Goal: Task Accomplishment & Management: Manage account settings

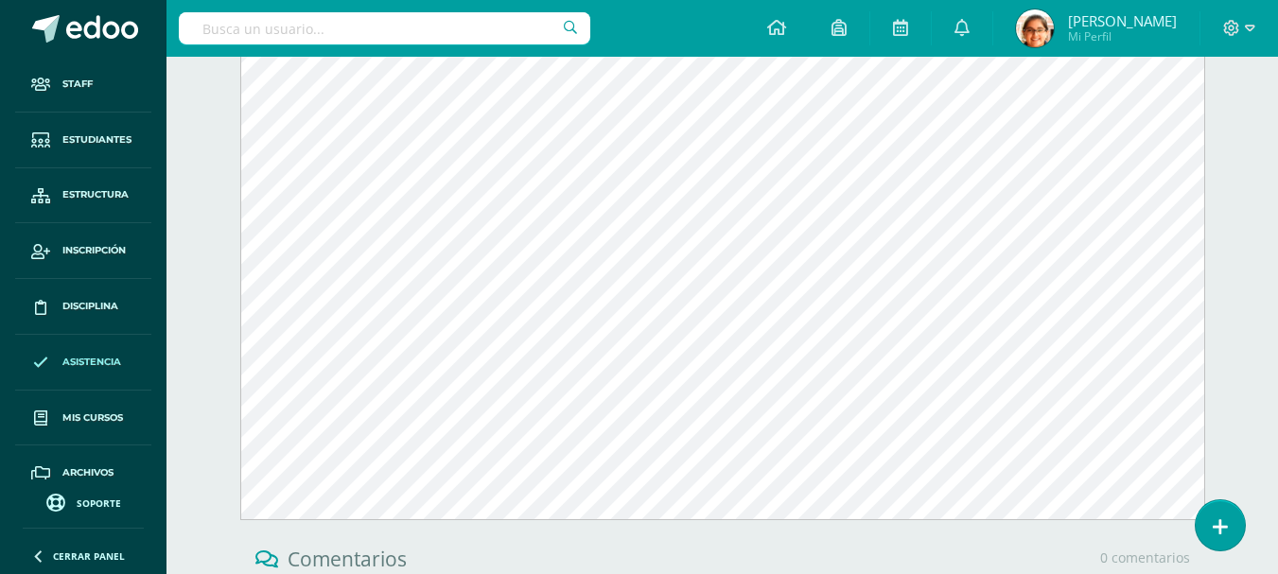
click at [79, 372] on link "Asistencia" at bounding box center [83, 363] width 136 height 56
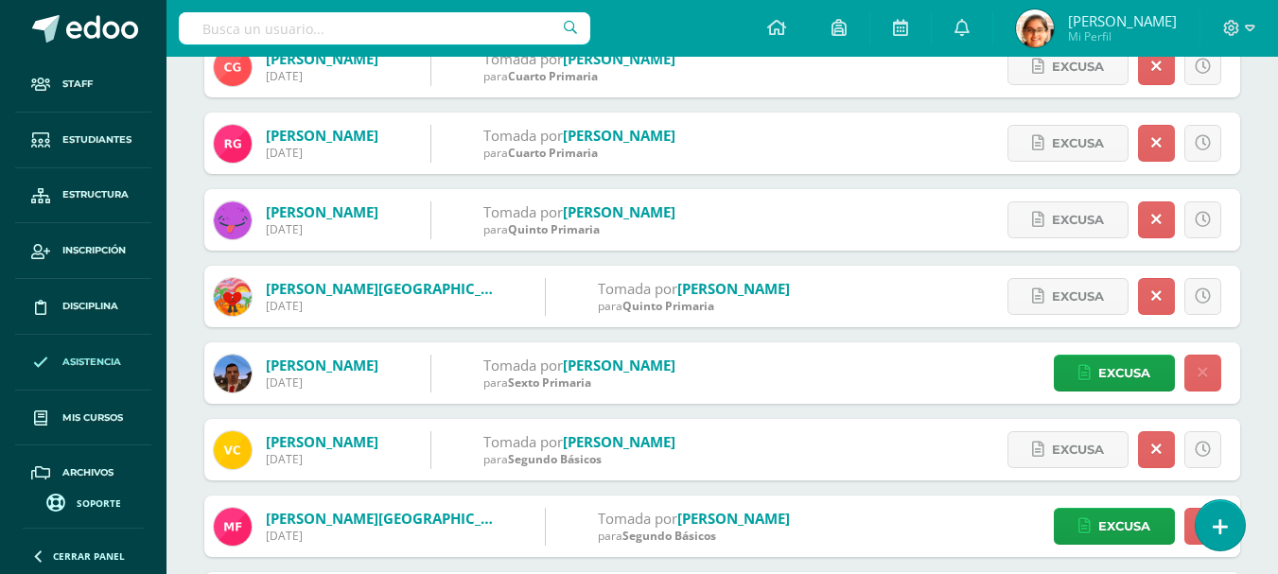
scroll to position [74, 0]
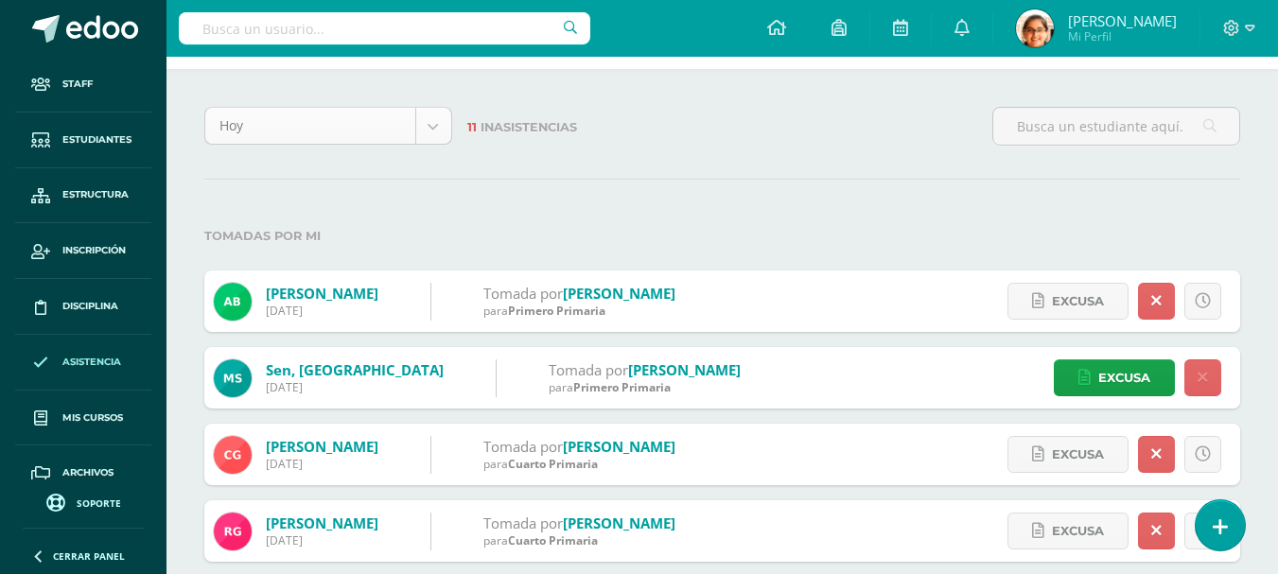
click at [301, 135] on body "Staff Estudiantes Estructura Inscripción Disciplina Asistencia Mis cursos Archi…" at bounding box center [639, 565] width 1278 height 1279
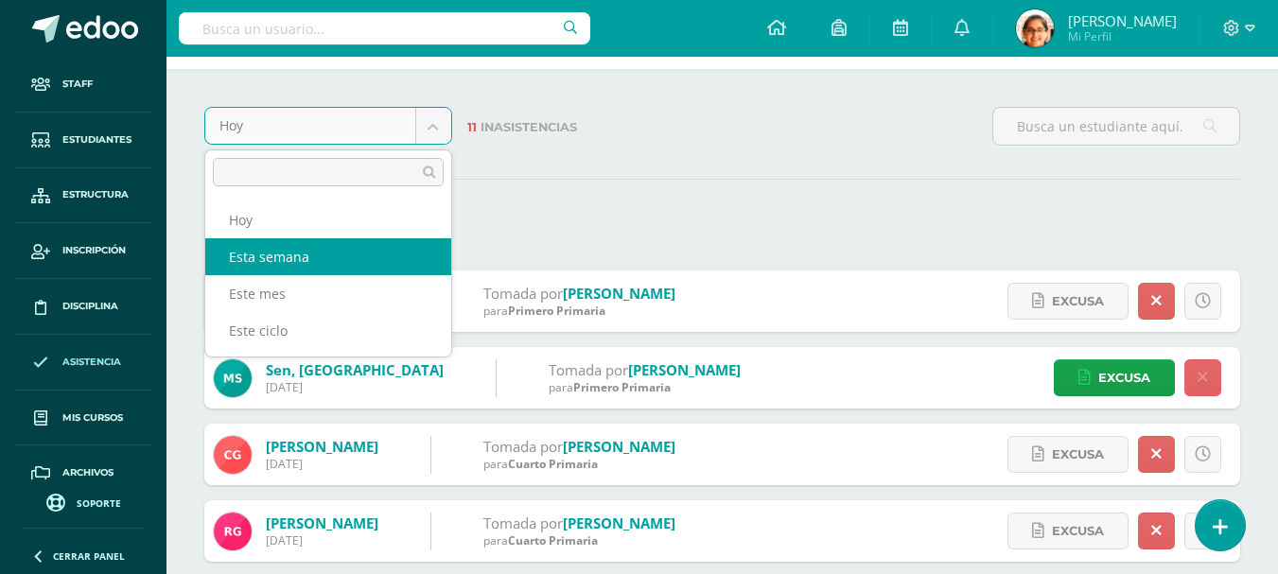
select select "week"
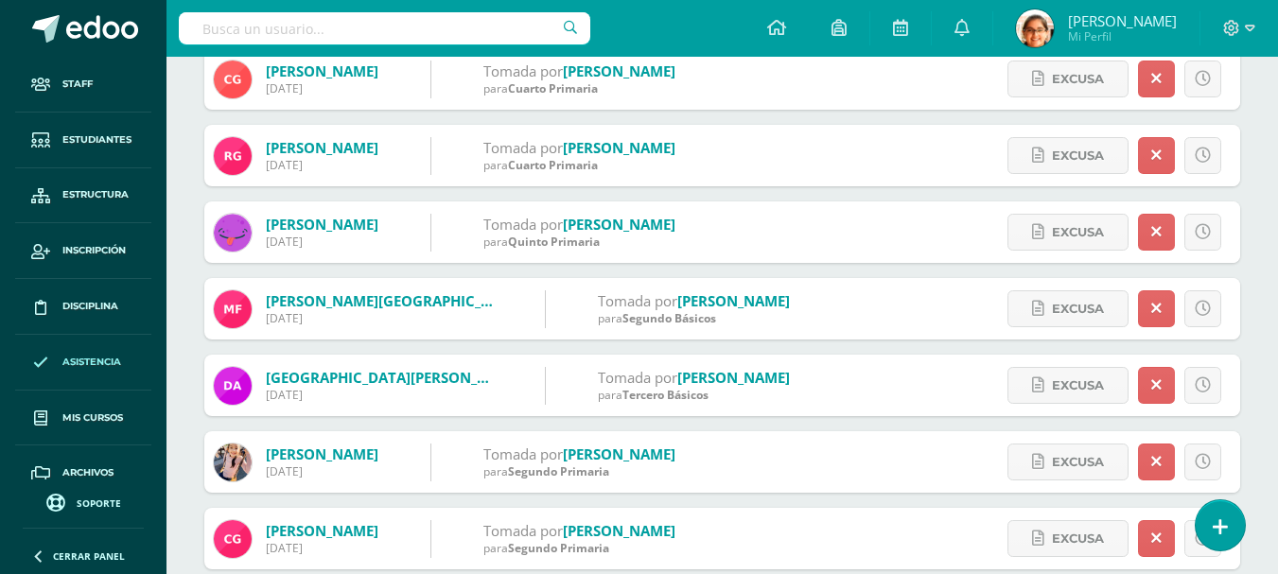
scroll to position [1261, 0]
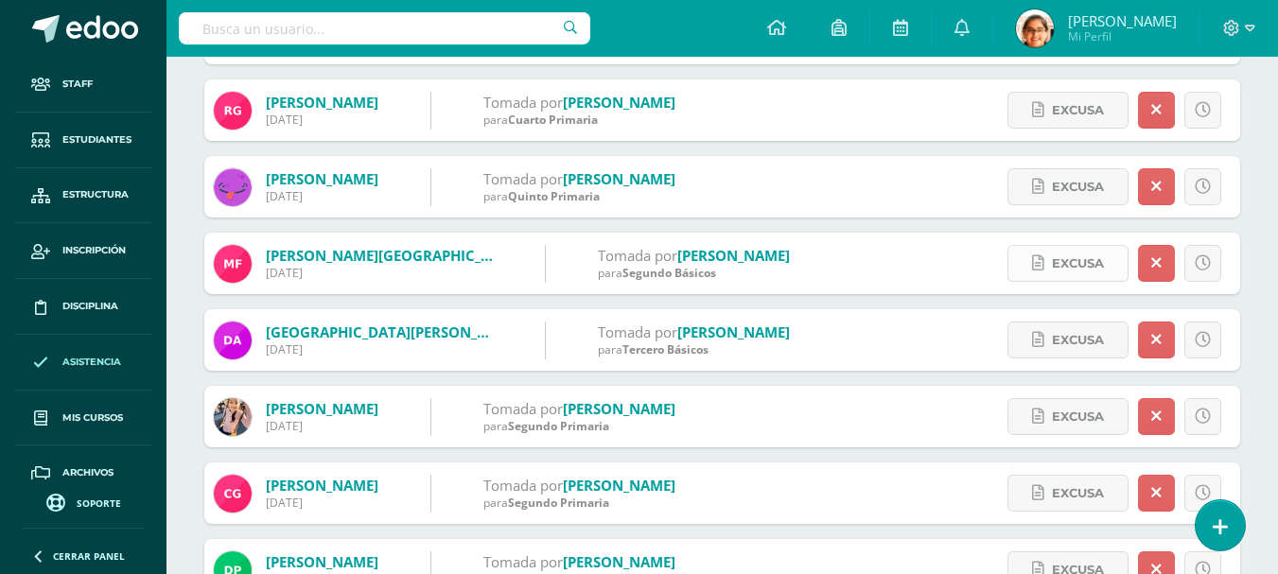
click at [1055, 265] on span "Excusa" at bounding box center [1078, 263] width 52 height 35
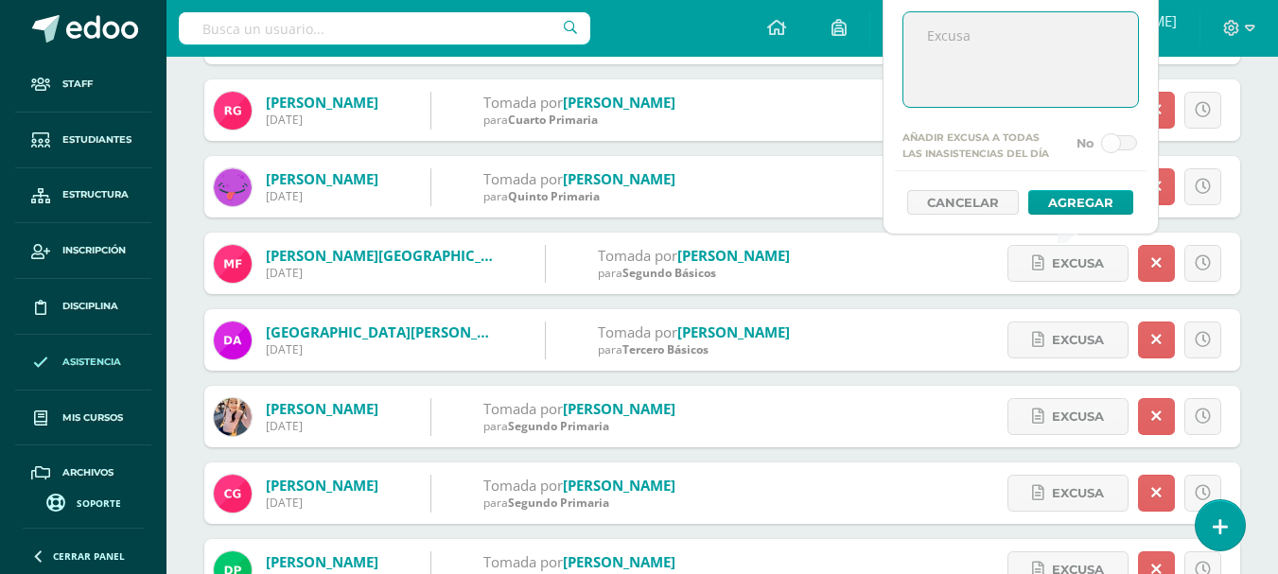
click at [984, 54] on textarea at bounding box center [1020, 59] width 235 height 95
type textarea "Situación familiar"
click at [1055, 198] on button "Agregar" at bounding box center [1080, 202] width 105 height 25
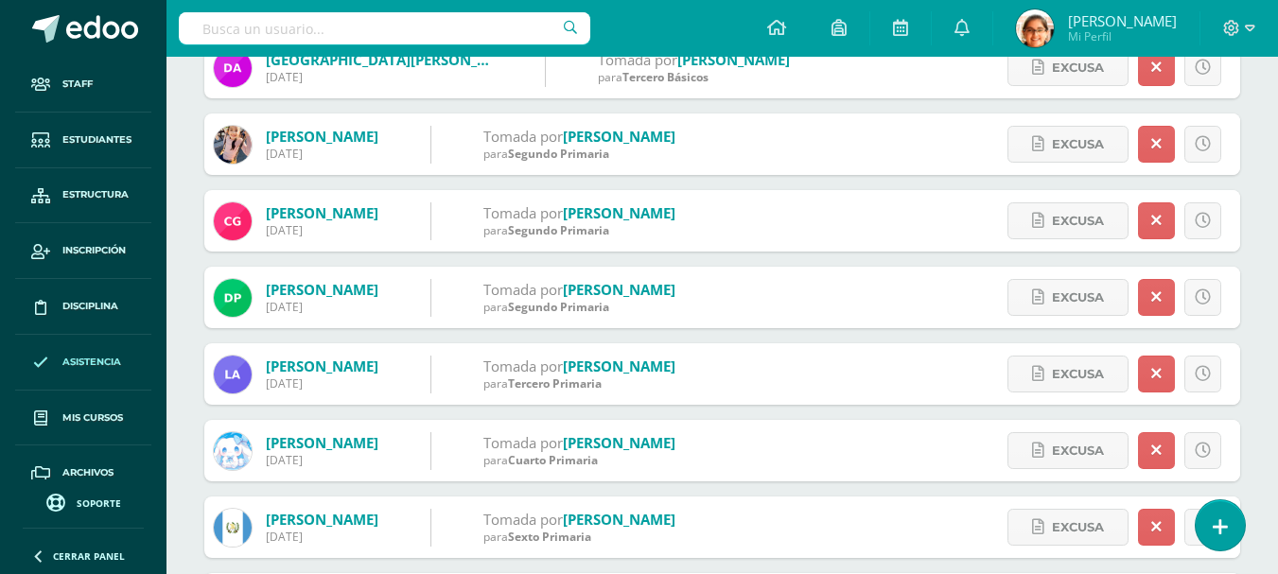
scroll to position [1576, 0]
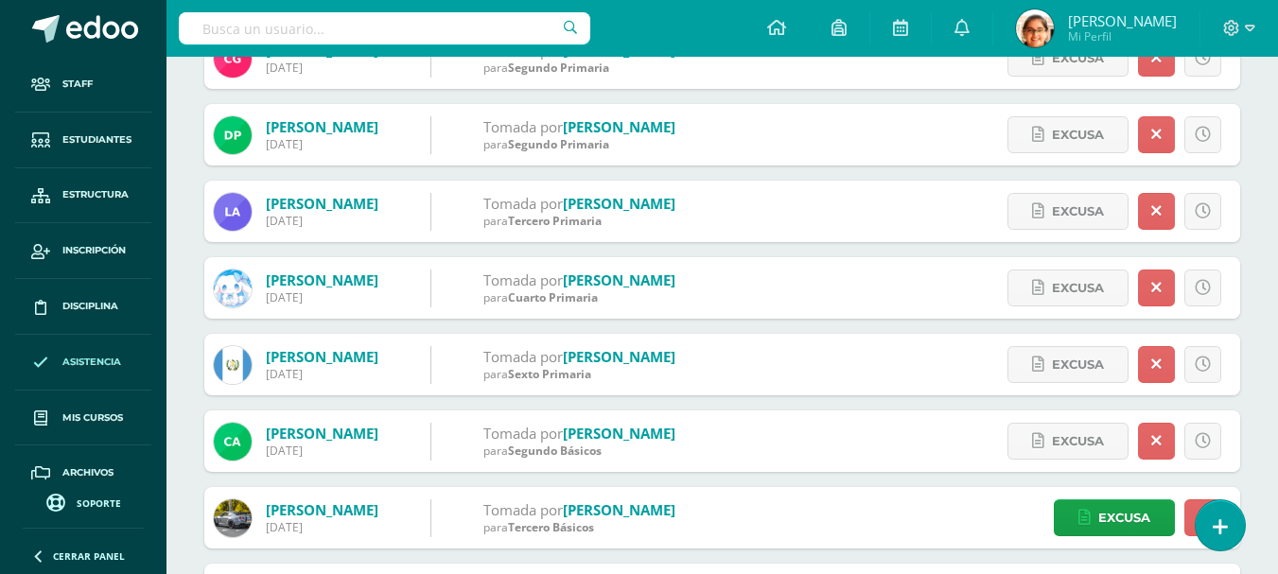
scroll to position [1733, 0]
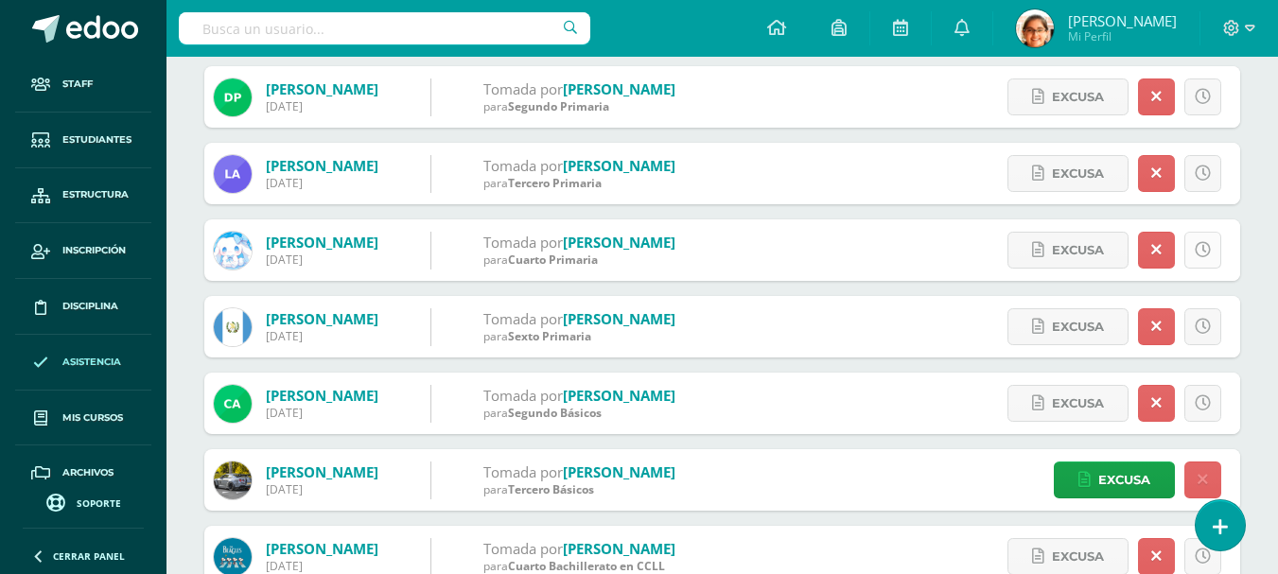
click at [1189, 252] on link at bounding box center [1202, 250] width 37 height 37
click at [1161, 251] on link at bounding box center [1156, 250] width 37 height 37
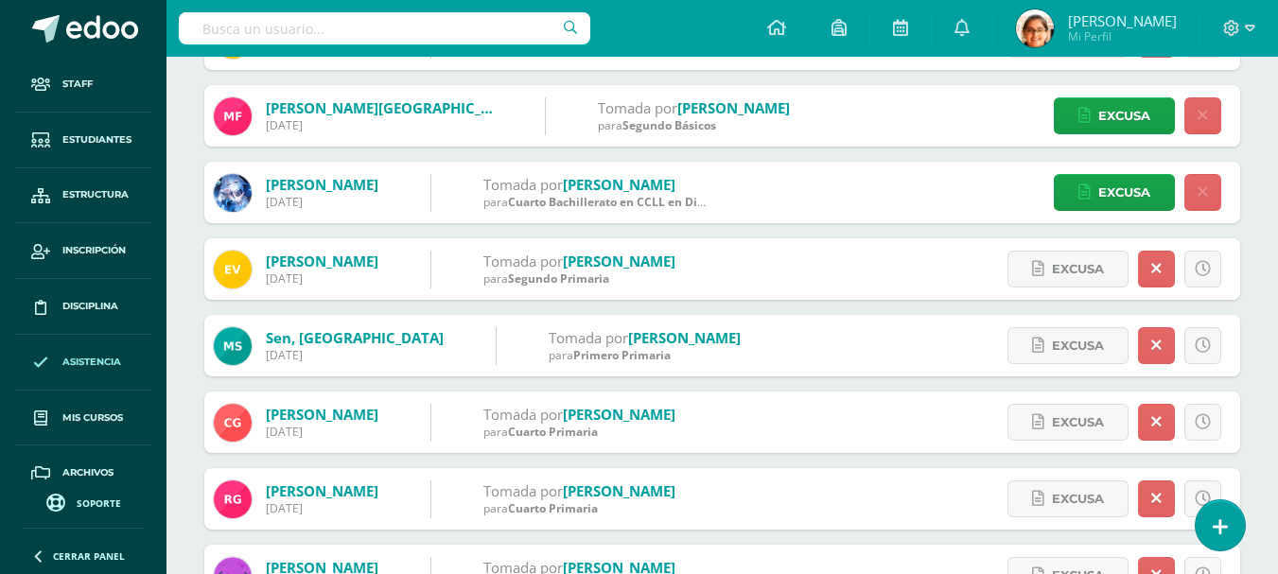
scroll to position [826, 0]
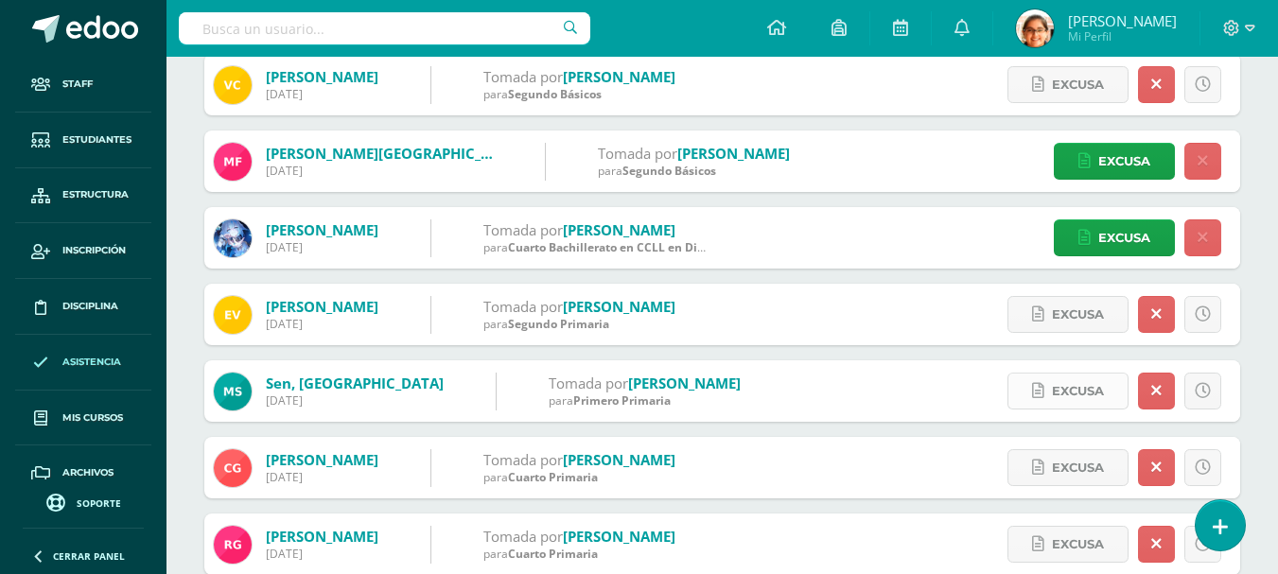
click at [1070, 391] on span "Excusa" at bounding box center [1078, 391] width 52 height 35
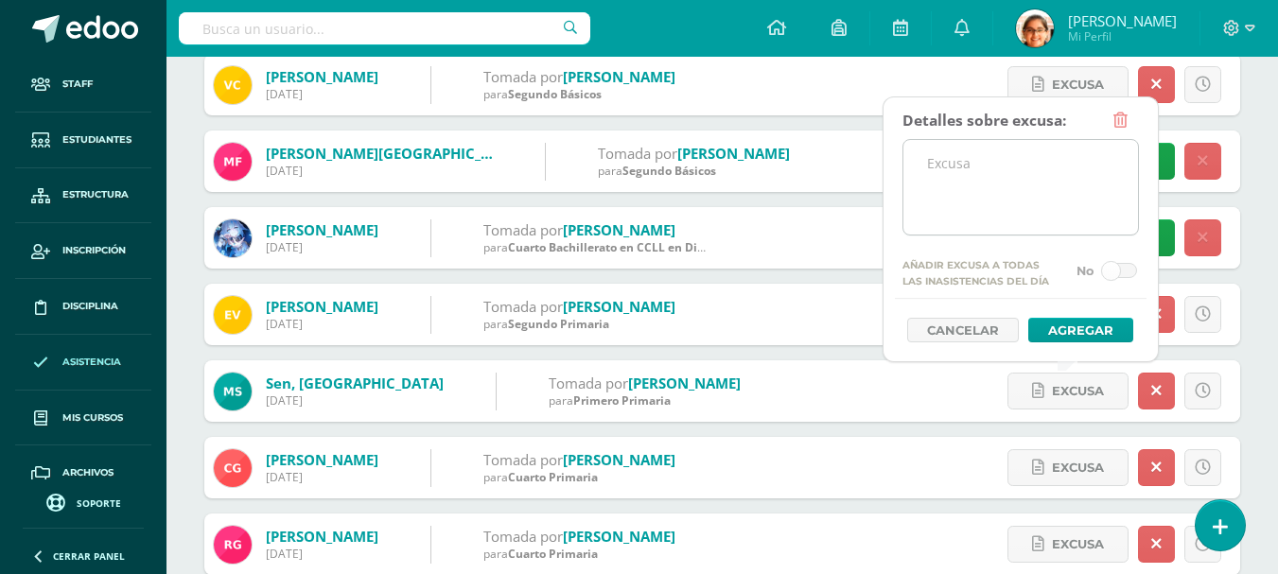
click at [964, 210] on textarea at bounding box center [1020, 187] width 235 height 95
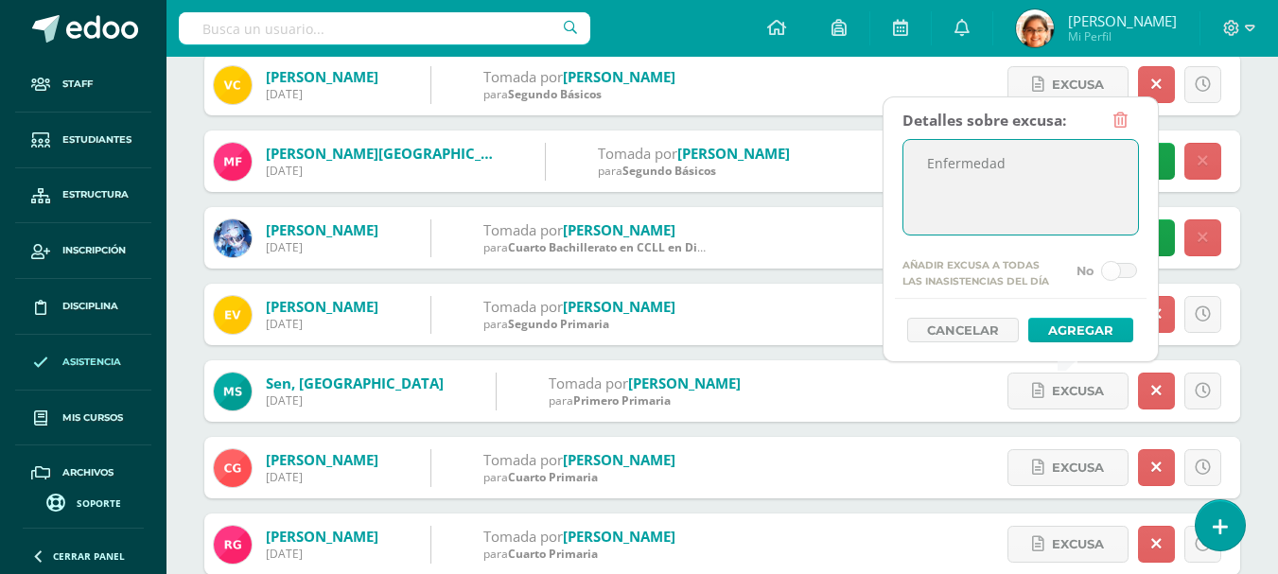
type textarea "Enfermedad"
drag, startPoint x: 1076, startPoint y: 317, endPoint x: 1076, endPoint y: 327, distance: 10.4
click at [1076, 323] on button "Agregar" at bounding box center [1080, 330] width 105 height 25
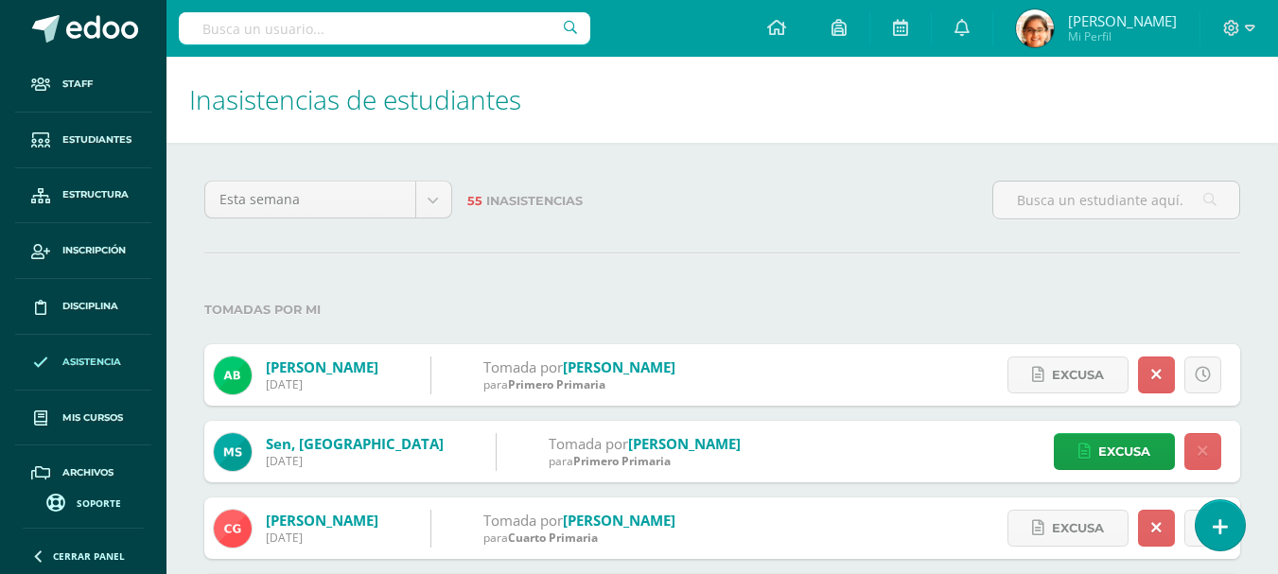
click at [1026, 301] on label "Tomadas por mi" at bounding box center [721, 309] width 1035 height 39
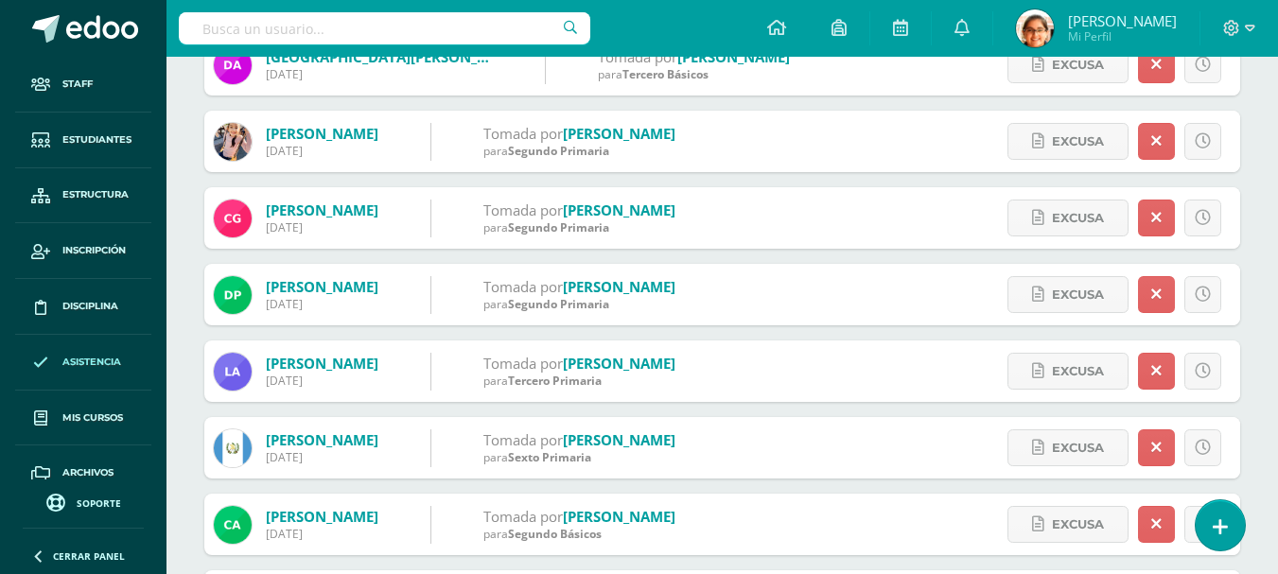
scroll to position [1576, 0]
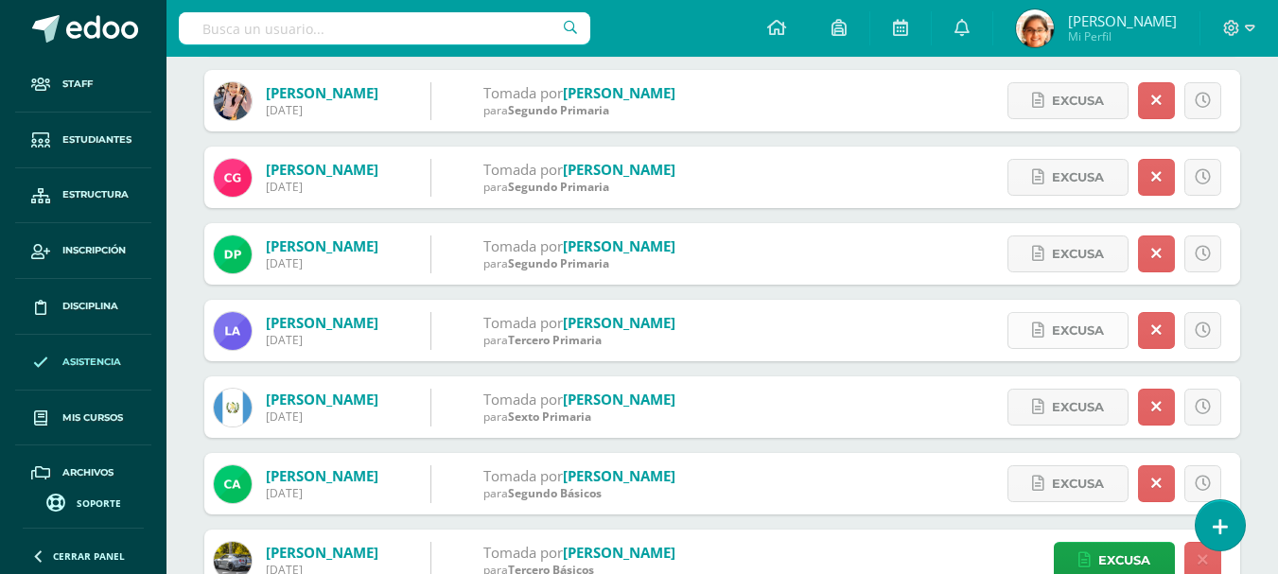
click at [1066, 333] on span "Excusa" at bounding box center [1078, 330] width 52 height 35
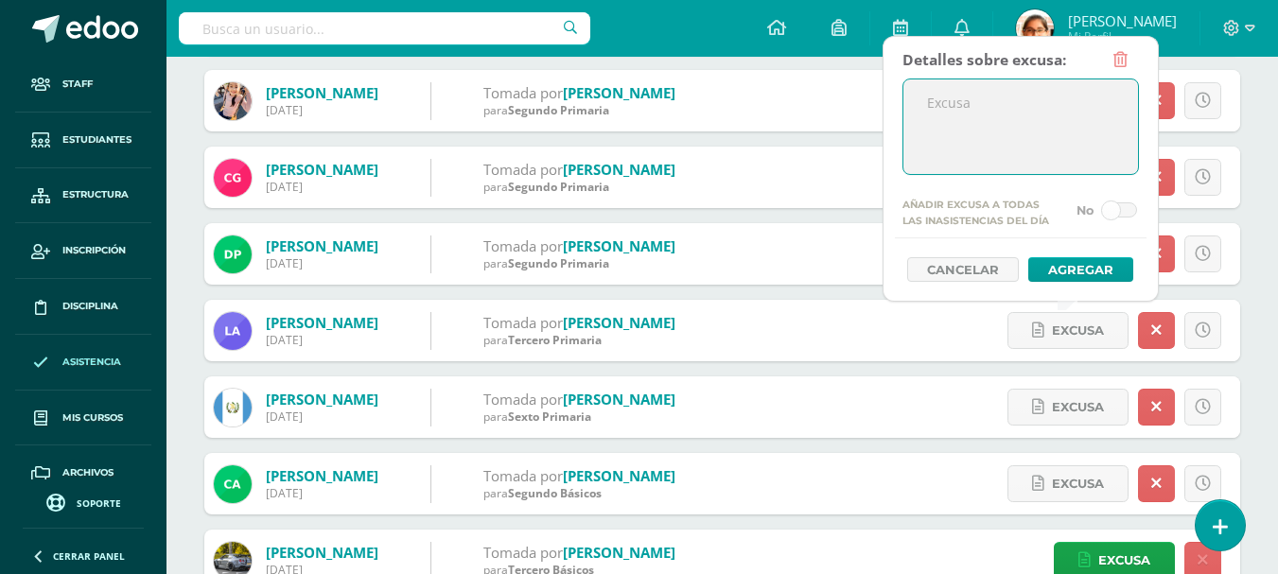
click at [930, 125] on textarea at bounding box center [1020, 126] width 235 height 95
type textarea "Enfermedad"
drag, startPoint x: 1083, startPoint y: 274, endPoint x: 1067, endPoint y: 289, distance: 22.1
click at [1082, 274] on button "Agregar" at bounding box center [1080, 269] width 105 height 25
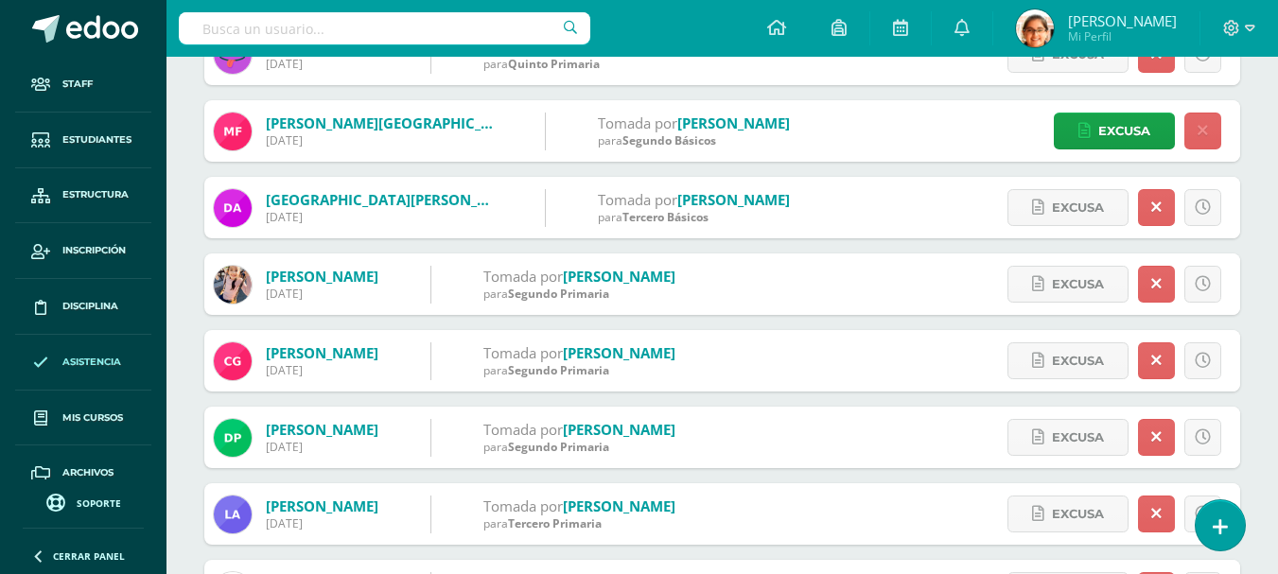
scroll to position [1550, 0]
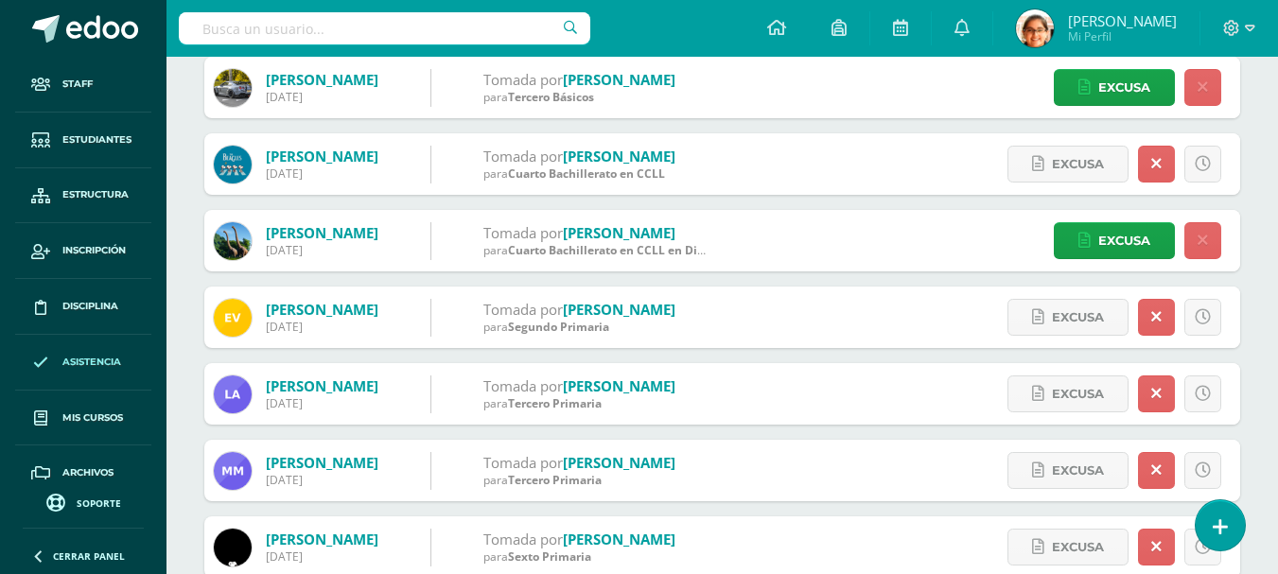
scroll to position [2206, 0]
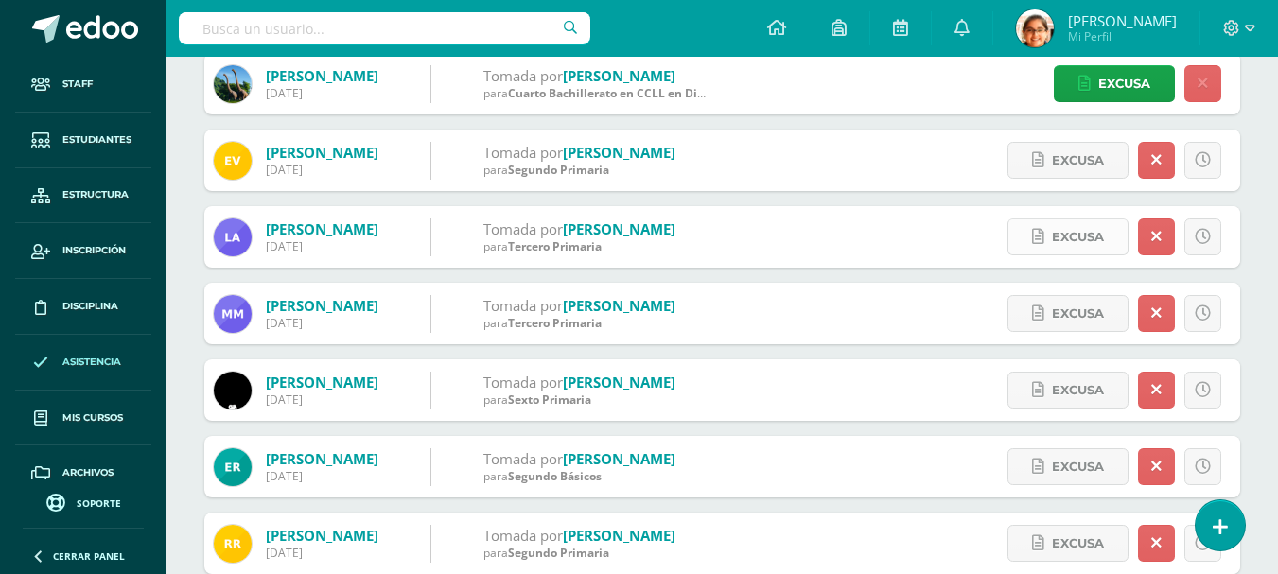
click at [1056, 246] on span "Excusa" at bounding box center [1078, 236] width 52 height 35
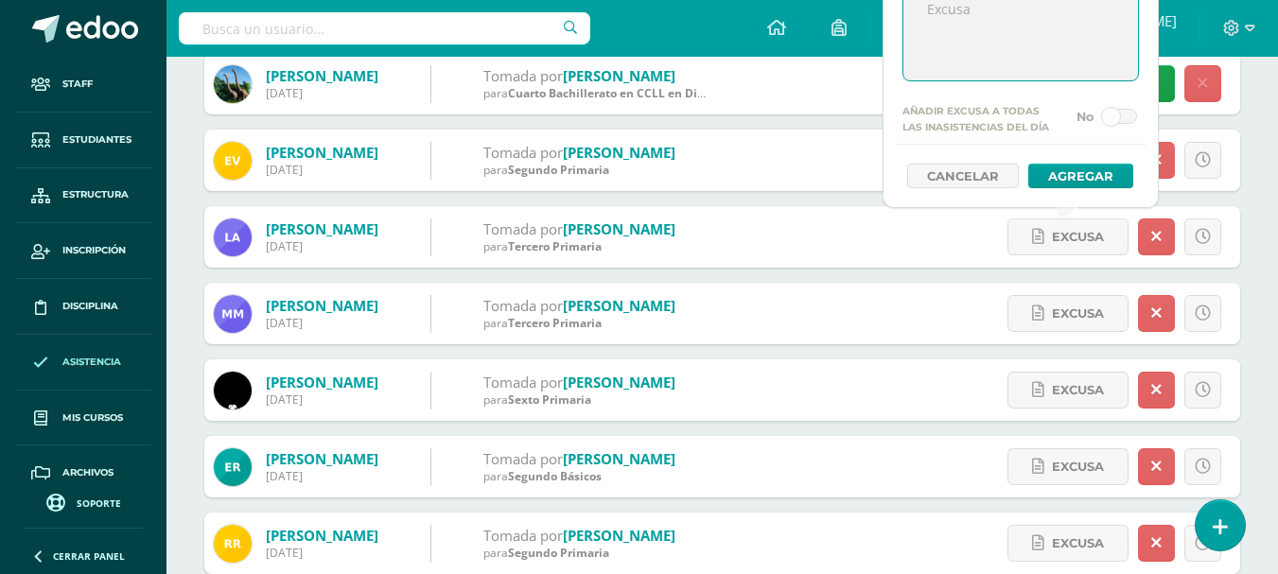
click at [939, 43] on textarea at bounding box center [1020, 33] width 235 height 95
type textarea "Enfermedad"
click at [1082, 181] on button "Agregar" at bounding box center [1080, 176] width 105 height 25
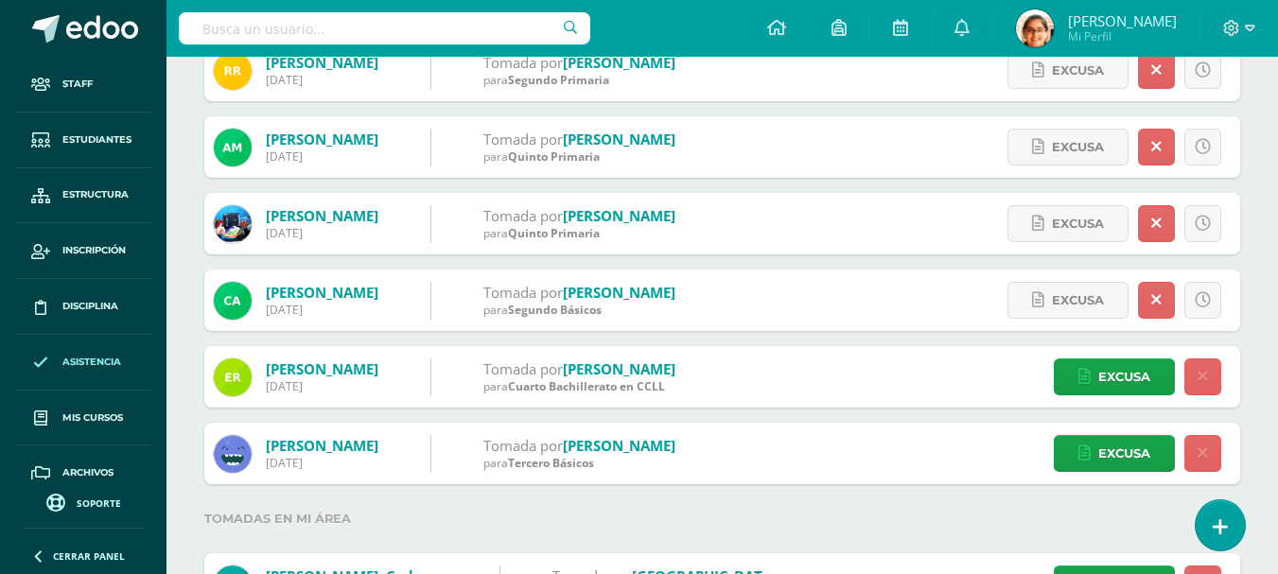
scroll to position [2837, 0]
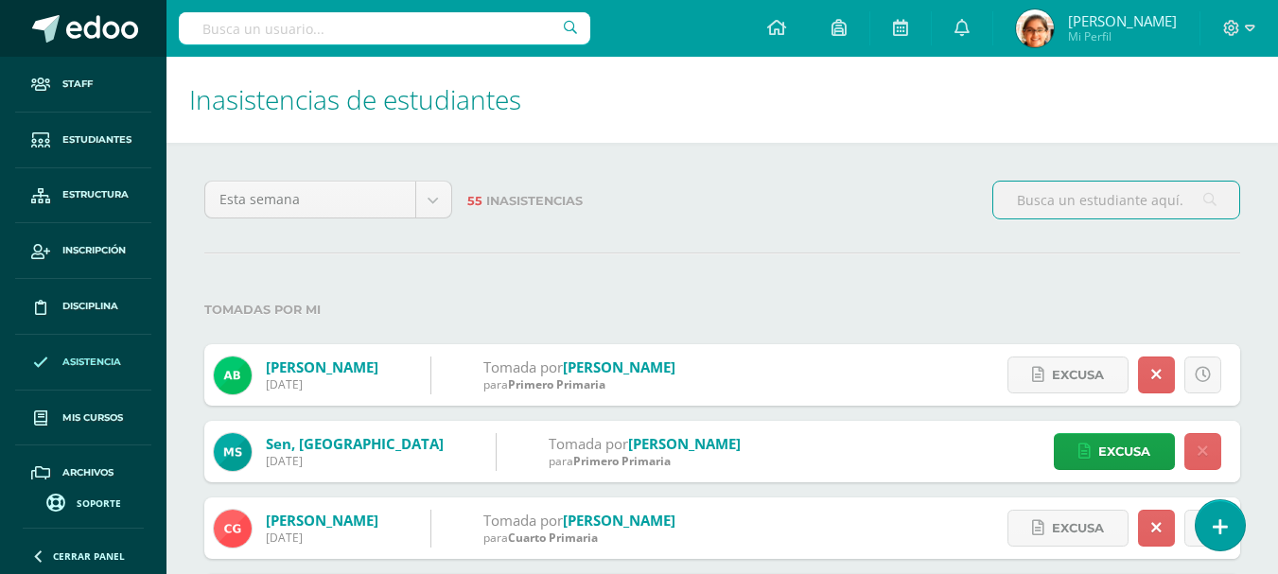
click at [114, 37] on span at bounding box center [102, 29] width 72 height 28
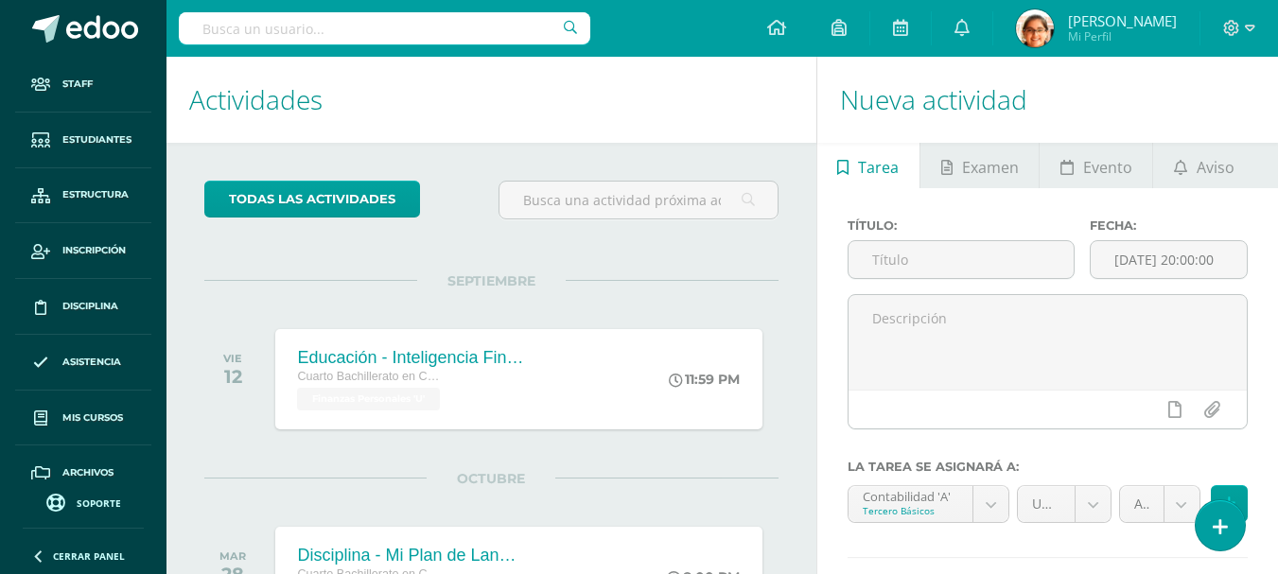
click at [306, 30] on input "text" at bounding box center [384, 28] width 411 height 32
type input "f"
type input "jonatha"
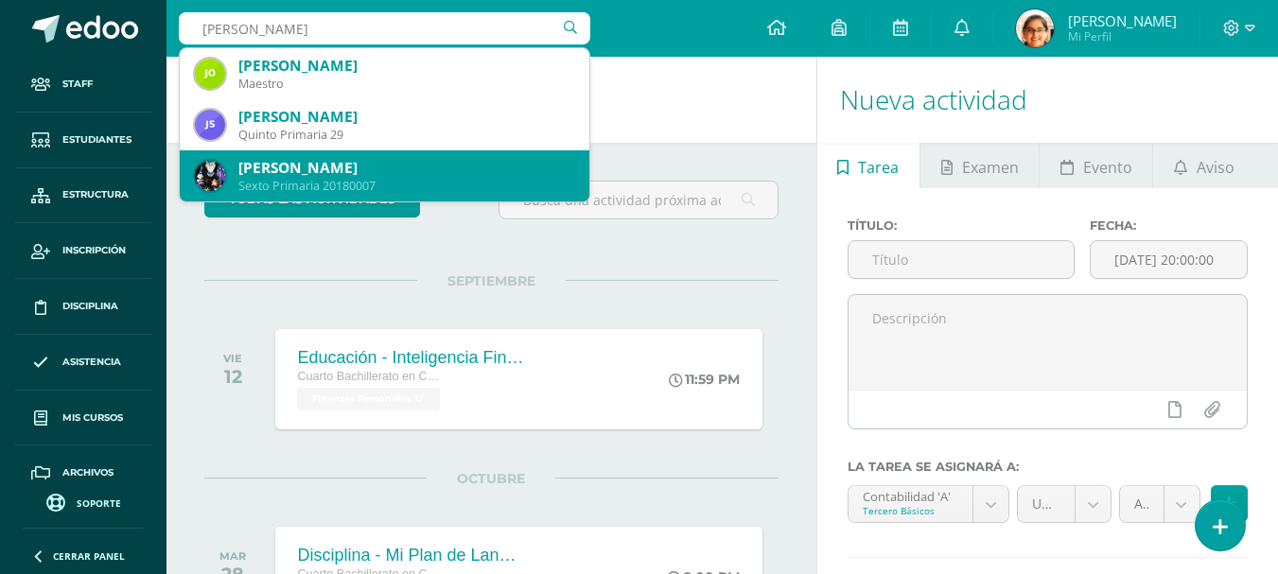
click at [502, 175] on div "Jonathan Gabriel Reyes Barrientos" at bounding box center [406, 168] width 336 height 20
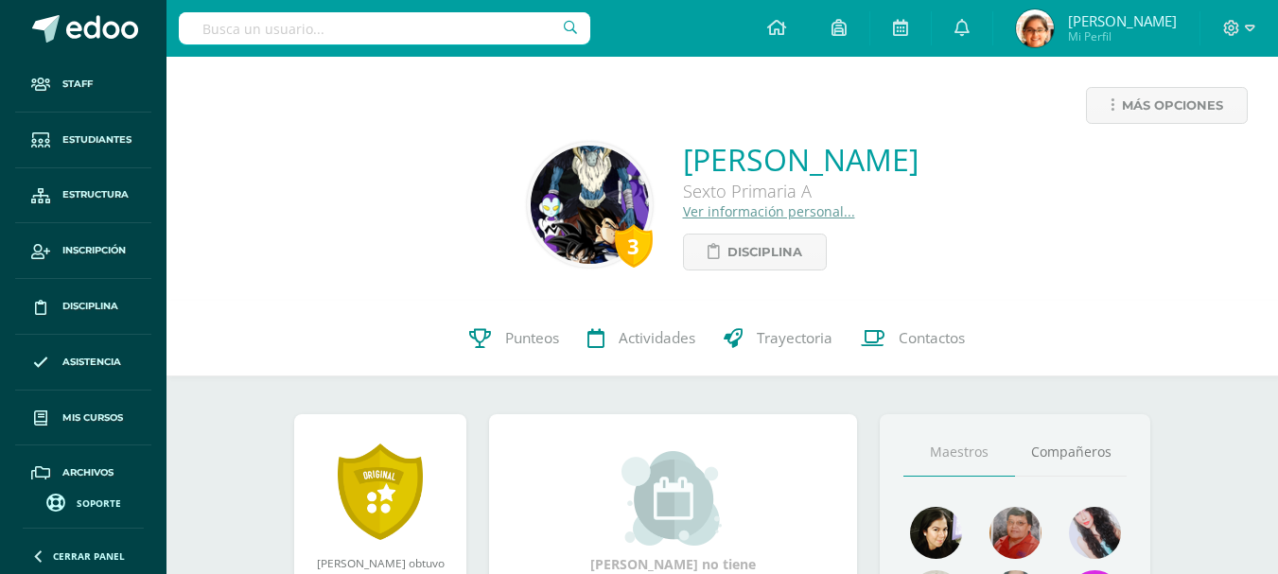
click at [683, 216] on link "Ver información personal..." at bounding box center [769, 211] width 172 height 18
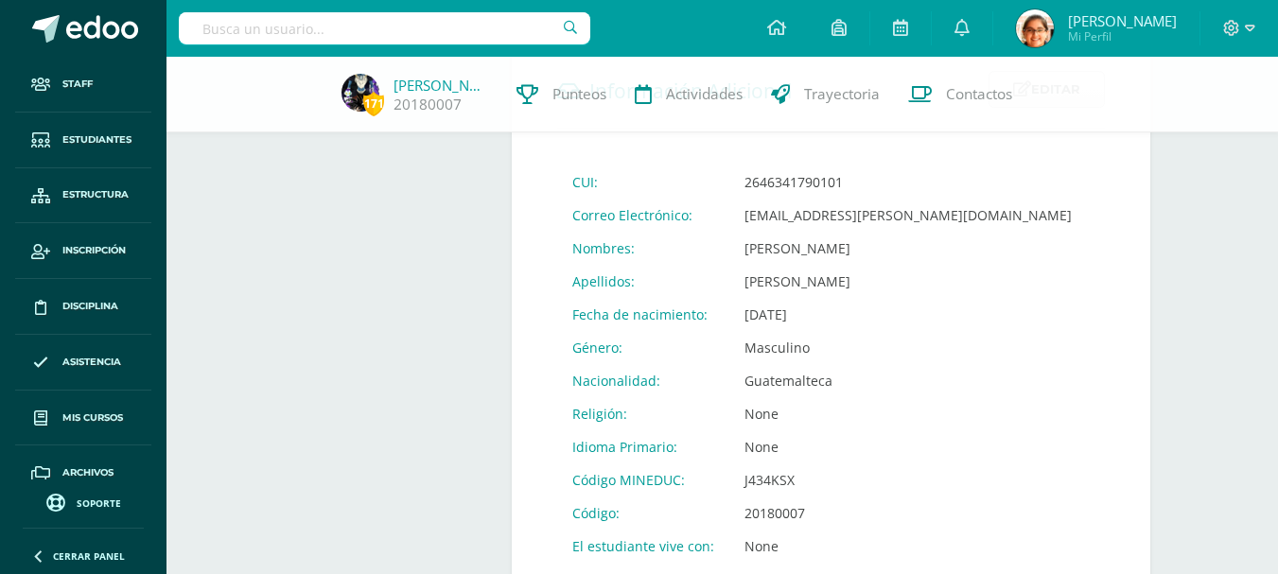
scroll to position [631, 0]
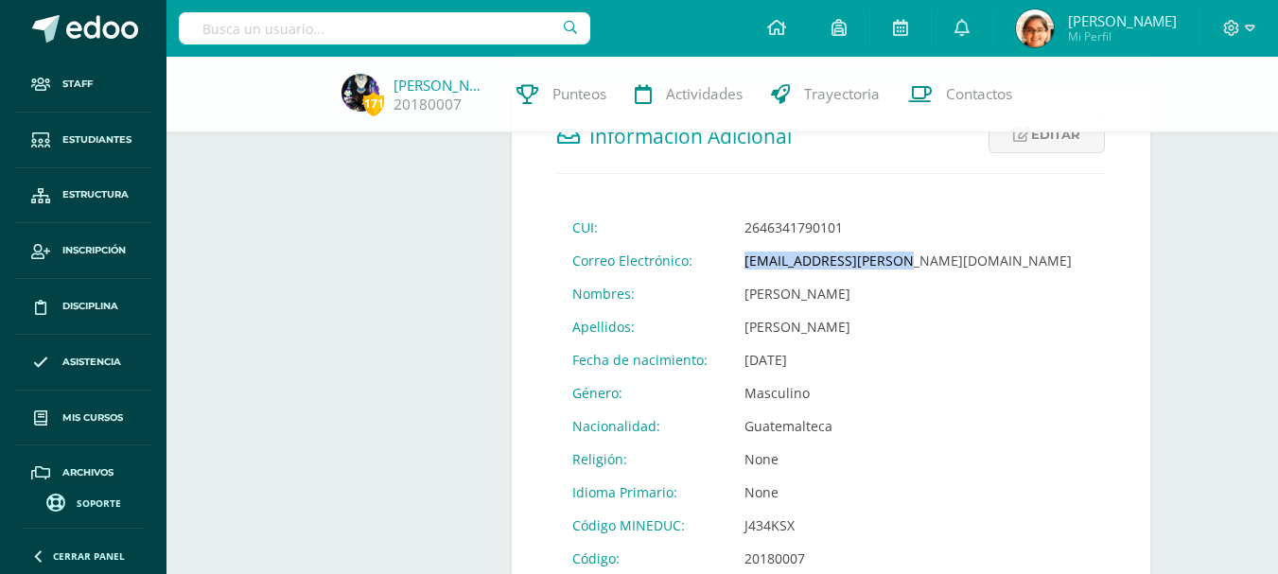
drag, startPoint x: 901, startPoint y: 267, endPoint x: 739, endPoint y: 262, distance: 161.8
click at [739, 262] on td "20180007@fatima.edu.gt" at bounding box center [907, 260] width 357 height 33
copy td "20180007@fatima.edu.gt"
click at [413, 83] on link "Jonathan Reyes" at bounding box center [440, 85] width 95 height 19
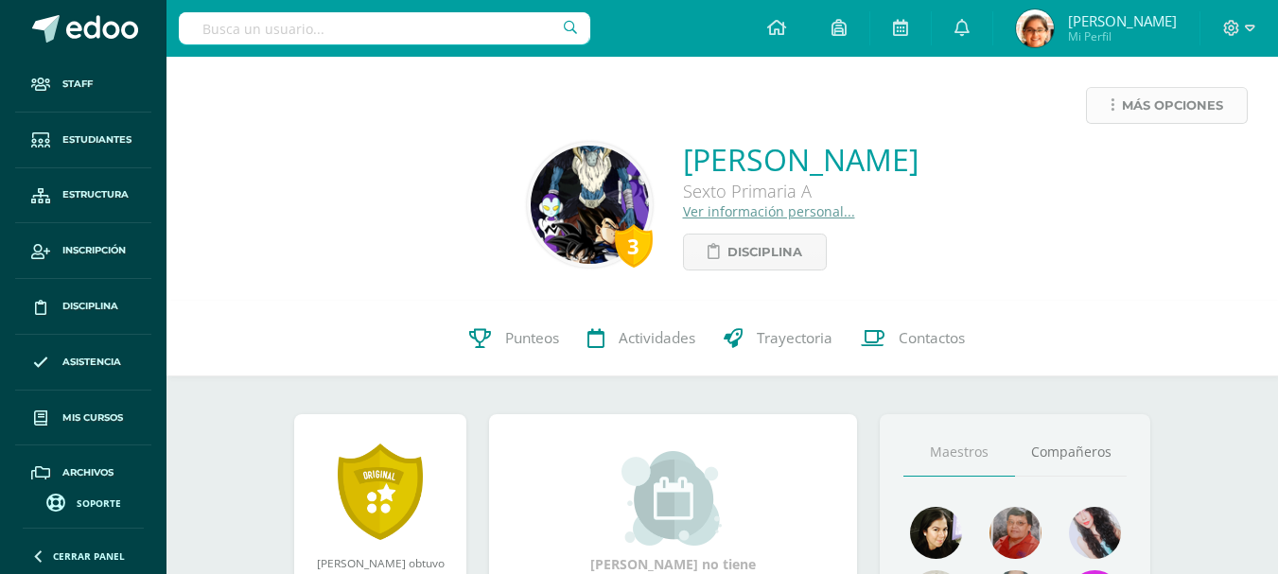
click at [1136, 107] on span "Más opciones" at bounding box center [1172, 105] width 101 height 35
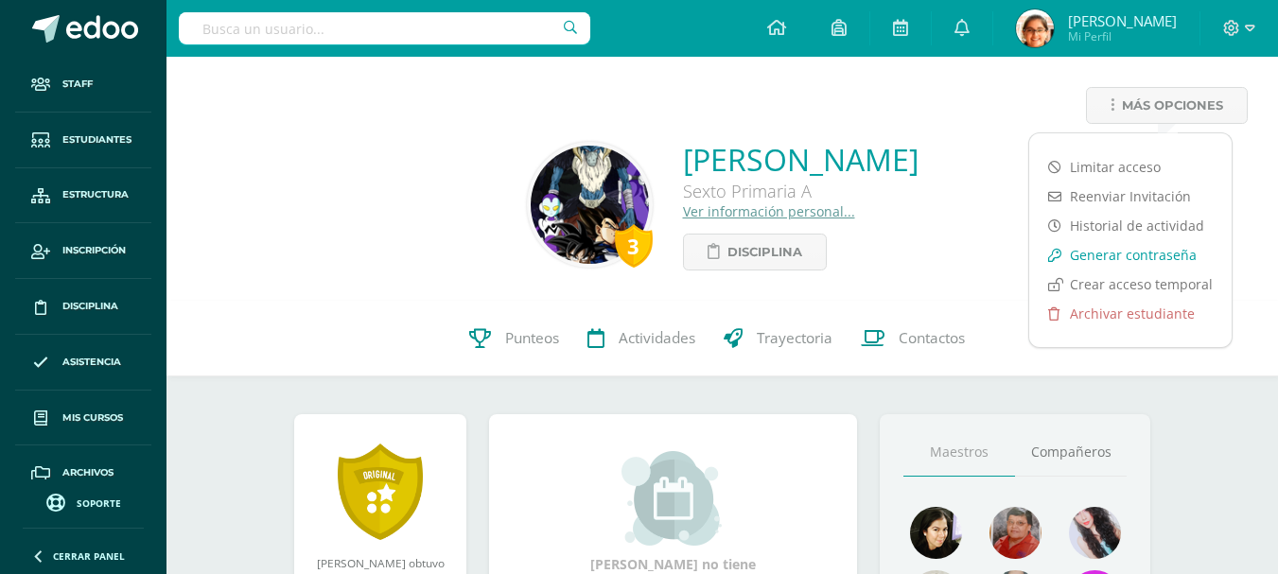
click at [1093, 252] on link "Generar contraseña" at bounding box center [1130, 254] width 202 height 29
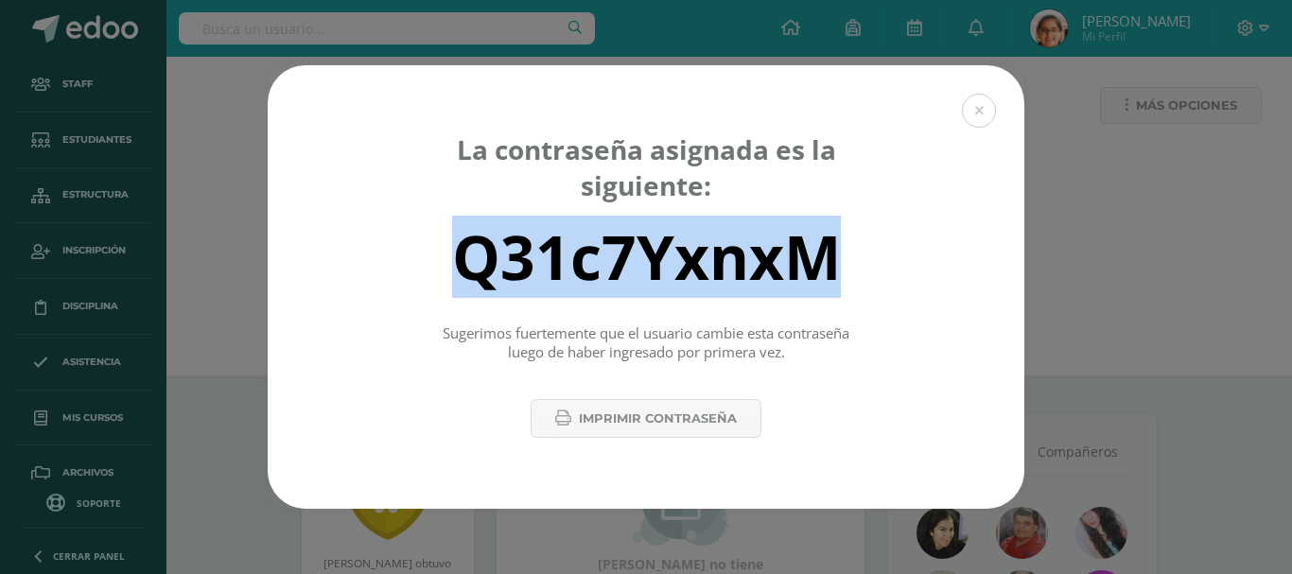
drag, startPoint x: 844, startPoint y: 272, endPoint x: 453, endPoint y: 276, distance: 390.6
click at [453, 276] on div "Q31c7YxnxM" at bounding box center [646, 256] width 690 height 76
copy div "Q31c7YxnxM"
click at [971, 105] on button at bounding box center [979, 111] width 34 height 34
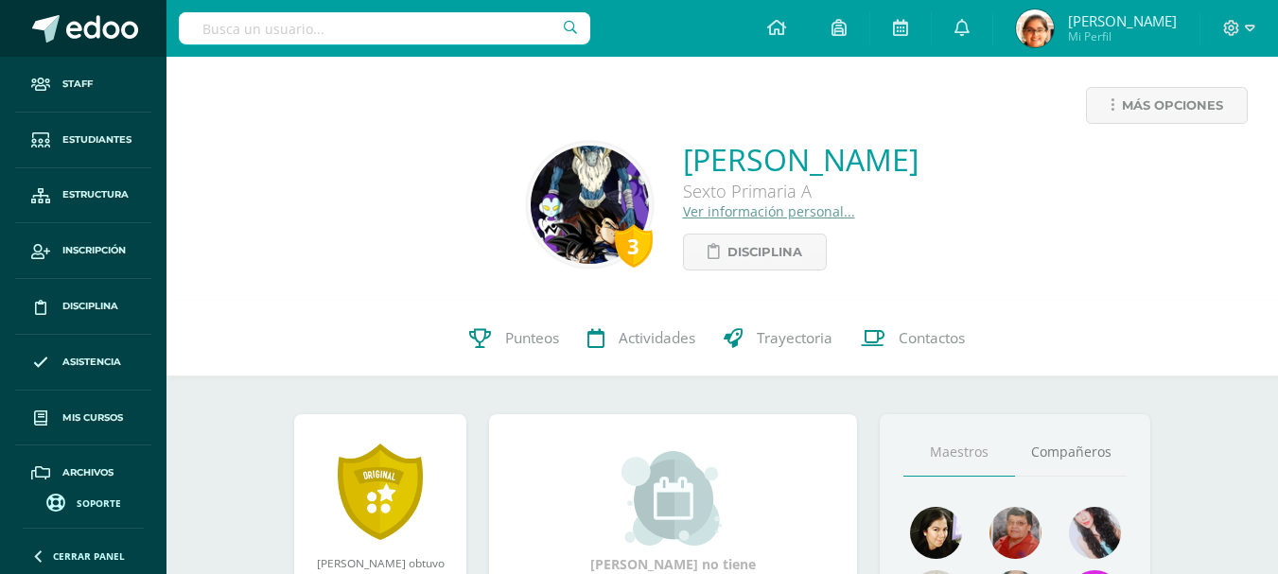
click at [75, 16] on span at bounding box center [102, 29] width 72 height 28
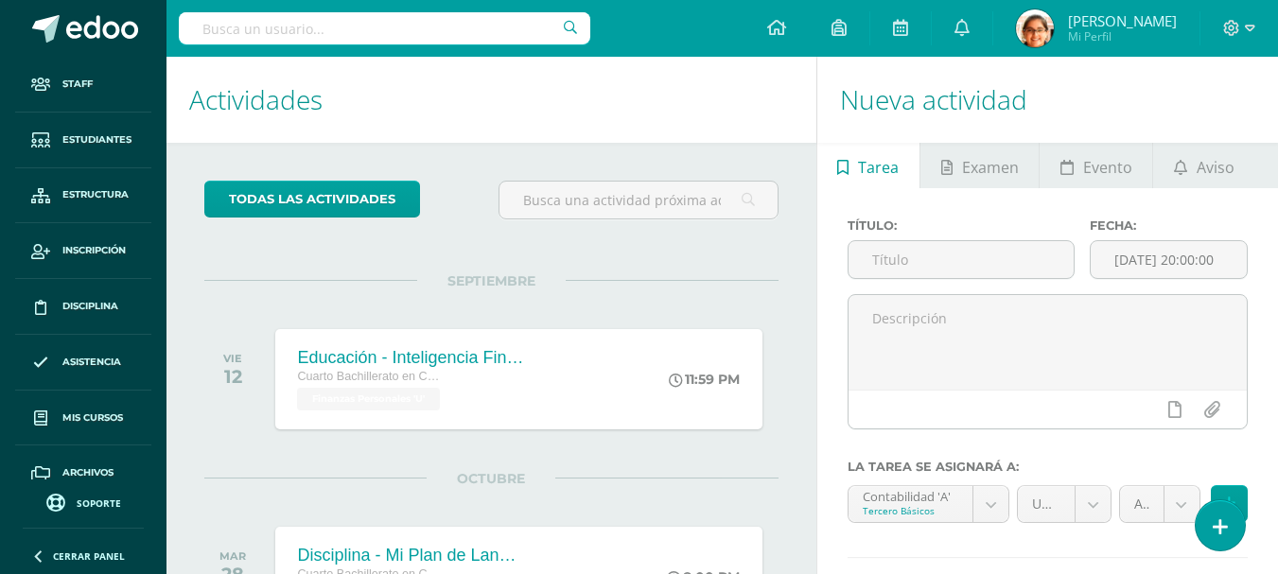
click at [272, 28] on input "text" at bounding box center [384, 28] width 411 height 32
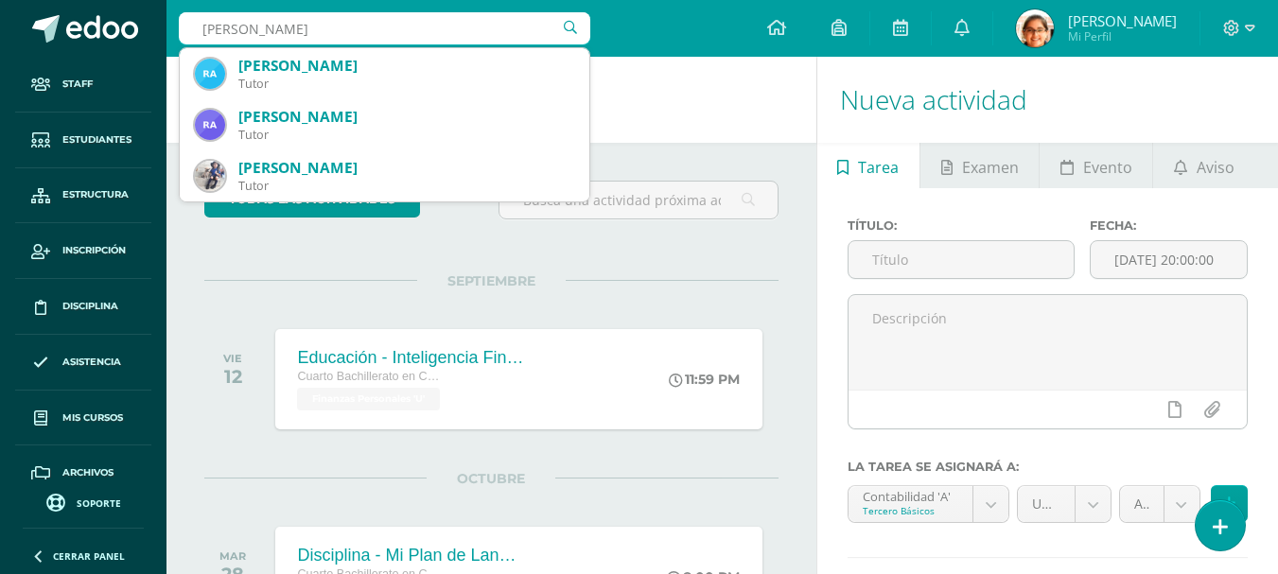
scroll to position [51, 0]
drag, startPoint x: 312, startPoint y: 26, endPoint x: 218, endPoint y: 27, distance: 93.6
click at [218, 27] on input "[PERSON_NAME]" at bounding box center [384, 28] width 411 height 32
type input "r"
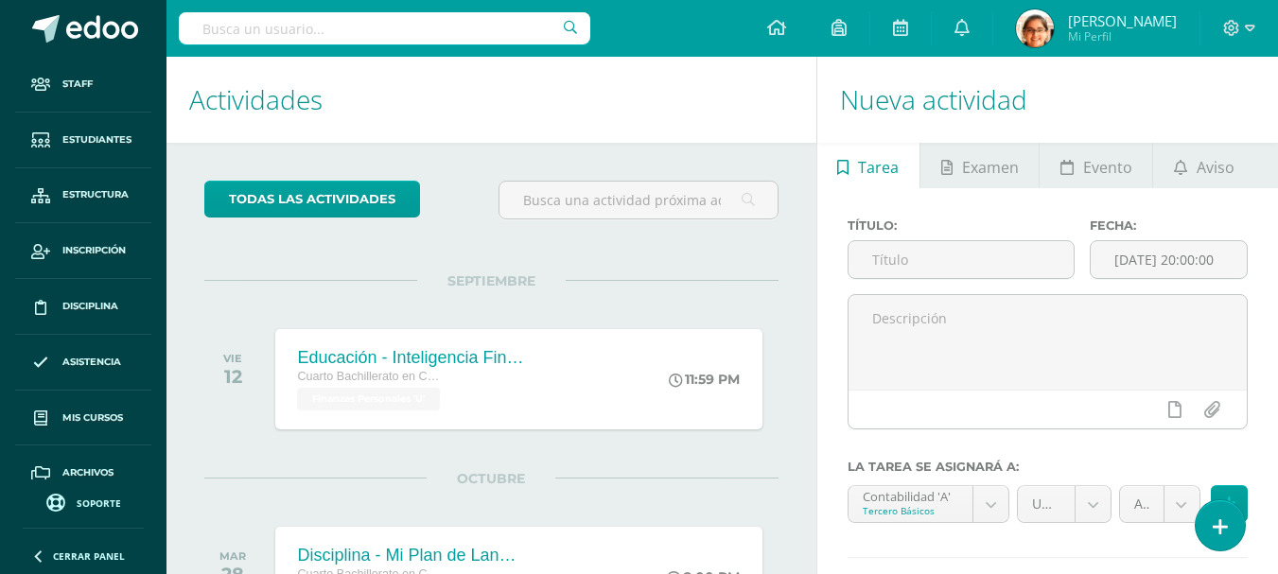
click at [340, 23] on input "text" at bounding box center [384, 28] width 411 height 32
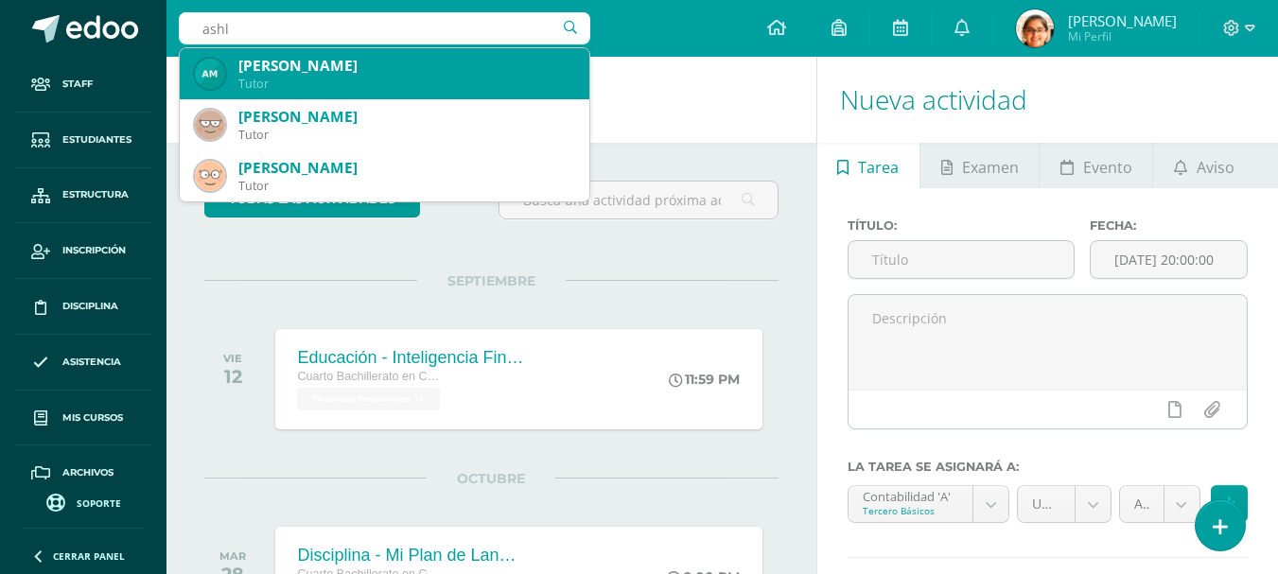
type input "ash"
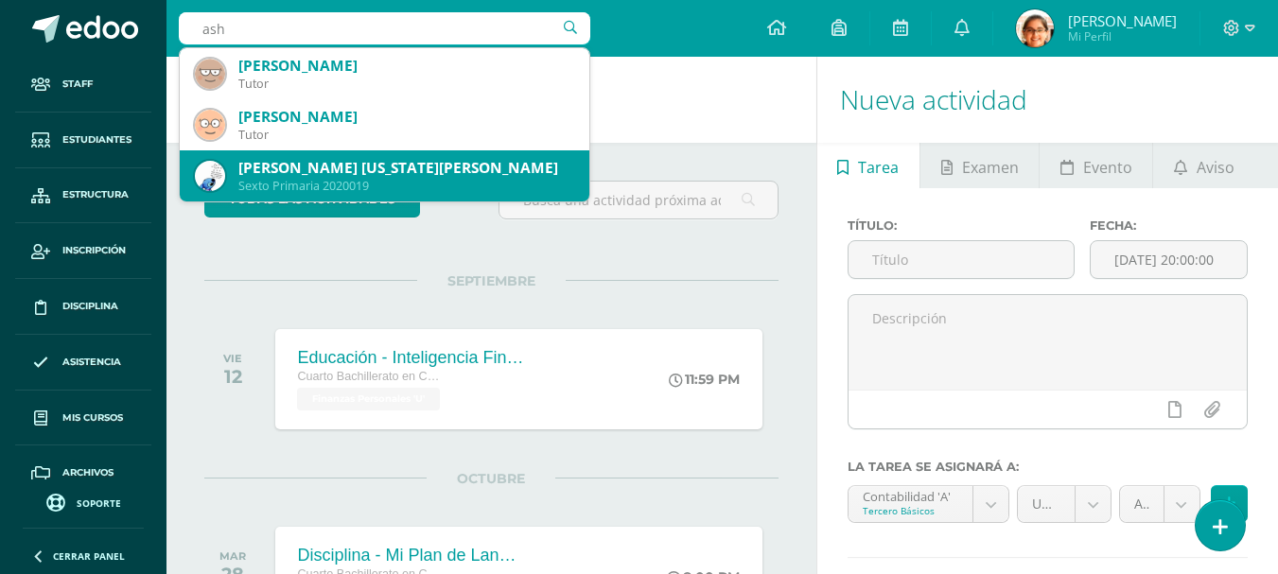
click at [392, 171] on div "[PERSON_NAME] [US_STATE][PERSON_NAME]" at bounding box center [406, 168] width 336 height 20
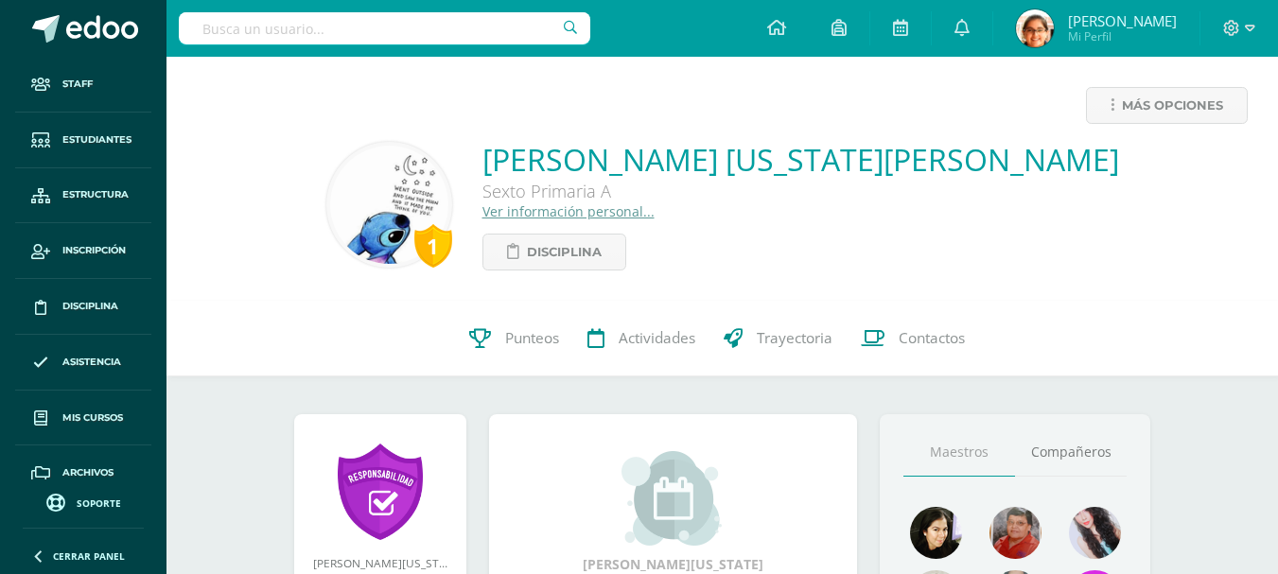
click at [605, 202] on link "Ver información personal..." at bounding box center [568, 211] width 172 height 18
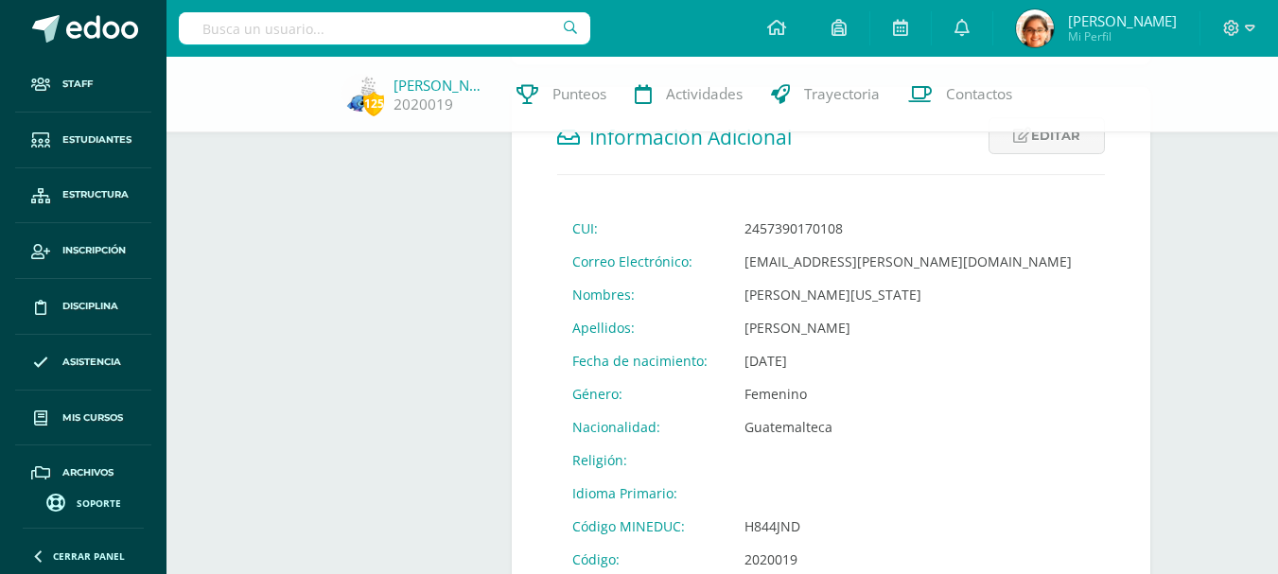
scroll to position [631, 0]
drag, startPoint x: 740, startPoint y: 259, endPoint x: 908, endPoint y: 264, distance: 167.4
click at [908, 264] on td "[EMAIL_ADDRESS][PERSON_NAME][DOMAIN_NAME]" at bounding box center [907, 260] width 357 height 33
copy td "[EMAIL_ADDRESS][PERSON_NAME][DOMAIN_NAME]"
click at [414, 11] on div at bounding box center [384, 28] width 411 height 57
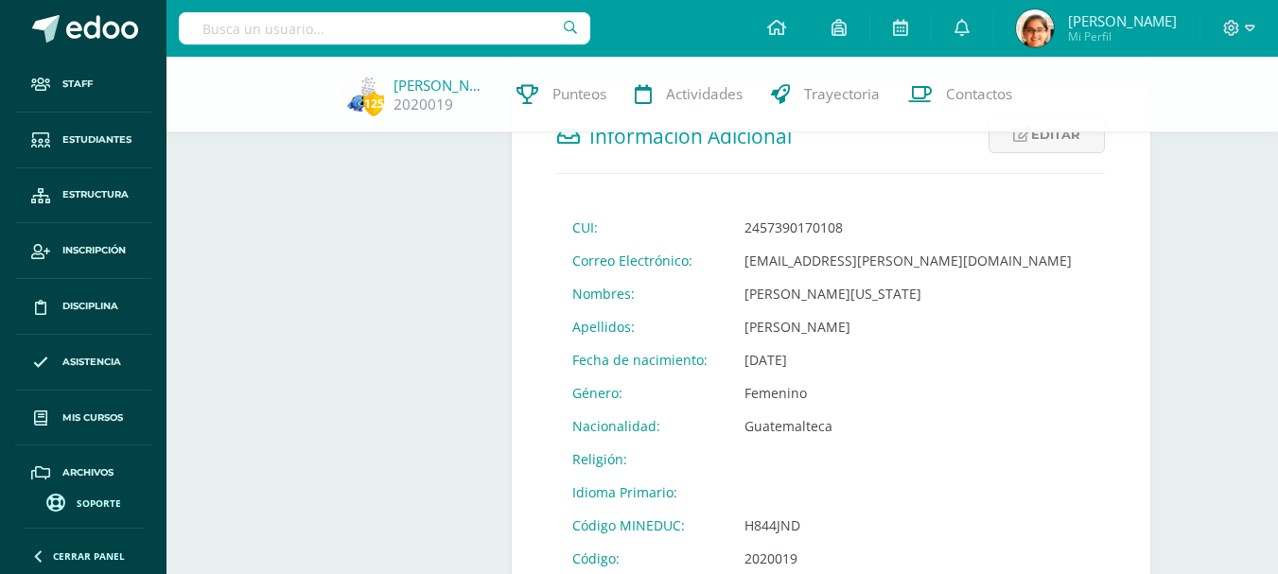
click at [417, 26] on input "text" at bounding box center [384, 28] width 411 height 32
type input "[PERSON_NAME]"
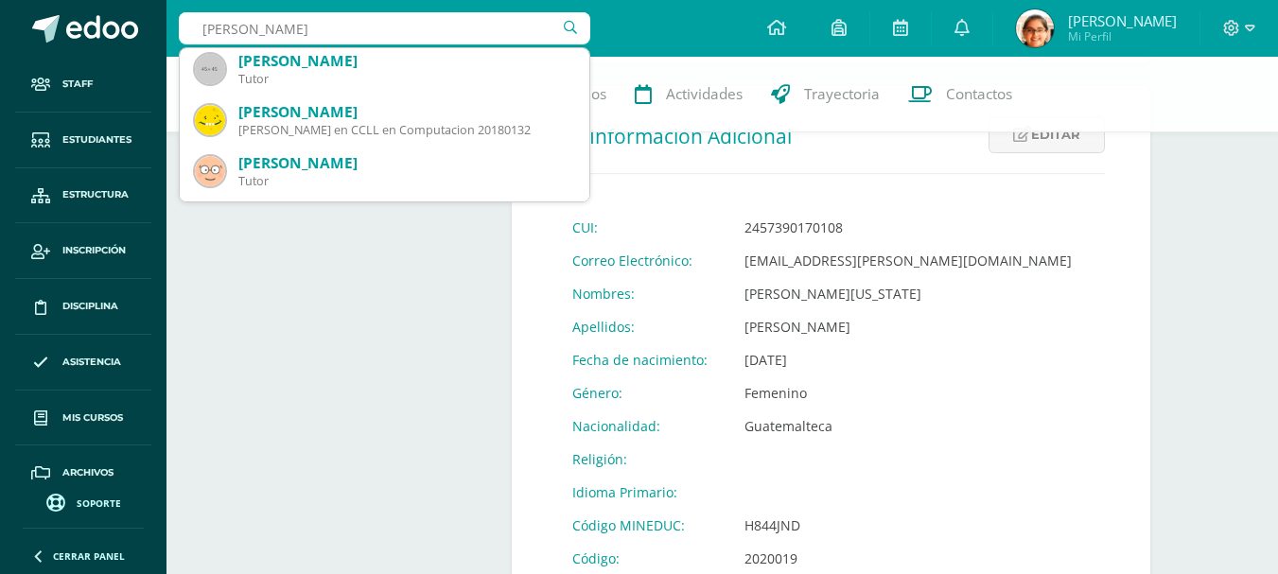
scroll to position [151, 0]
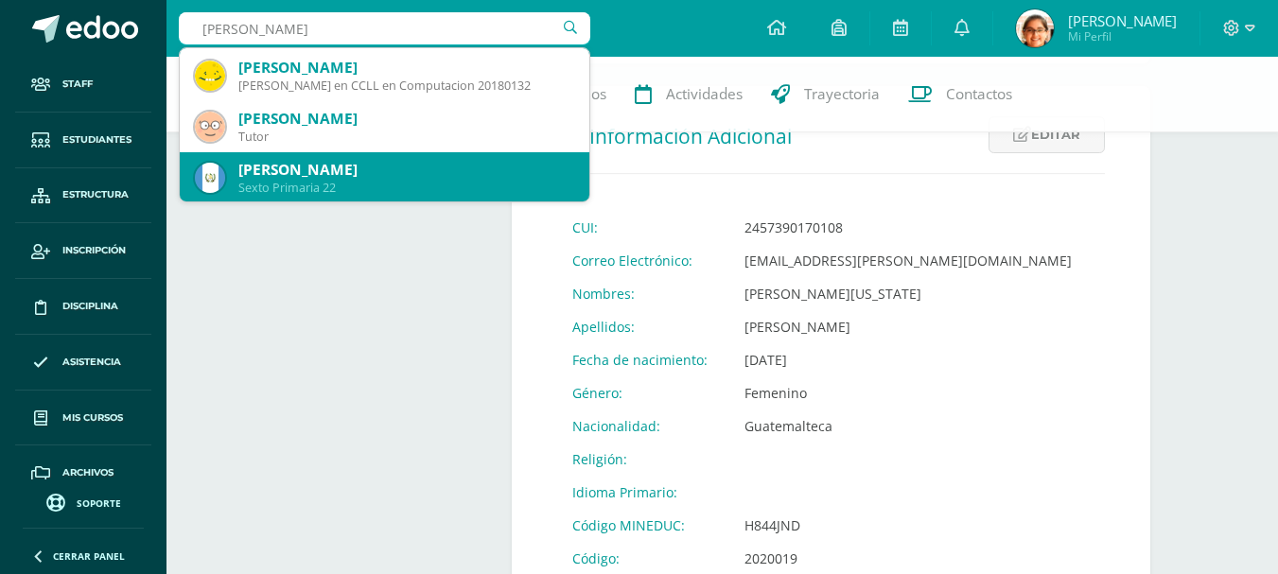
click at [480, 186] on div "Sexto Primaria 22" at bounding box center [406, 188] width 336 height 16
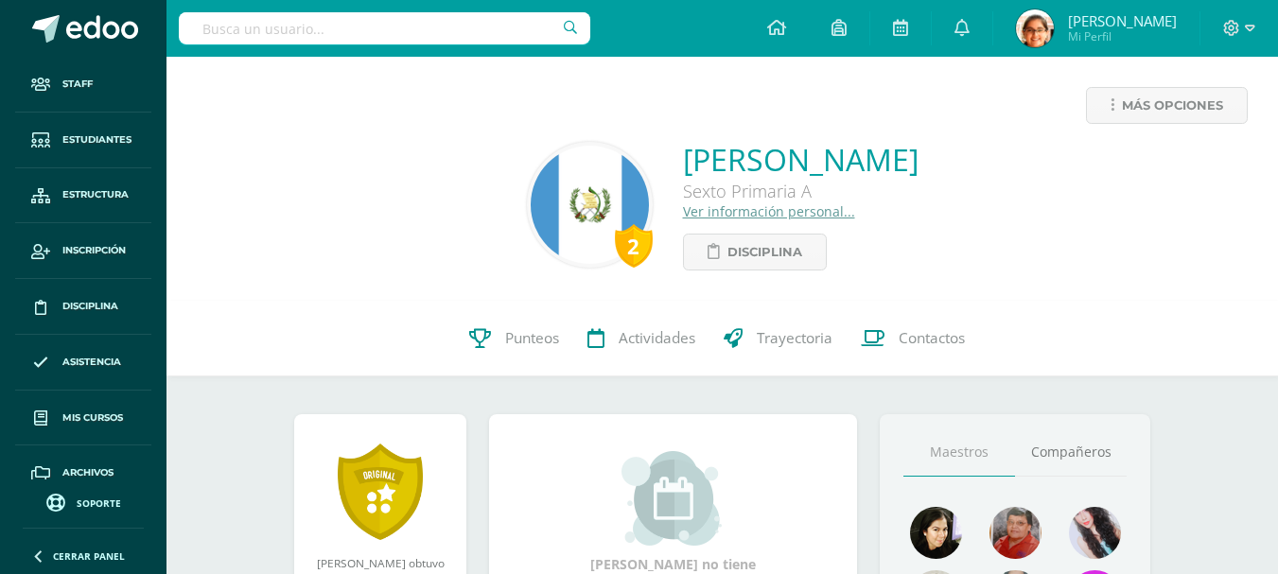
click at [691, 215] on link "Ver información personal..." at bounding box center [769, 211] width 172 height 18
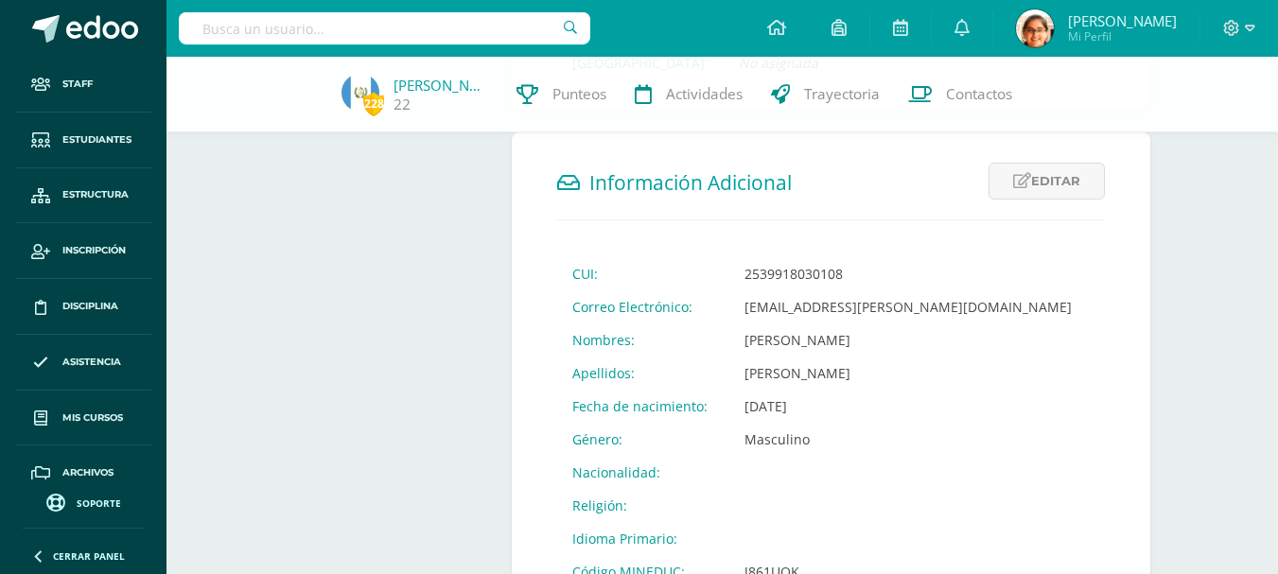
scroll to position [631, 0]
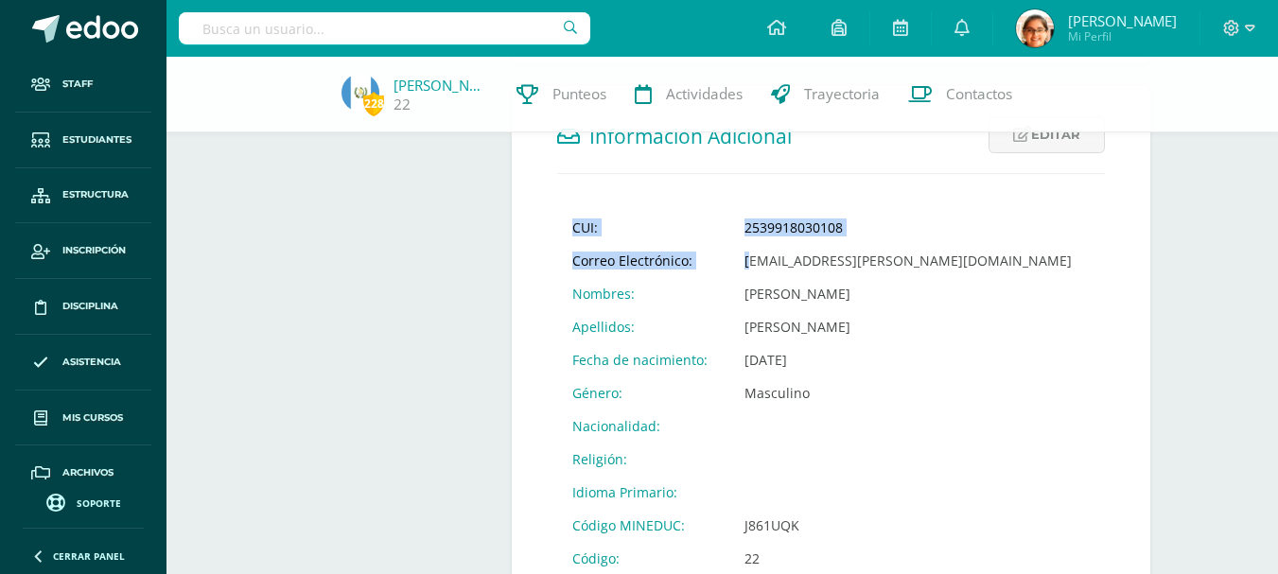
drag, startPoint x: 743, startPoint y: 265, endPoint x: 913, endPoint y: 269, distance: 170.3
click at [913, 264] on form "Información Adicional Editar Cancelar Guardar CUI: 2539918030108 Correo Electró…" at bounding box center [831, 378] width 638 height 585
click at [910, 280] on form "Información Adicional Editar Cancelar Guardar CUI: 2539918030108 Correo Electró…" at bounding box center [831, 378] width 638 height 585
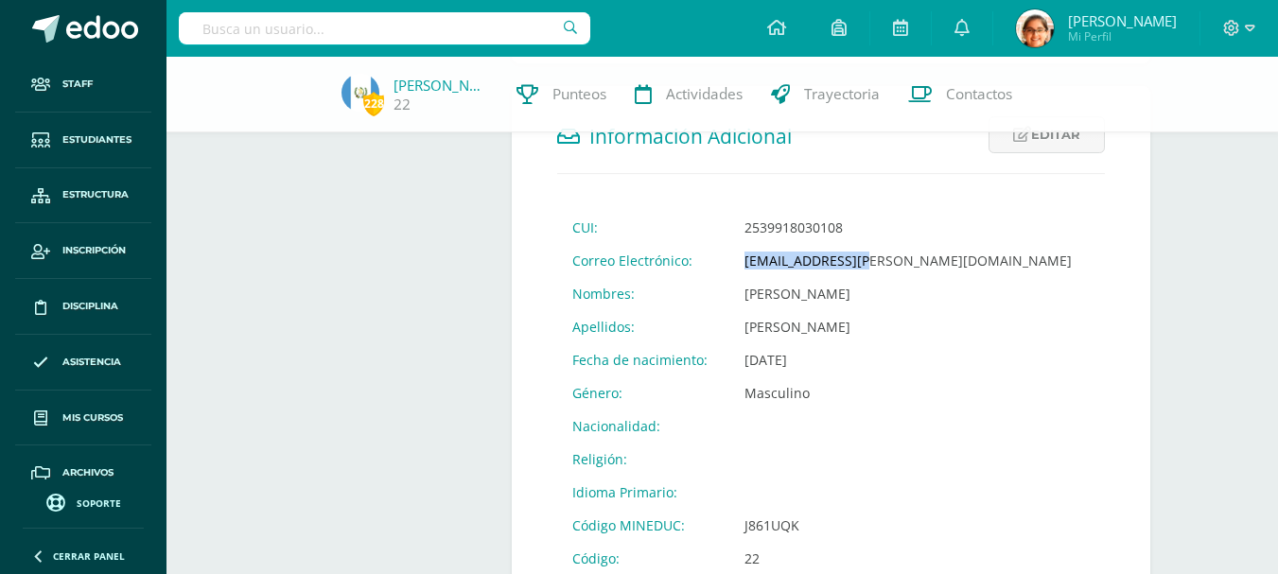
drag, startPoint x: 739, startPoint y: 258, endPoint x: 869, endPoint y: 263, distance: 130.6
click at [869, 263] on td "22@fatima.edoo.gt" at bounding box center [907, 260] width 357 height 33
copy td "22@fatima.edoo.gt"
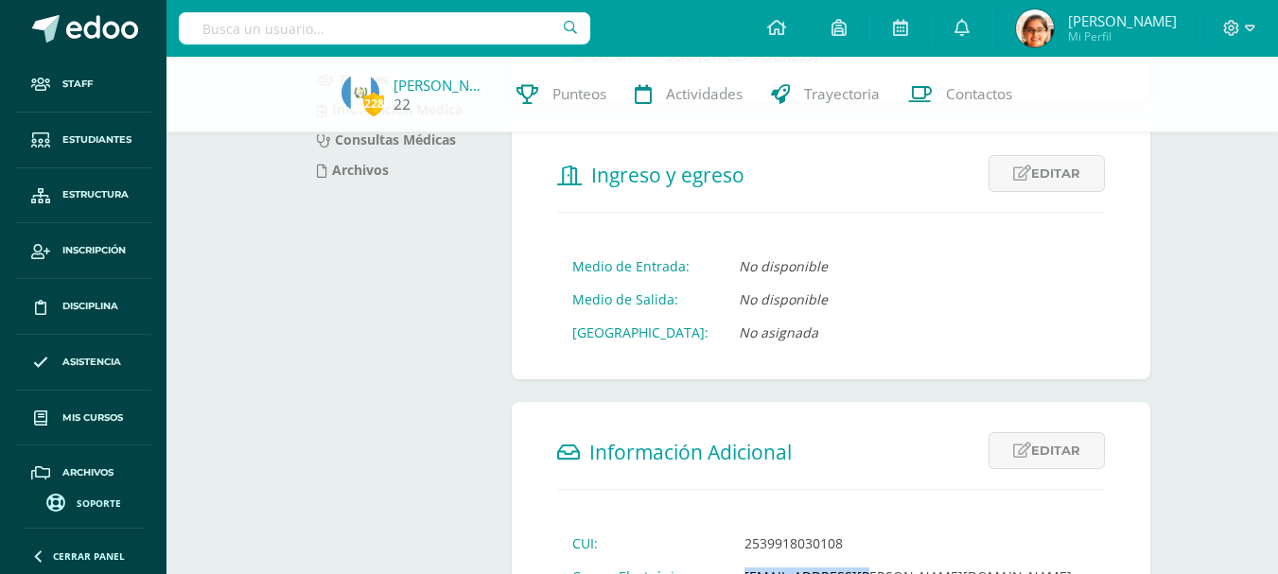
click at [445, 90] on link "[PERSON_NAME]" at bounding box center [440, 85] width 95 height 19
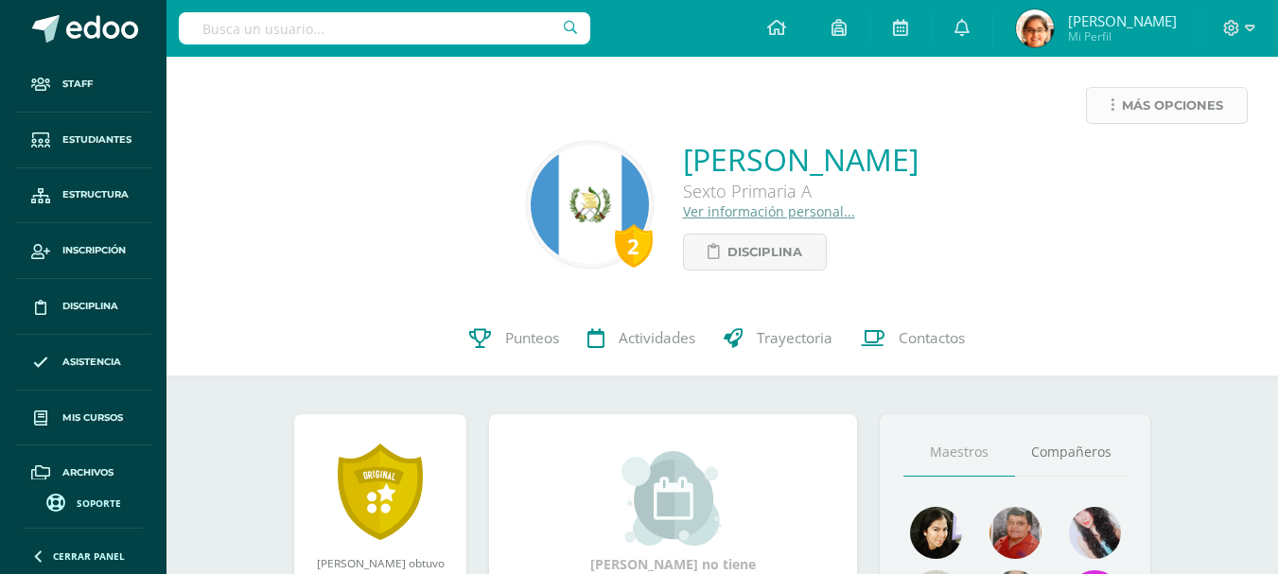
click at [1145, 105] on span "Más opciones" at bounding box center [1172, 105] width 101 height 35
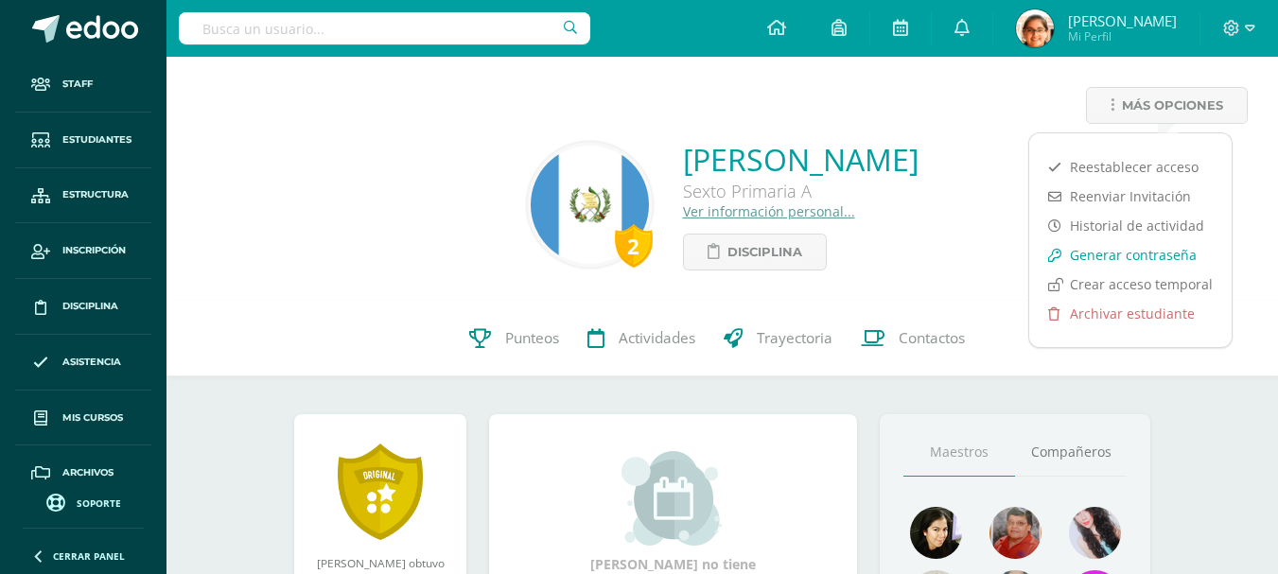
click at [1126, 257] on link "Generar contraseña" at bounding box center [1130, 254] width 202 height 29
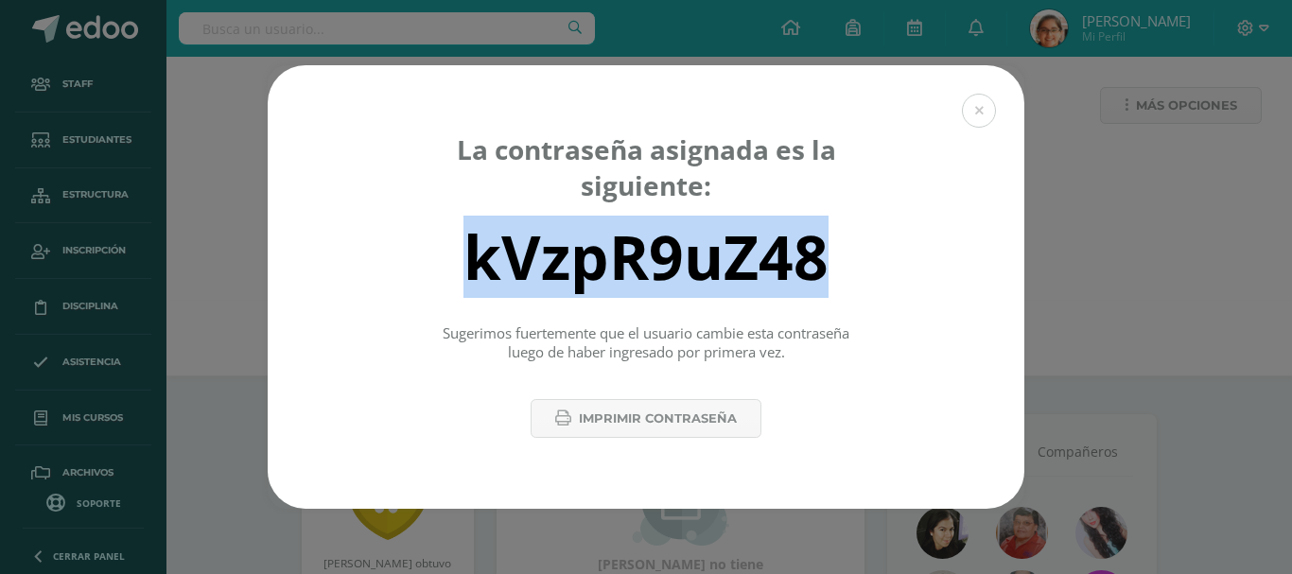
drag, startPoint x: 828, startPoint y: 260, endPoint x: 426, endPoint y: 270, distance: 402.0
click at [426, 270] on div "kVzpR9uZ48" at bounding box center [646, 256] width 690 height 76
copy div "kVzpR9uZ48"
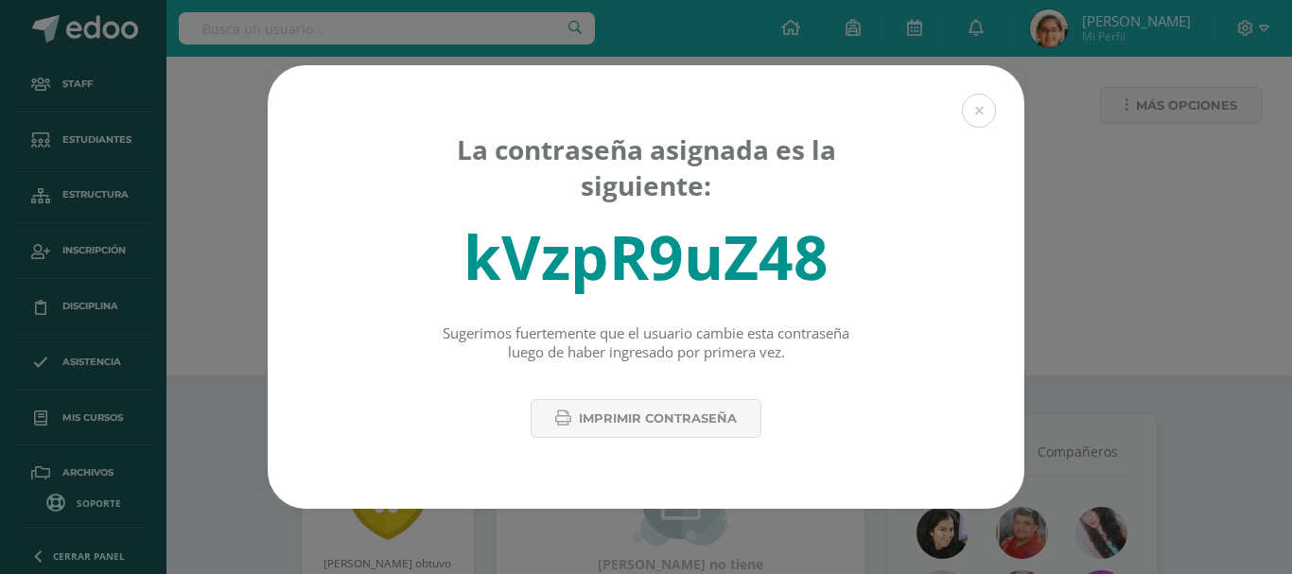
click at [359, 26] on div "La contraseña asignada es la siguiente: kVzpR9uZ48 Sugerimos fuertemente que el…" at bounding box center [646, 287] width 1292 height 574
click at [358, 26] on div "La contraseña asignada es la siguiente: kVzpR9uZ48 Sugerimos fuertemente que el…" at bounding box center [646, 287] width 1292 height 574
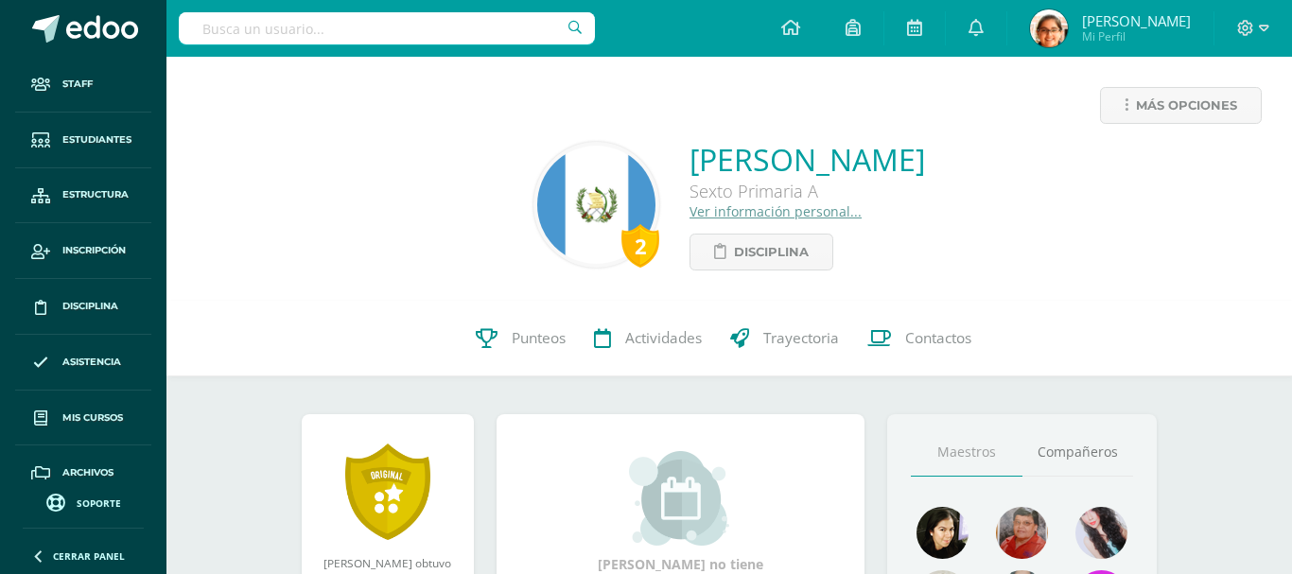
click at [358, 26] on input "text" at bounding box center [387, 28] width 416 height 32
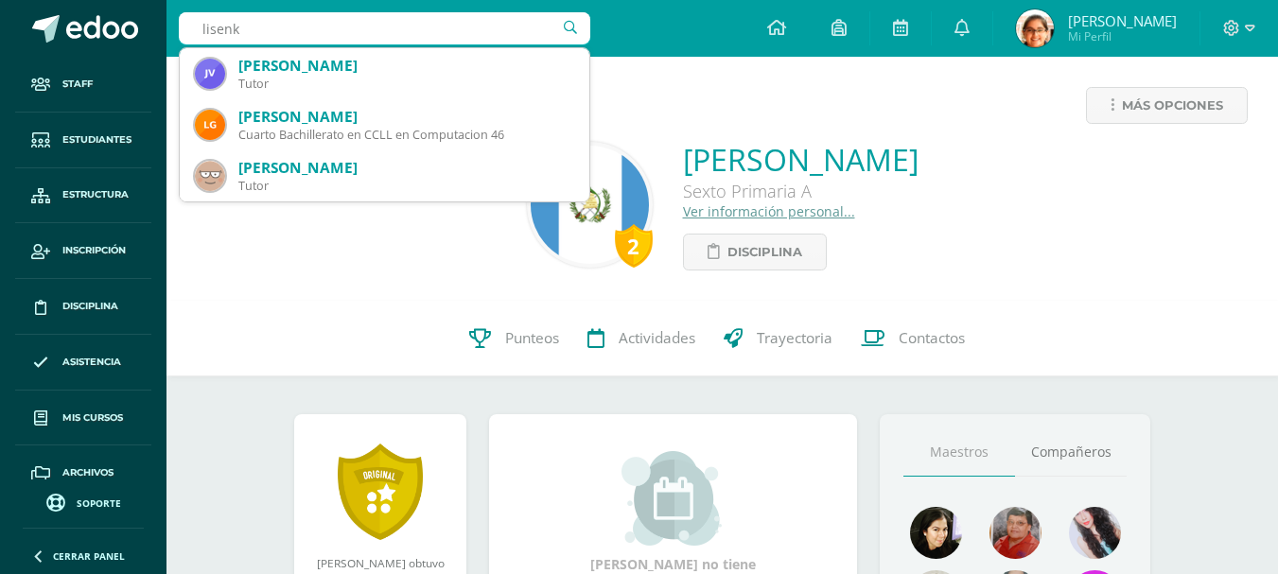
type input "lisenka"
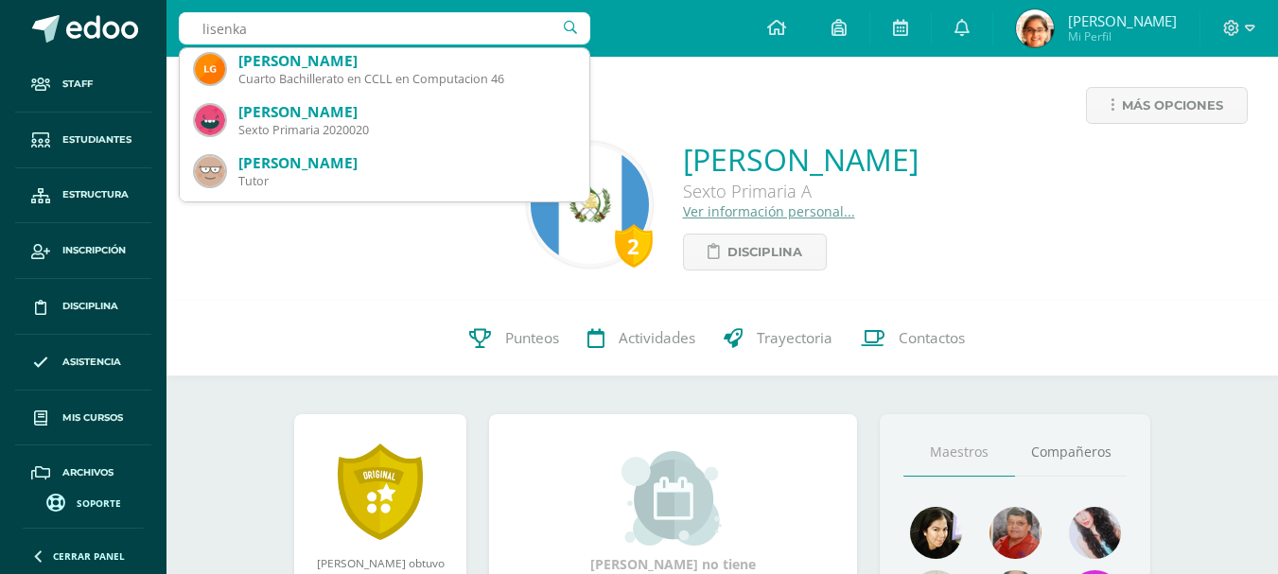
scroll to position [113, 0]
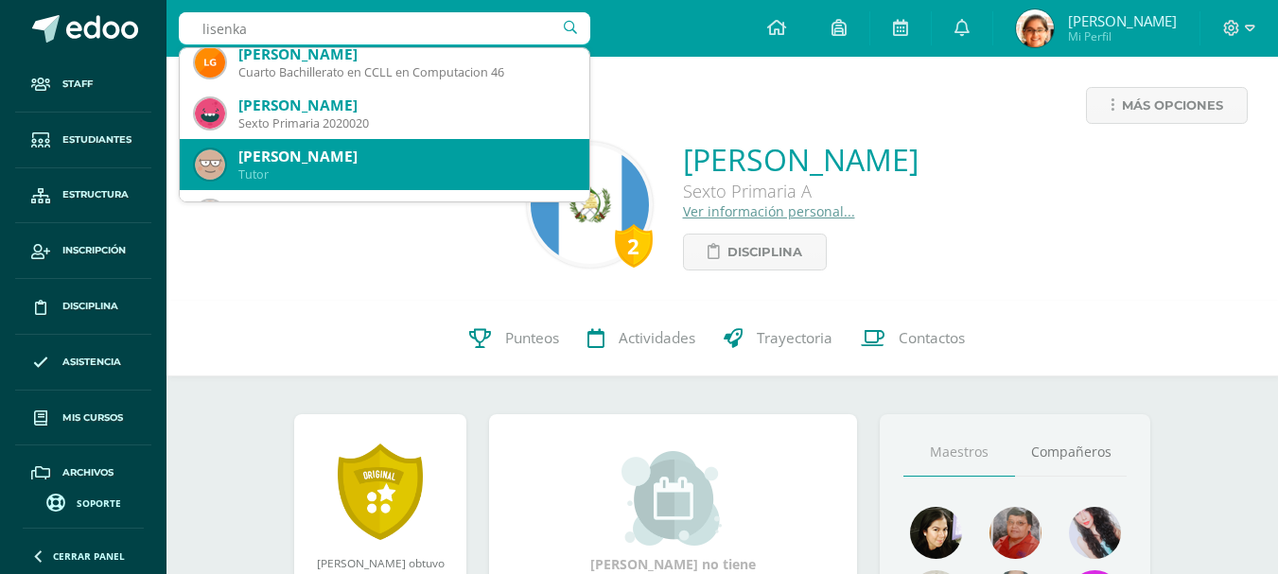
click at [457, 113] on div "[PERSON_NAME]" at bounding box center [406, 106] width 336 height 20
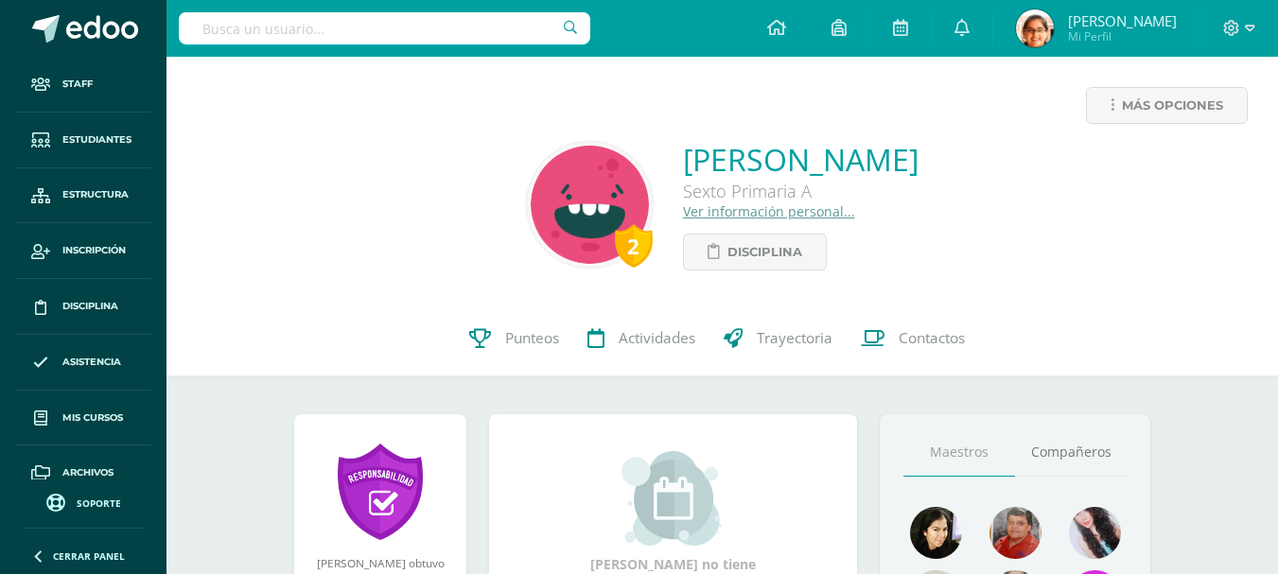
click at [683, 211] on link "Ver información personal..." at bounding box center [769, 211] width 172 height 18
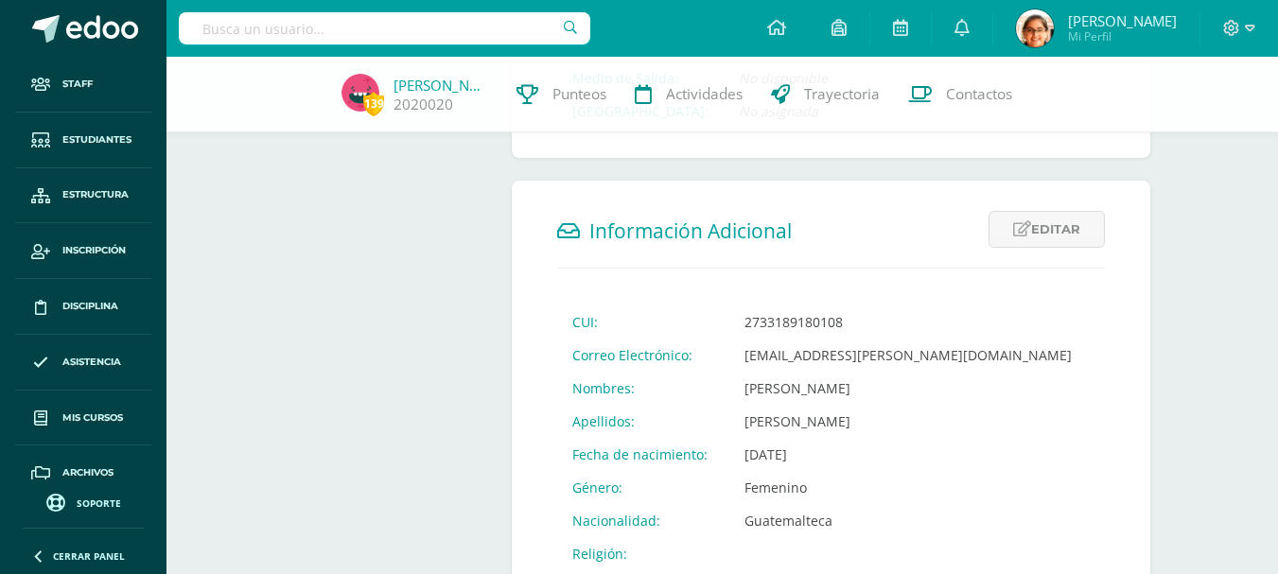
scroll to position [473, 0]
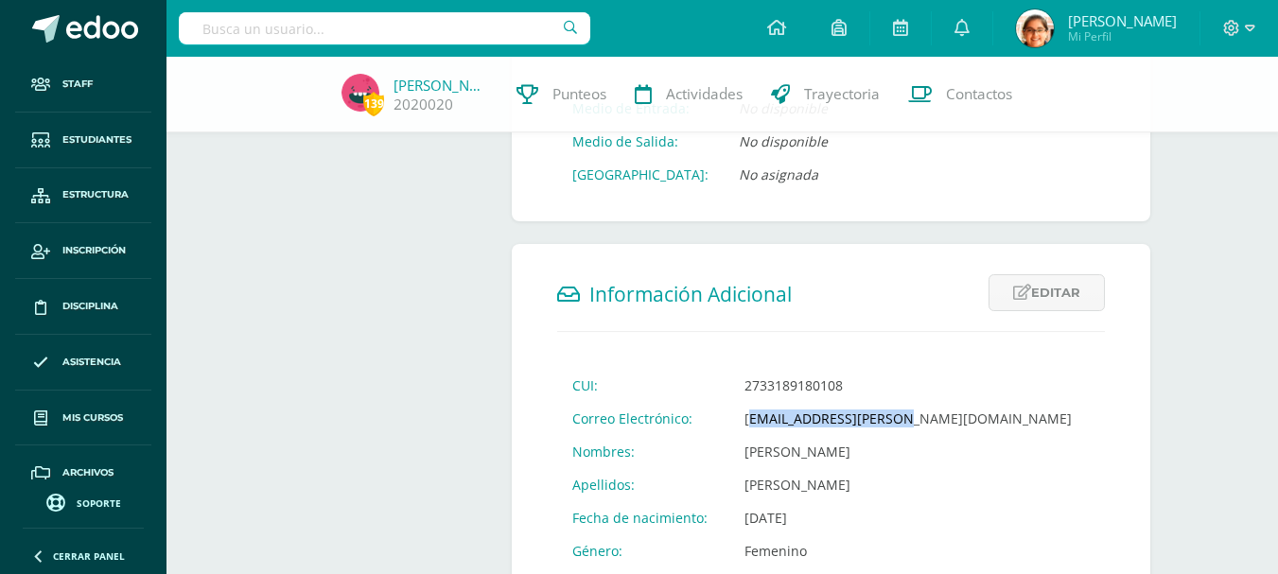
drag, startPoint x: 743, startPoint y: 417, endPoint x: 906, endPoint y: 416, distance: 162.7
click at [906, 416] on td "[EMAIL_ADDRESS][PERSON_NAME][DOMAIN_NAME]" at bounding box center [907, 418] width 357 height 33
click at [904, 445] on td "[PERSON_NAME]" at bounding box center [907, 451] width 357 height 33
drag, startPoint x: 770, startPoint y: 421, endPoint x: 904, endPoint y: 421, distance: 134.3
click at [904, 421] on td "[EMAIL_ADDRESS][PERSON_NAME][DOMAIN_NAME]" at bounding box center [907, 418] width 357 height 33
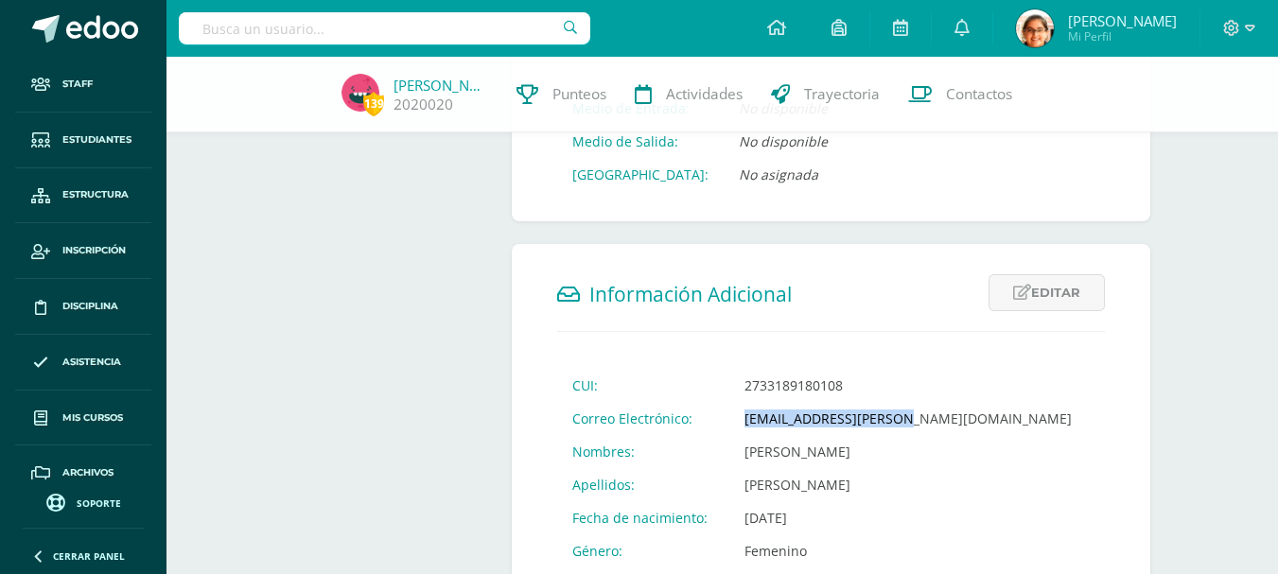
copy td "[EMAIL_ADDRESS][PERSON_NAME][DOMAIN_NAME]"
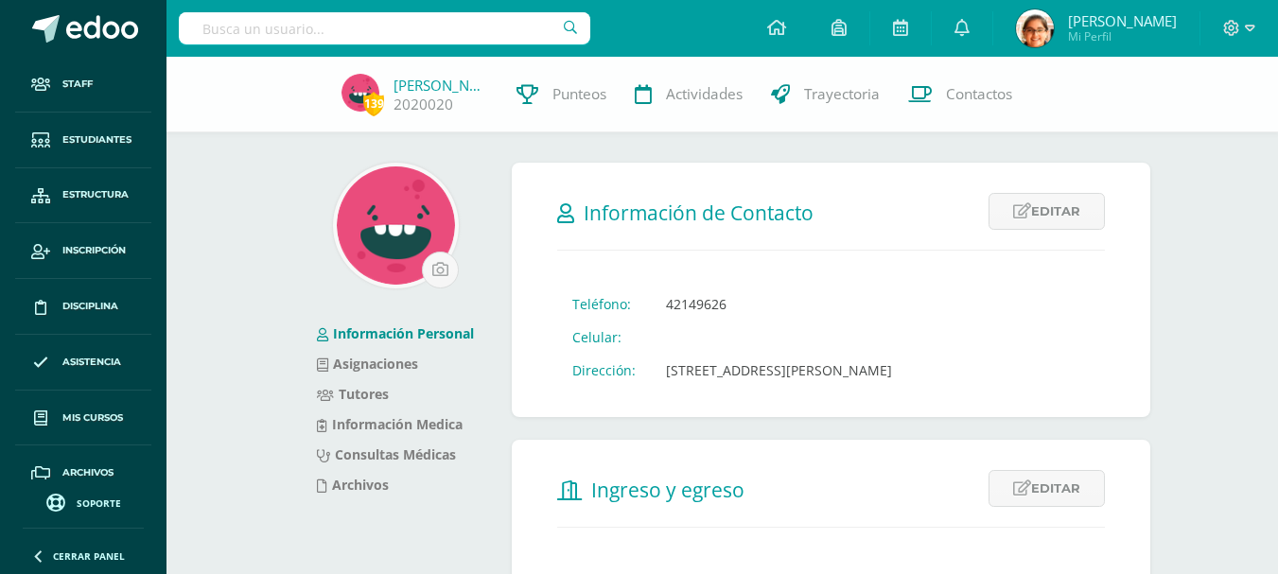
scroll to position [158, 0]
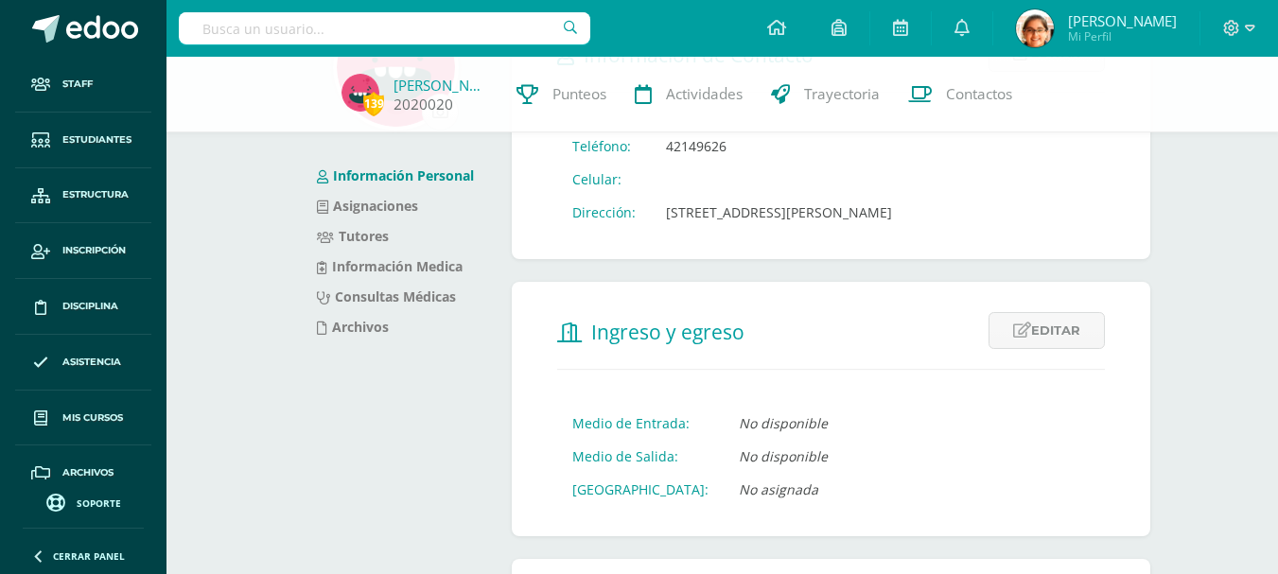
click at [404, 80] on link "[PERSON_NAME]" at bounding box center [440, 85] width 95 height 19
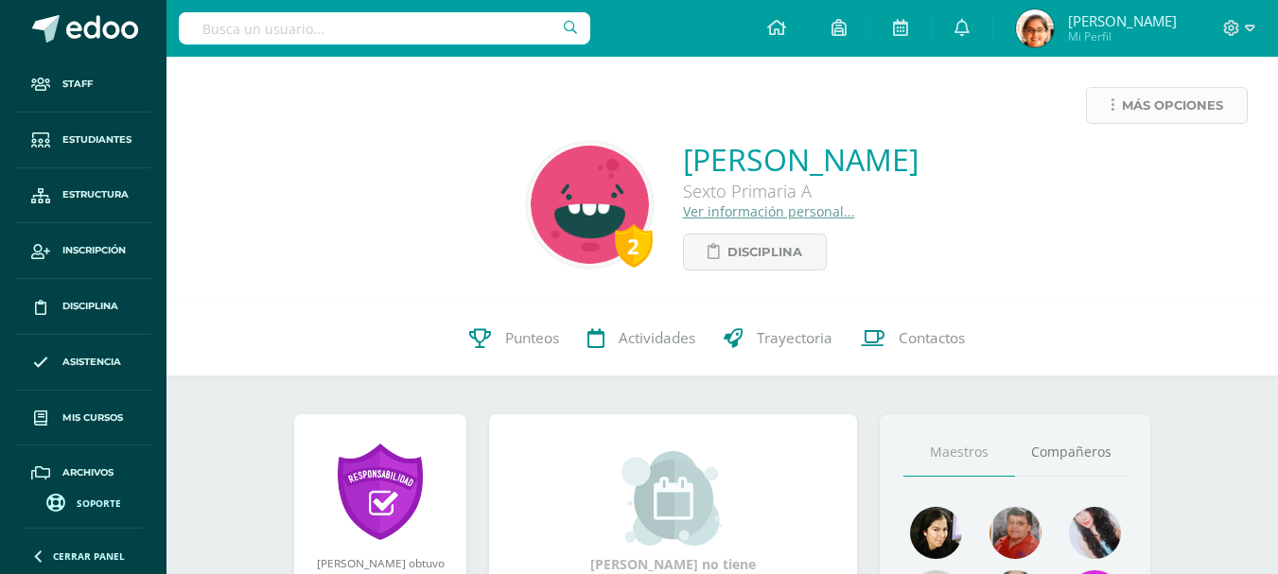
click at [1157, 105] on span "Más opciones" at bounding box center [1172, 105] width 101 height 35
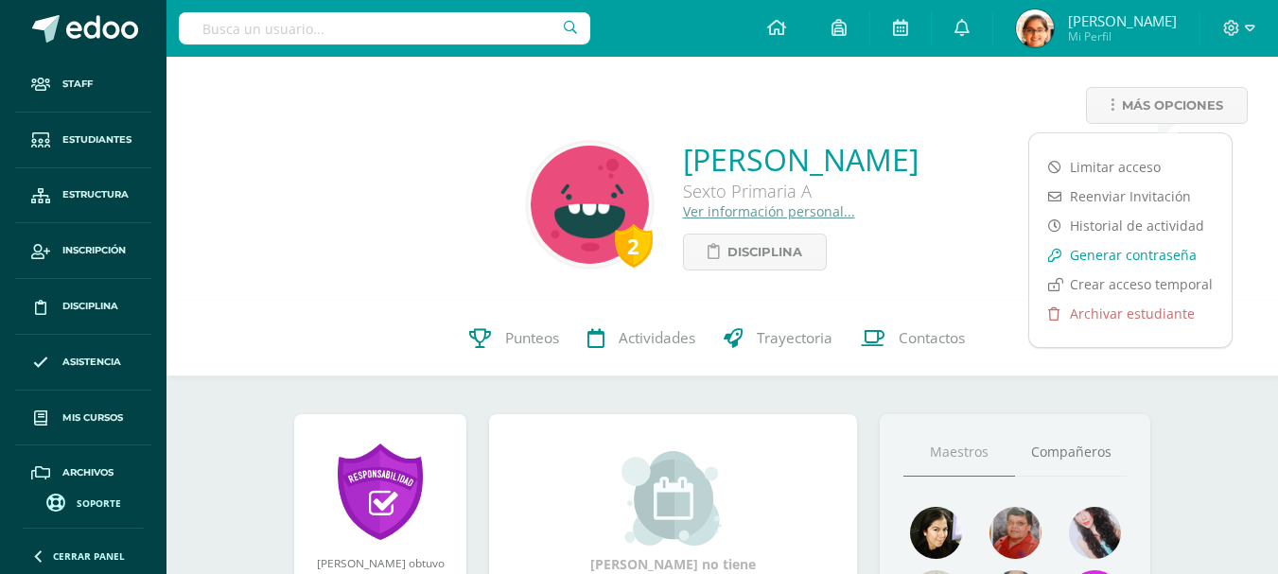
click at [1122, 252] on link "Generar contraseña" at bounding box center [1130, 254] width 202 height 29
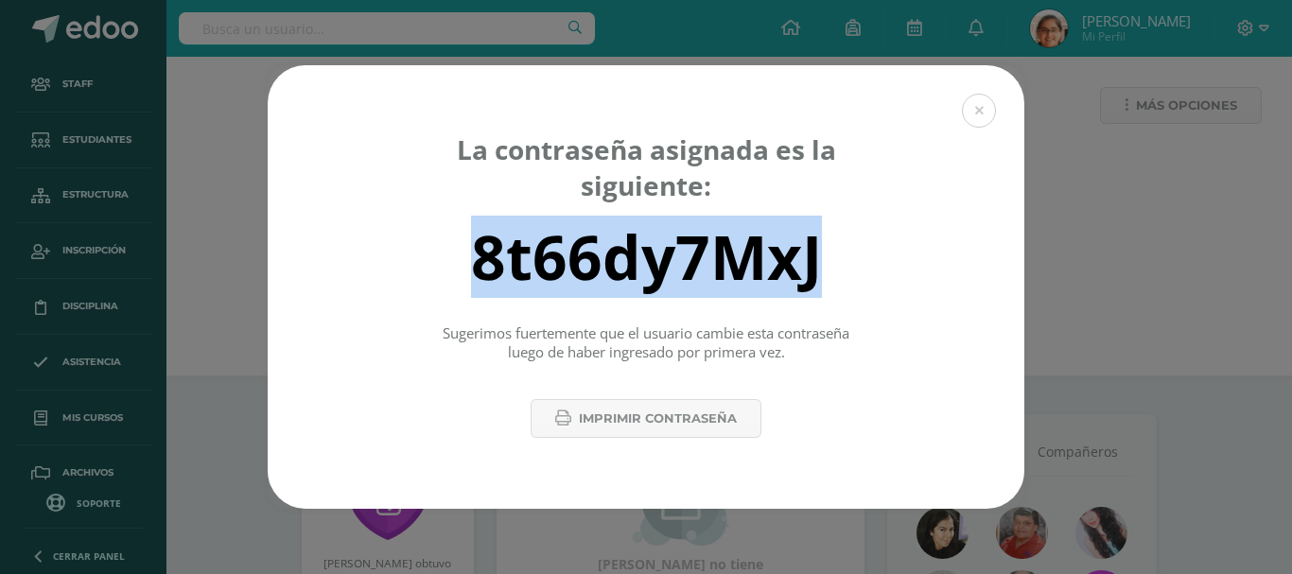
drag, startPoint x: 833, startPoint y: 268, endPoint x: 477, endPoint y: 263, distance: 356.5
click at [477, 263] on div "8t66dy7MxJ" at bounding box center [646, 256] width 690 height 76
copy div "8t66dy7MxJ"
click at [990, 111] on button at bounding box center [979, 111] width 34 height 34
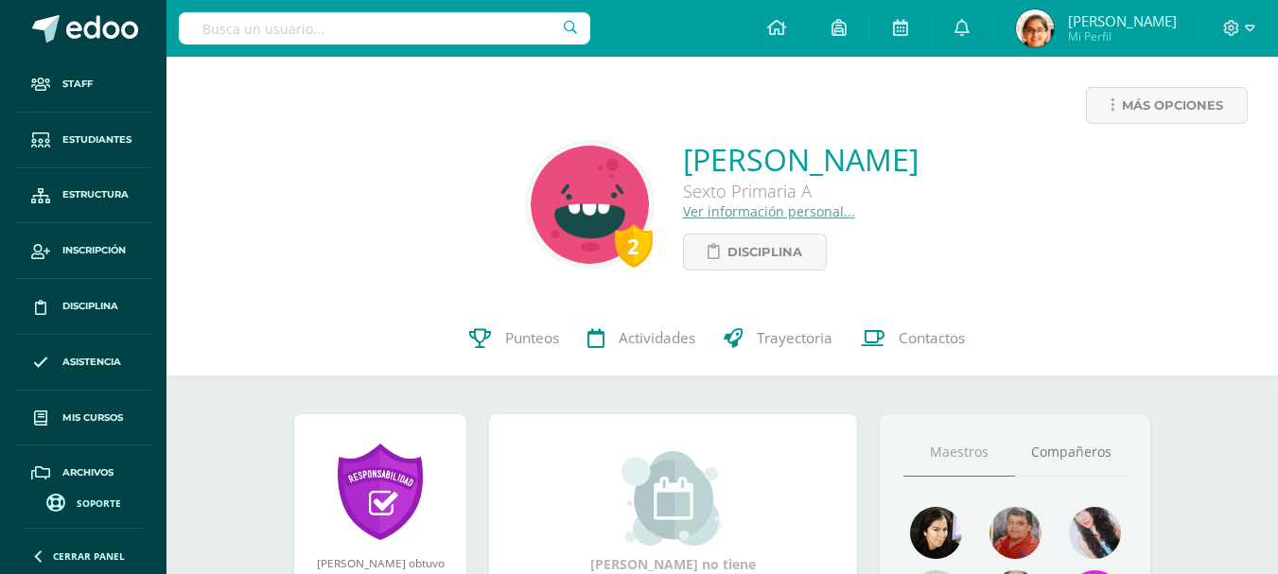
click at [389, 34] on input "text" at bounding box center [384, 28] width 411 height 32
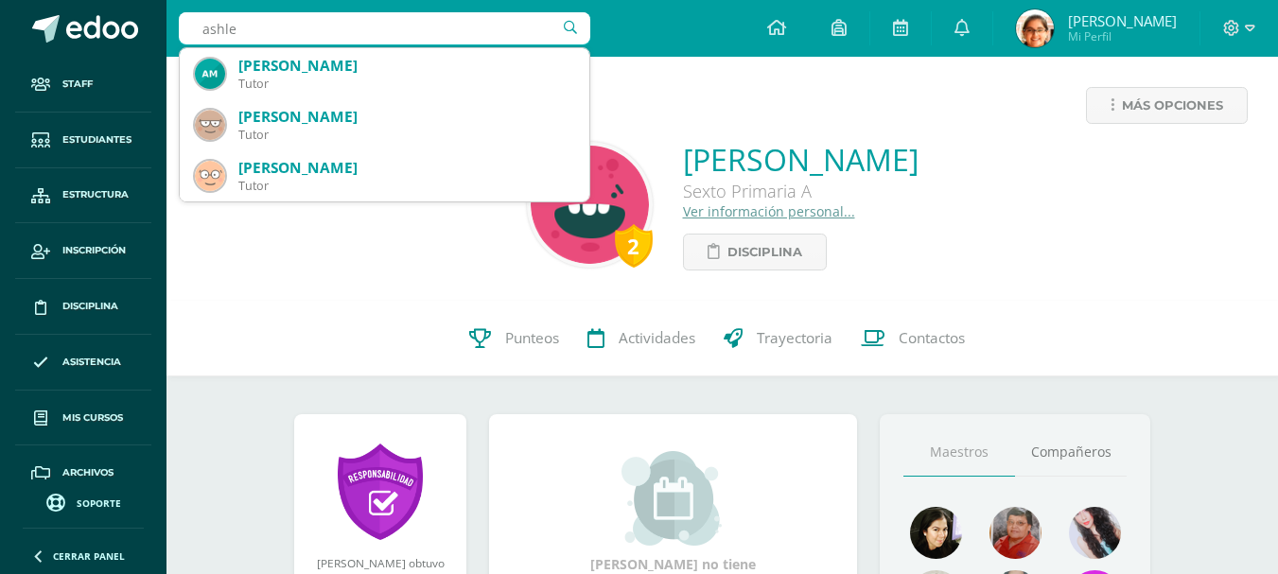
type input "ashley"
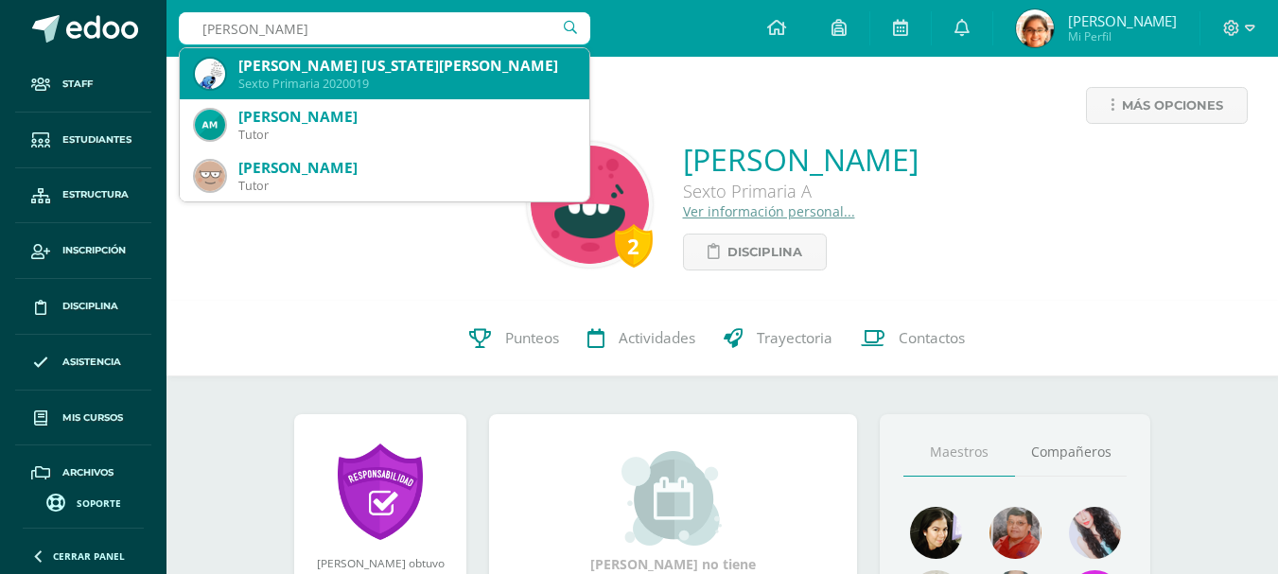
click at [468, 72] on div "[PERSON_NAME] [US_STATE][PERSON_NAME]" at bounding box center [406, 66] width 336 height 20
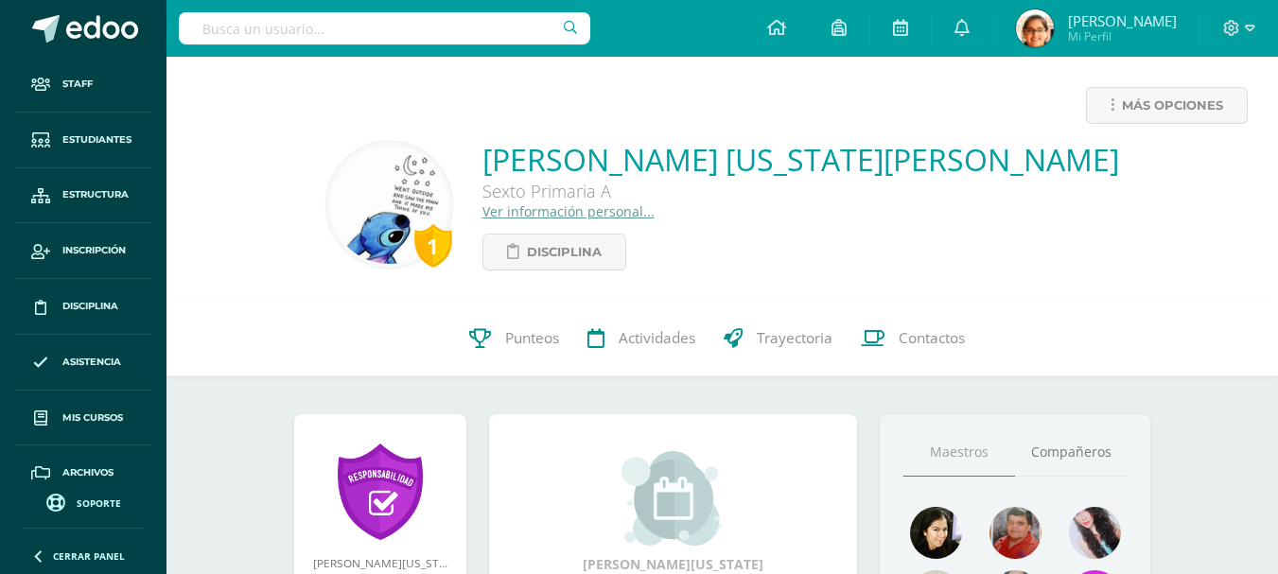
click at [588, 215] on link "Ver información personal..." at bounding box center [568, 211] width 172 height 18
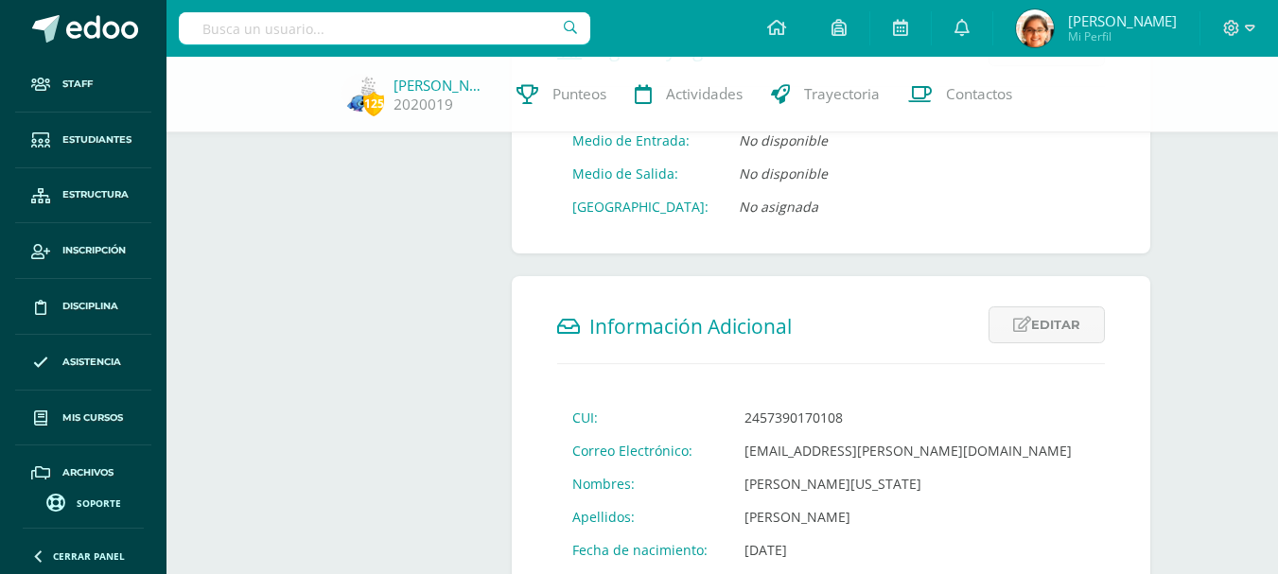
scroll to position [631, 0]
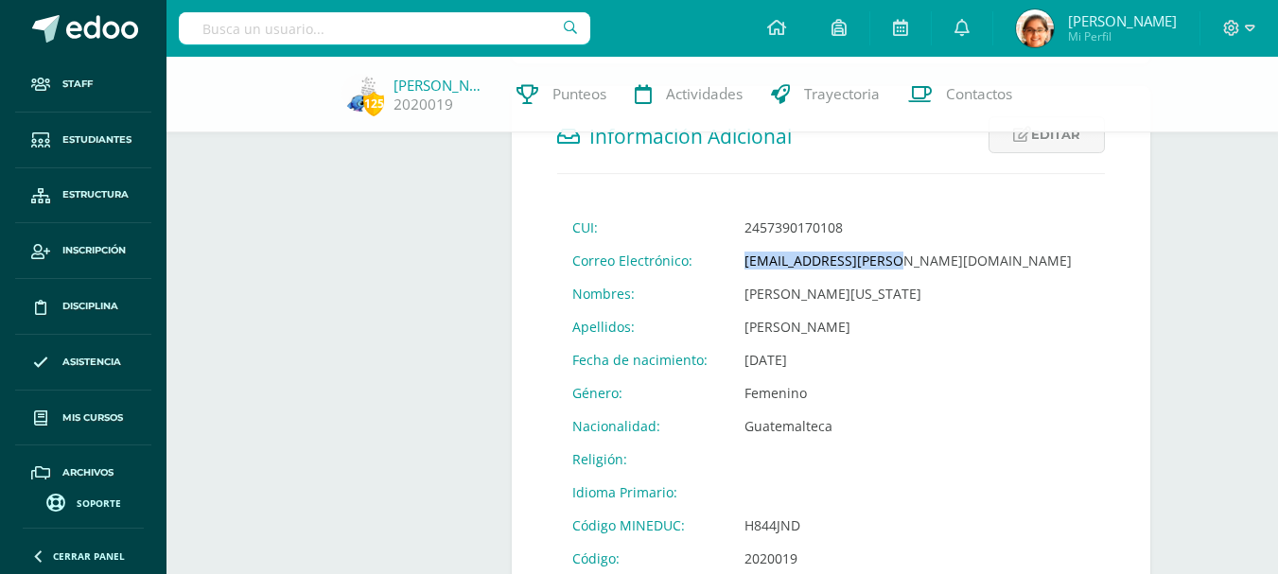
drag, startPoint x: 739, startPoint y: 259, endPoint x: 888, endPoint y: 266, distance: 149.6
click at [888, 266] on td "2020019@fatima.edoo.gt" at bounding box center [907, 260] width 357 height 33
click at [765, 277] on td "Ashley Daniela Virginia" at bounding box center [907, 293] width 357 height 33
drag, startPoint x: 742, startPoint y: 261, endPoint x: 896, endPoint y: 260, distance: 153.2
click at [896, 260] on td "2020019@fatima.edoo.gt" at bounding box center [907, 260] width 357 height 33
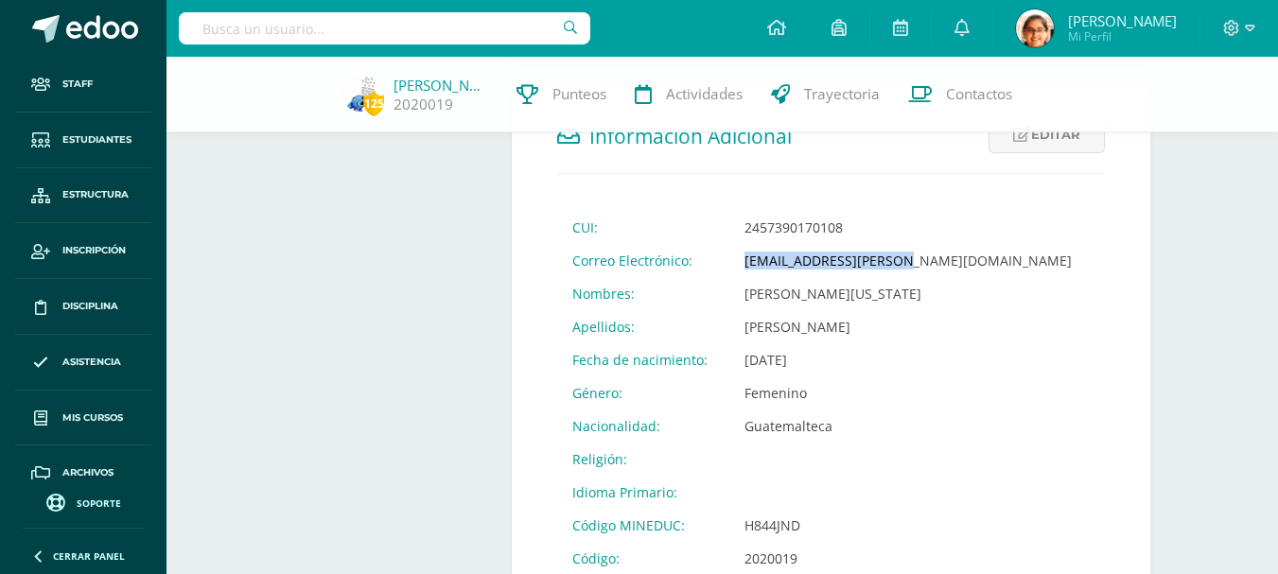
copy td "2020019@fatima.edoo.gt"
click at [426, 88] on link "Ashley Rosales" at bounding box center [440, 85] width 95 height 19
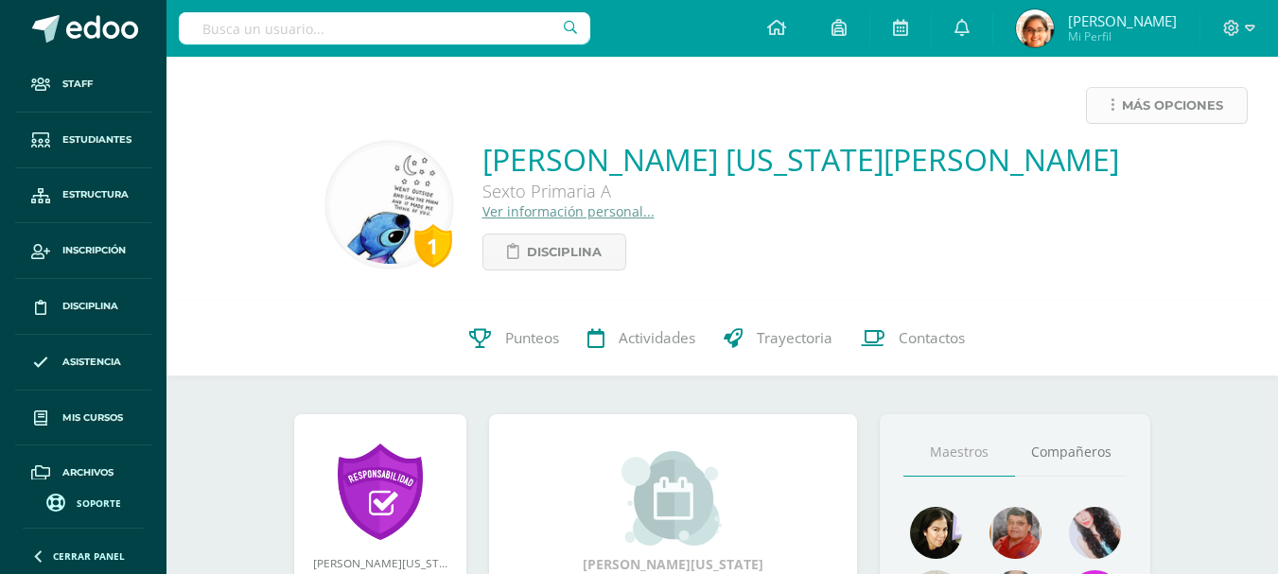
click at [1166, 100] on span "Más opciones" at bounding box center [1172, 105] width 101 height 35
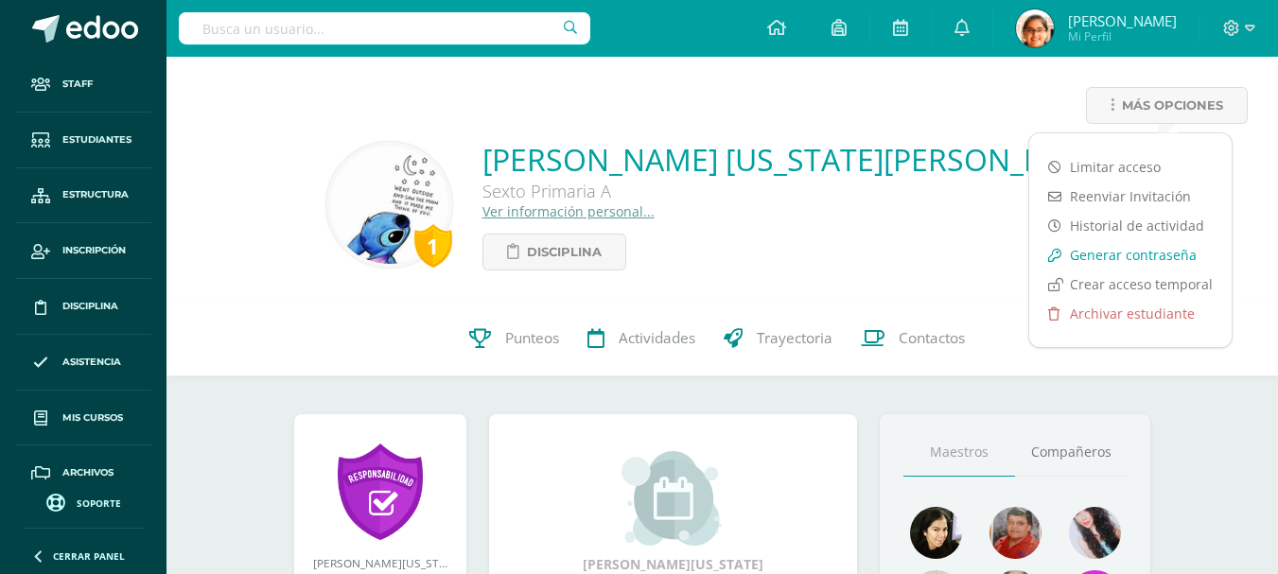
click at [1132, 248] on link "Generar contraseña" at bounding box center [1130, 254] width 202 height 29
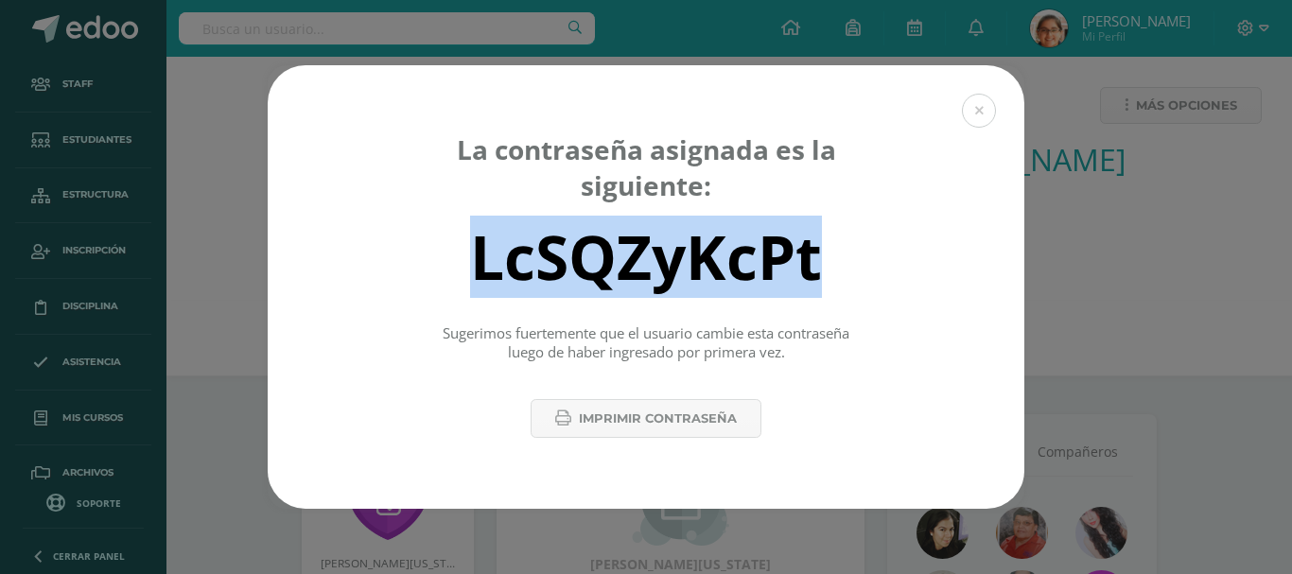
drag, startPoint x: 830, startPoint y: 254, endPoint x: 453, endPoint y: 264, distance: 377.4
click at [453, 264] on div "LcSQZyKcPt" at bounding box center [646, 256] width 690 height 76
copy div "LcSQZyKcPt"
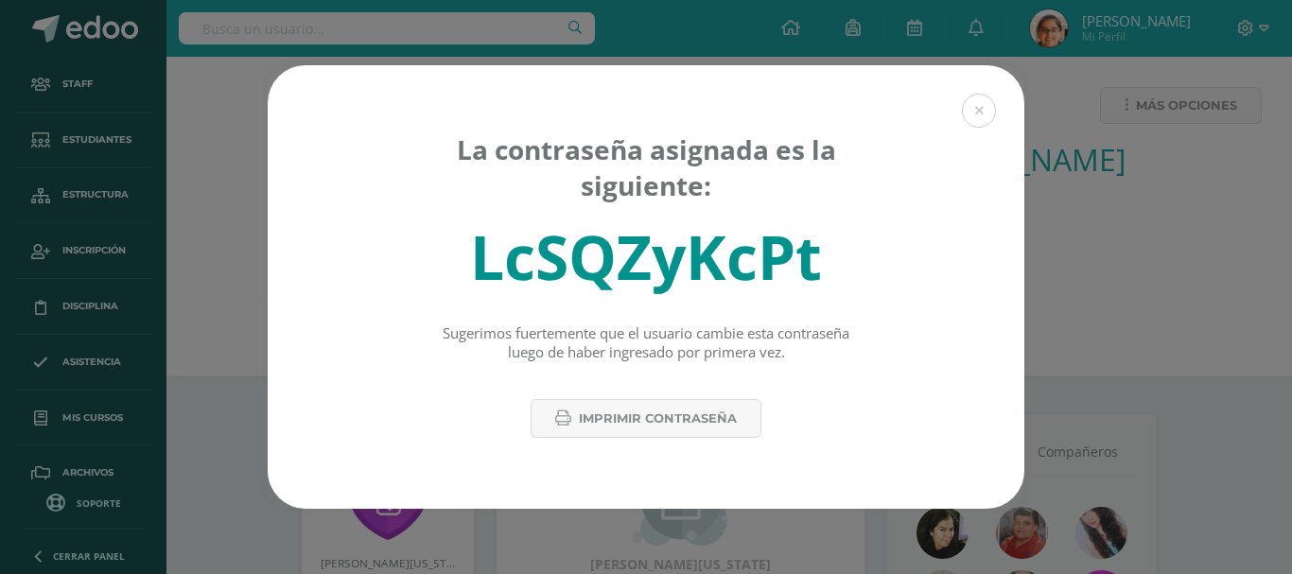
click at [237, 200] on div "La contraseña asignada es la siguiente: LcSQZyKcPt Sugerimos fuertemente que el…" at bounding box center [646, 287] width 1277 height 444
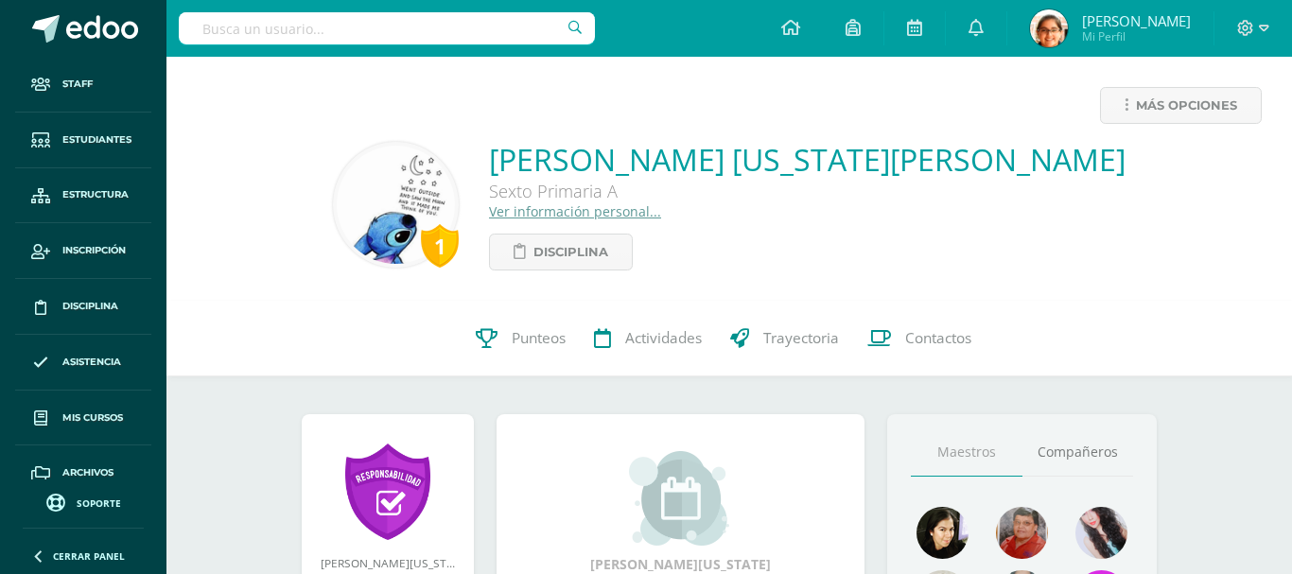
click at [280, 25] on div "La contraseña asignada es la siguiente: LcSQZyKcPt Sugerimos fuertemente que el…" at bounding box center [646, 287] width 1292 height 574
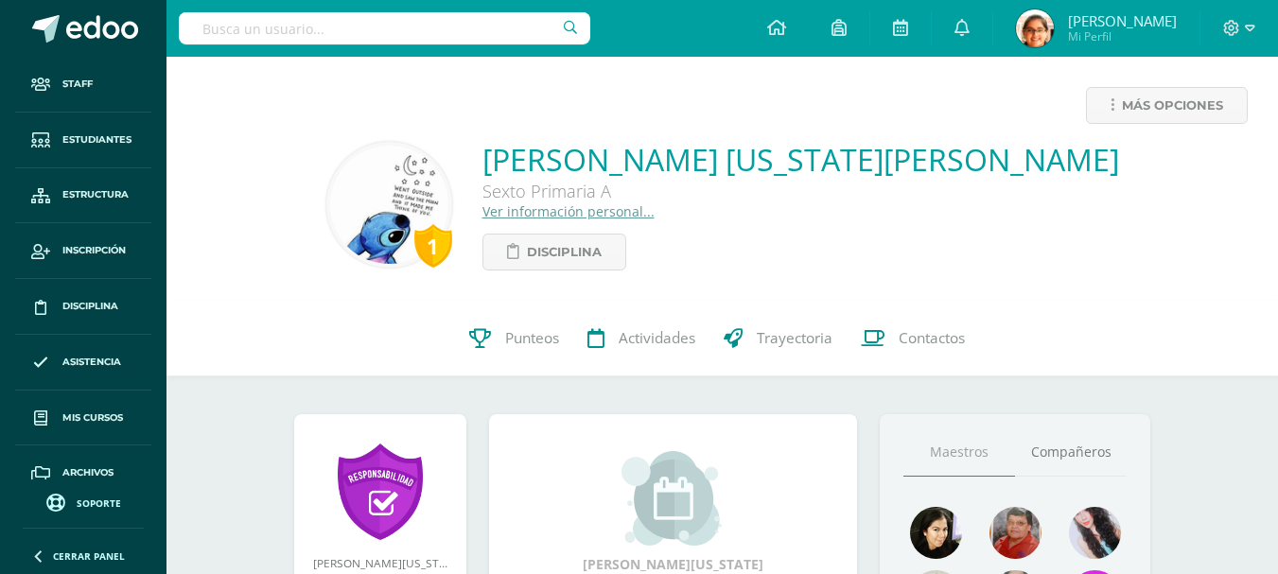
click at [281, 25] on input "text" at bounding box center [384, 28] width 411 height 32
type input "joaquin"
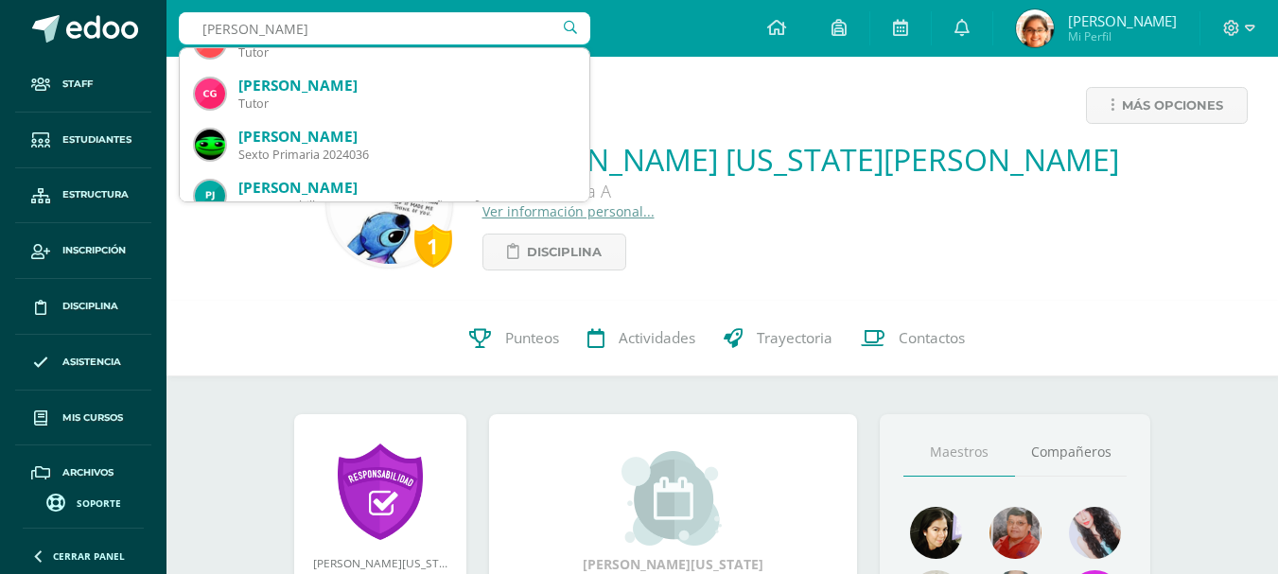
scroll to position [189, 0]
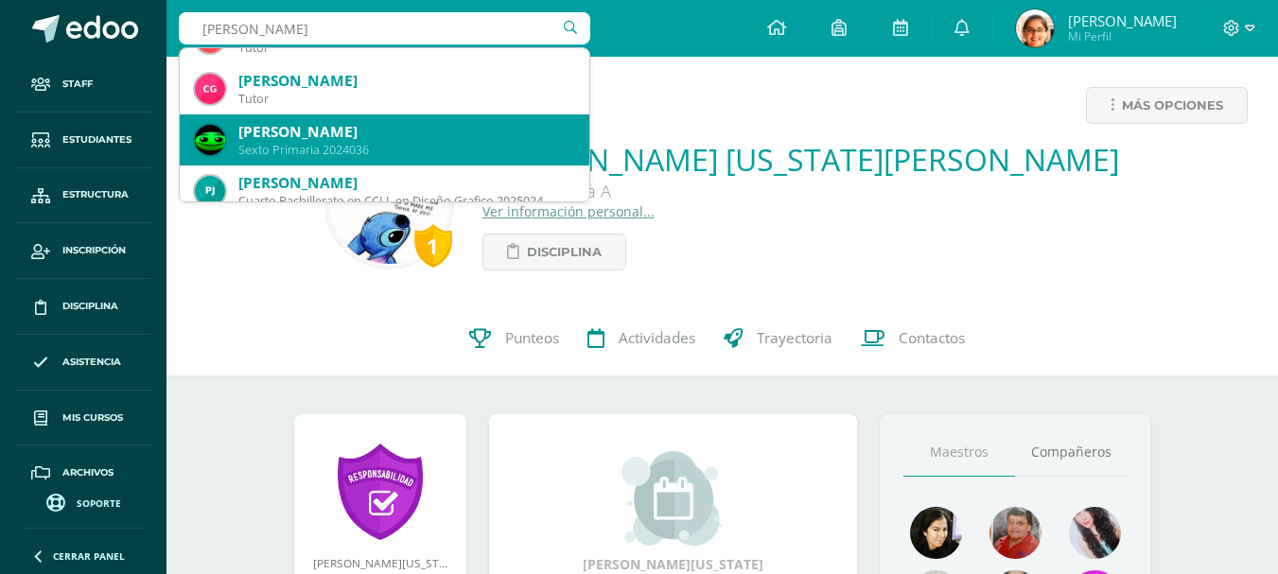
click at [461, 154] on div "Sexto Primaria 2024036" at bounding box center [406, 150] width 336 height 16
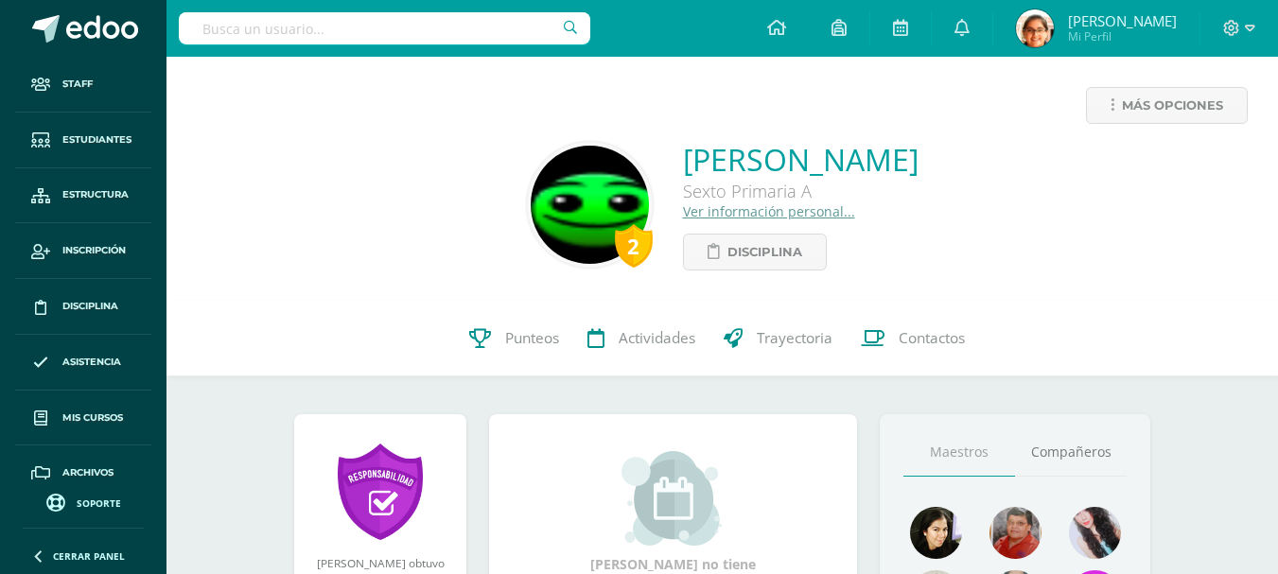
click at [683, 208] on link "Ver información personal..." at bounding box center [769, 211] width 172 height 18
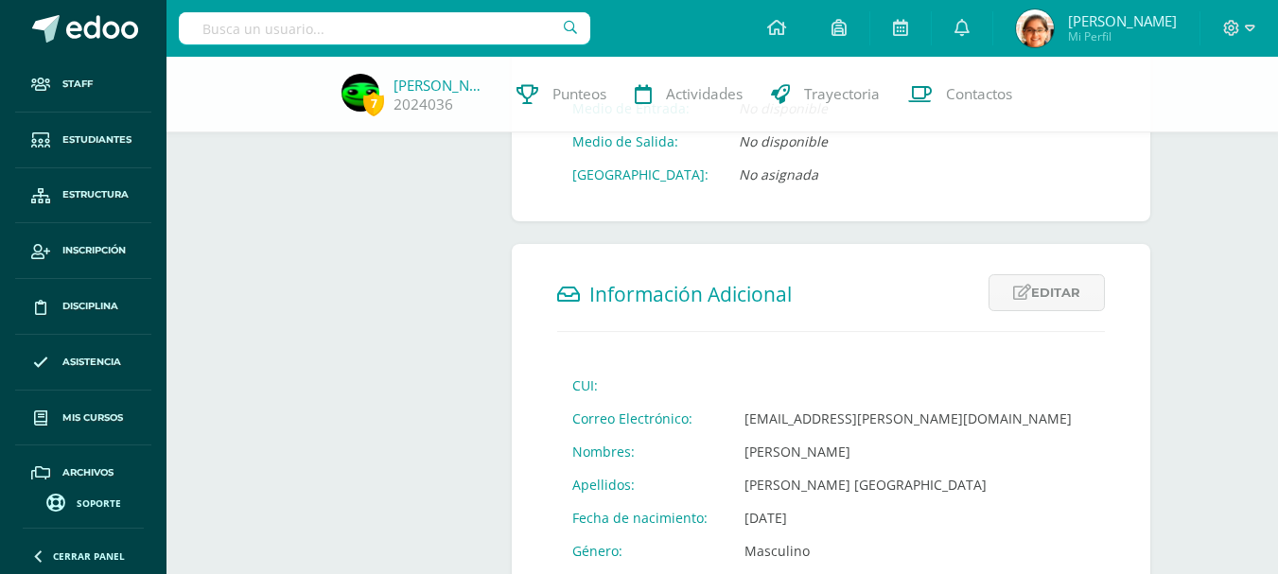
scroll to position [631, 0]
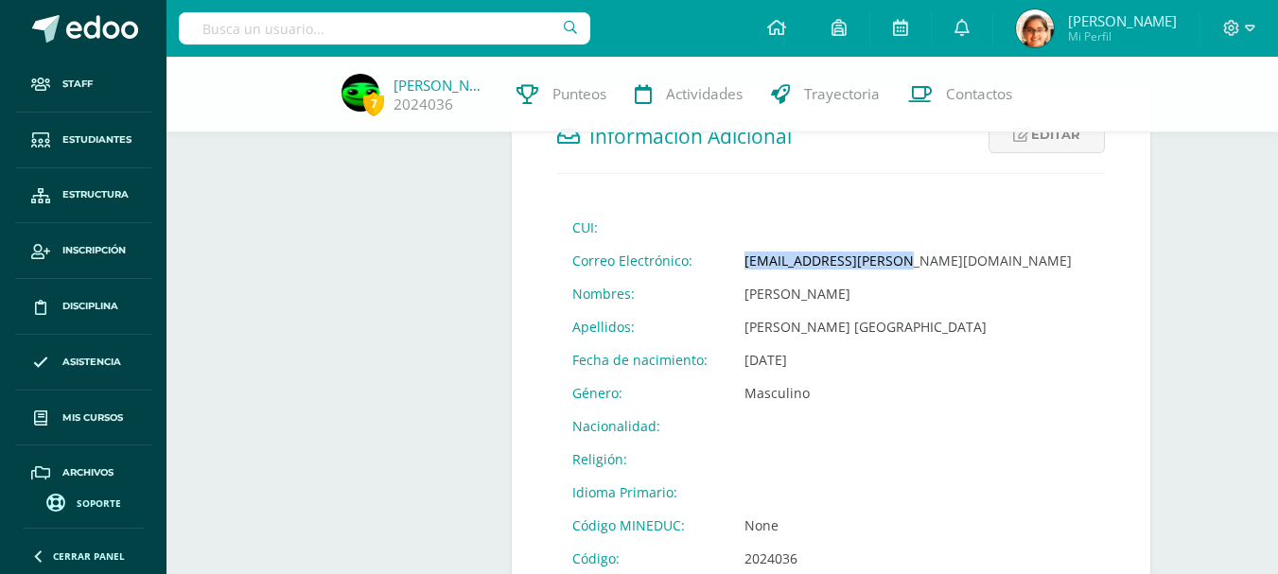
drag, startPoint x: 903, startPoint y: 258, endPoint x: 715, endPoint y: 262, distance: 188.2
click at [715, 262] on tr "Correo Electrónico: 2024036@fatima.edoo.gt" at bounding box center [822, 260] width 530 height 33
copy tr "Correo Electrónico: 2024036@fatima.edoo.gt"
click at [352, 25] on input "text" at bounding box center [384, 28] width 411 height 32
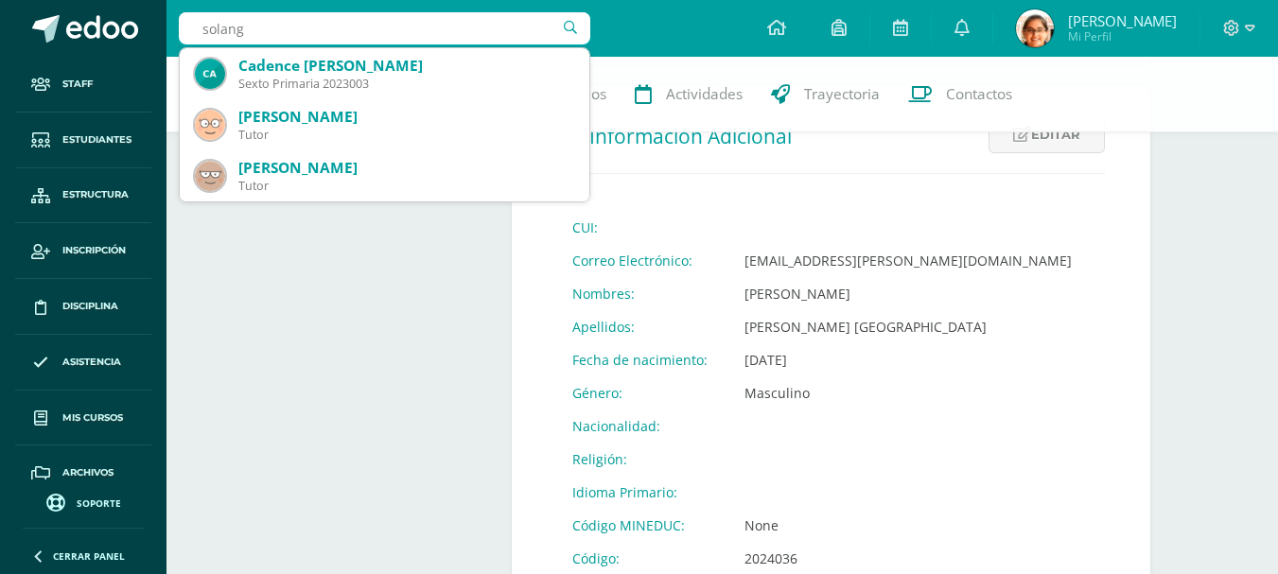
type input "solange"
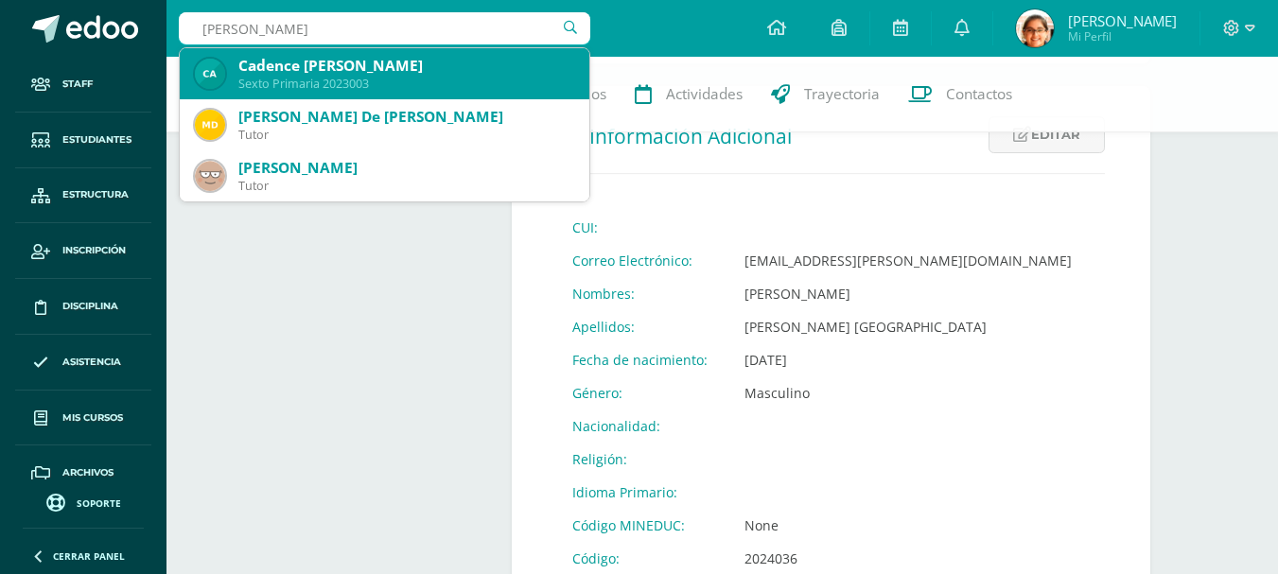
click at [418, 65] on div "Cadence Solange Archila Borrayo" at bounding box center [406, 66] width 336 height 20
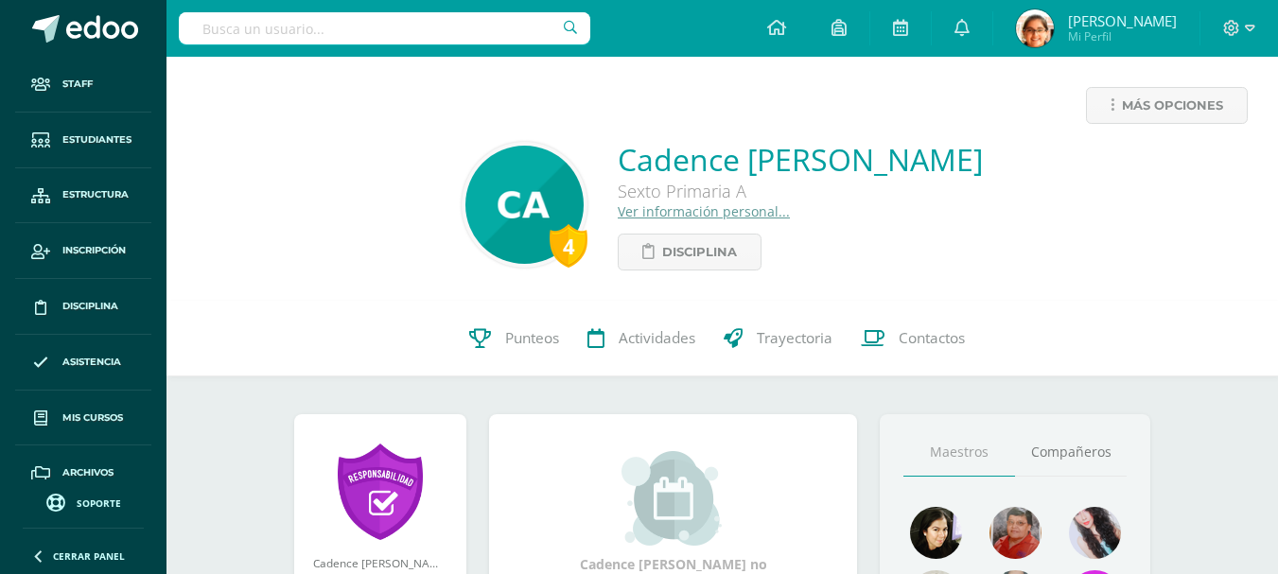
click at [701, 211] on link "Ver información personal..." at bounding box center [704, 211] width 172 height 18
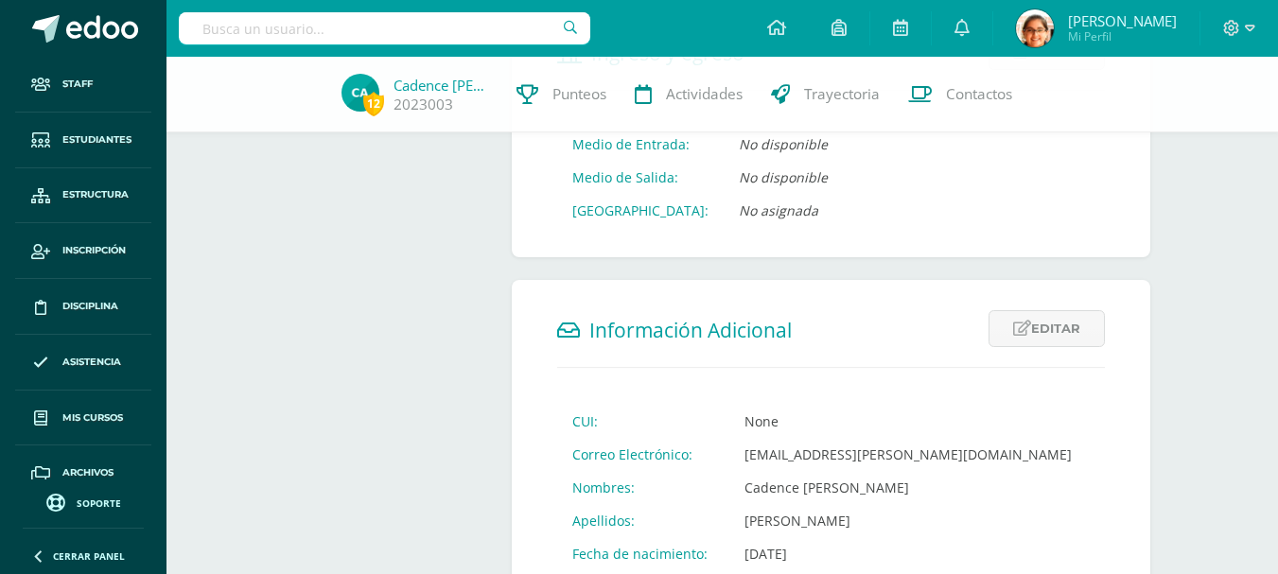
scroll to position [631, 0]
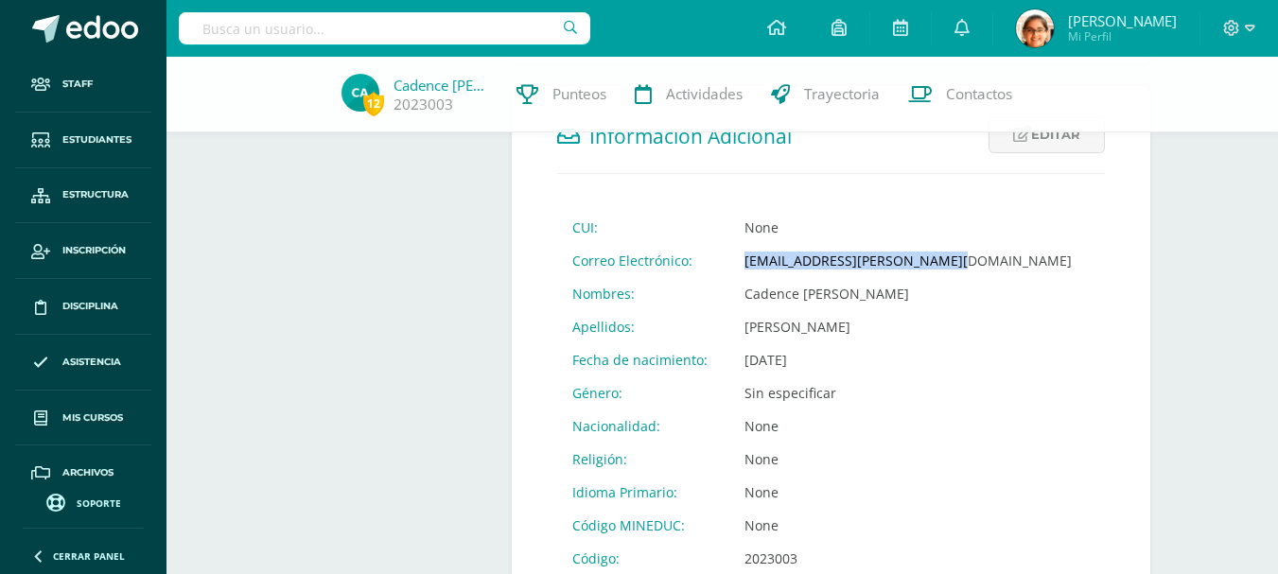
drag, startPoint x: 940, startPoint y: 260, endPoint x: 705, endPoint y: 263, distance: 234.5
click at [705, 263] on tr "Correo Electrónico: cadencearchila@fatima.edoo.gt" at bounding box center [822, 260] width 530 height 33
copy tr "Correo Electrónico: cadencearchila@fatima.edoo.gt"
click at [880, 368] on td "Nov. 24, 2012" at bounding box center [907, 359] width 357 height 33
drag, startPoint x: 739, startPoint y: 266, endPoint x: 791, endPoint y: 266, distance: 52.0
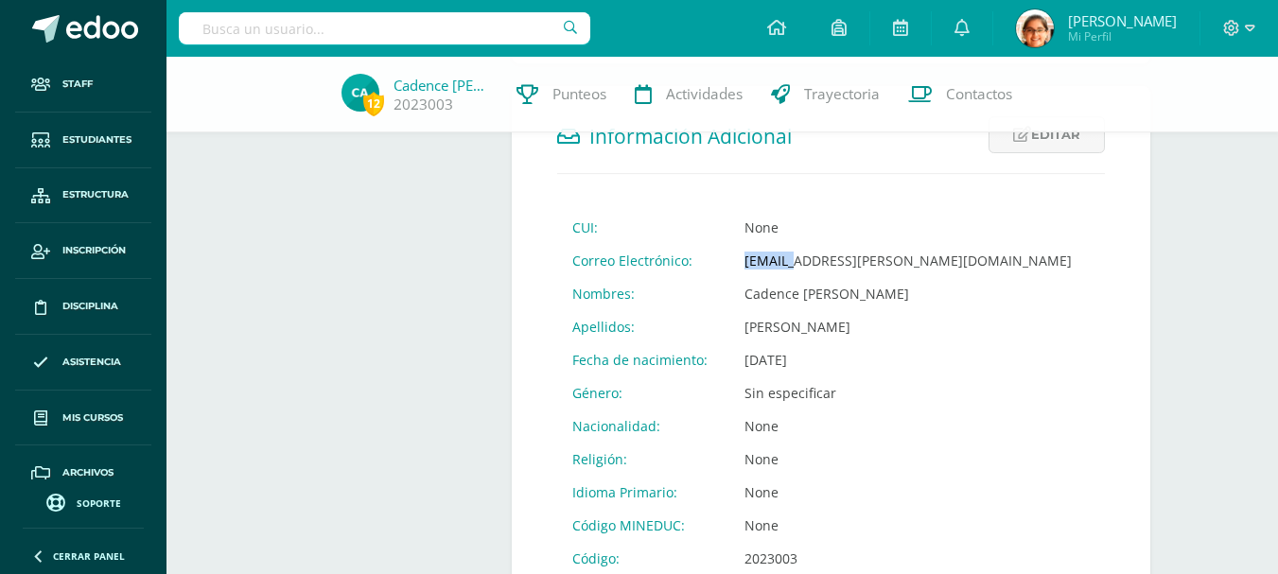
click at [791, 266] on td "cadencearchila@fatima.edoo.gt" at bounding box center [907, 260] width 357 height 33
click at [901, 281] on td "Cadence Solange" at bounding box center [907, 293] width 357 height 33
click at [368, 19] on input "text" at bounding box center [384, 28] width 411 height 32
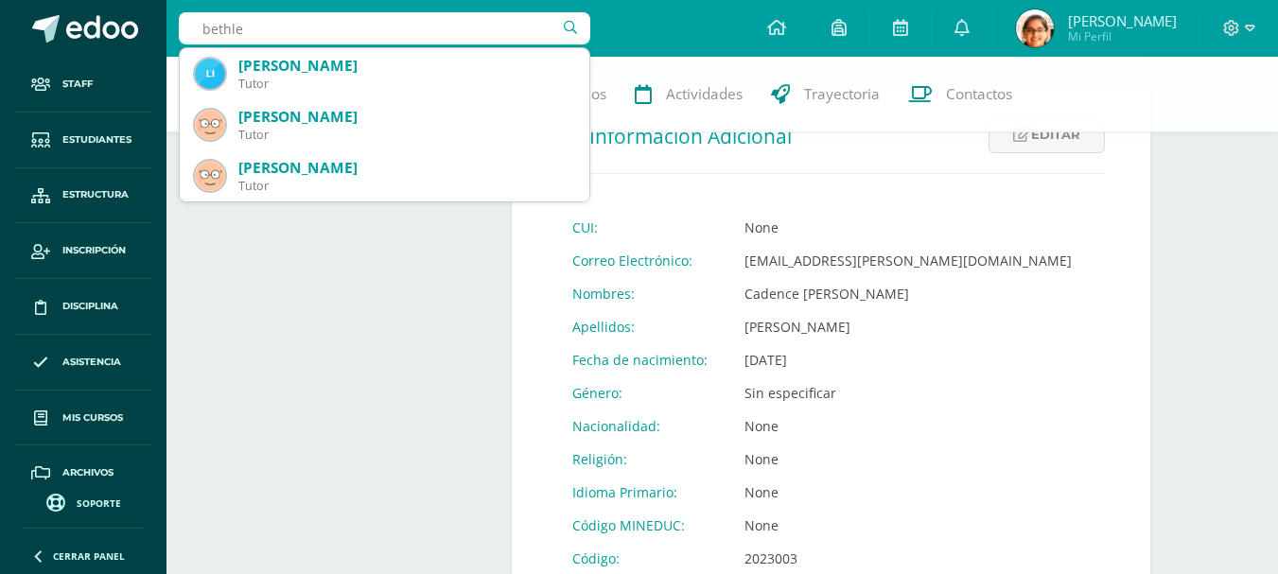
type input "bethlem"
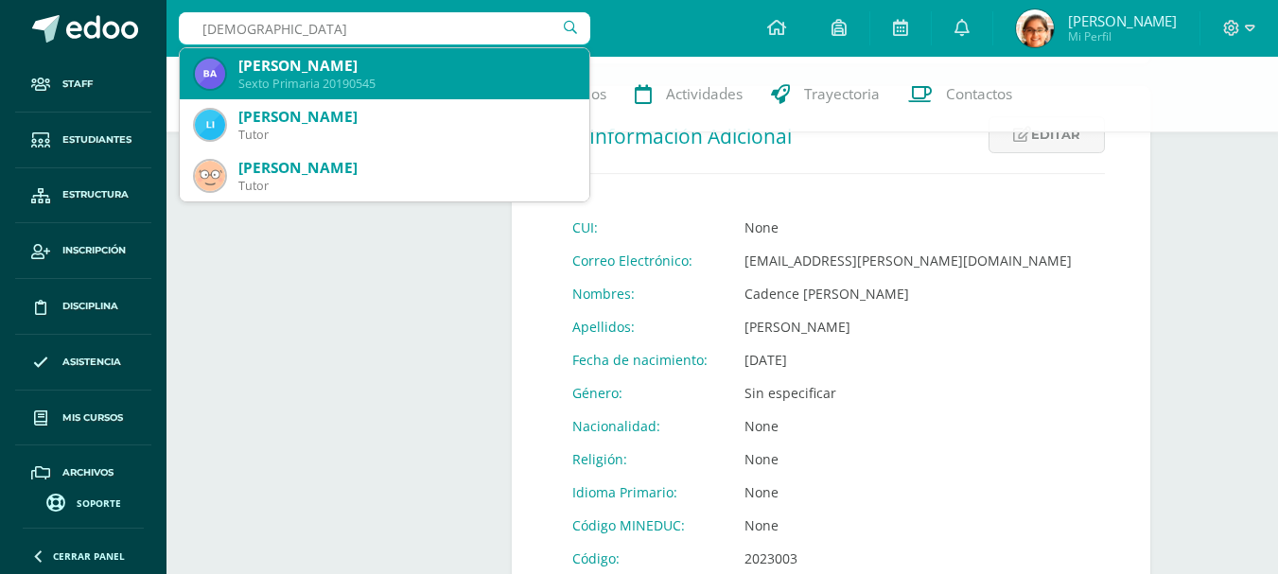
click at [415, 68] on div "Bethlem Aguirre Aguilar" at bounding box center [406, 66] width 336 height 20
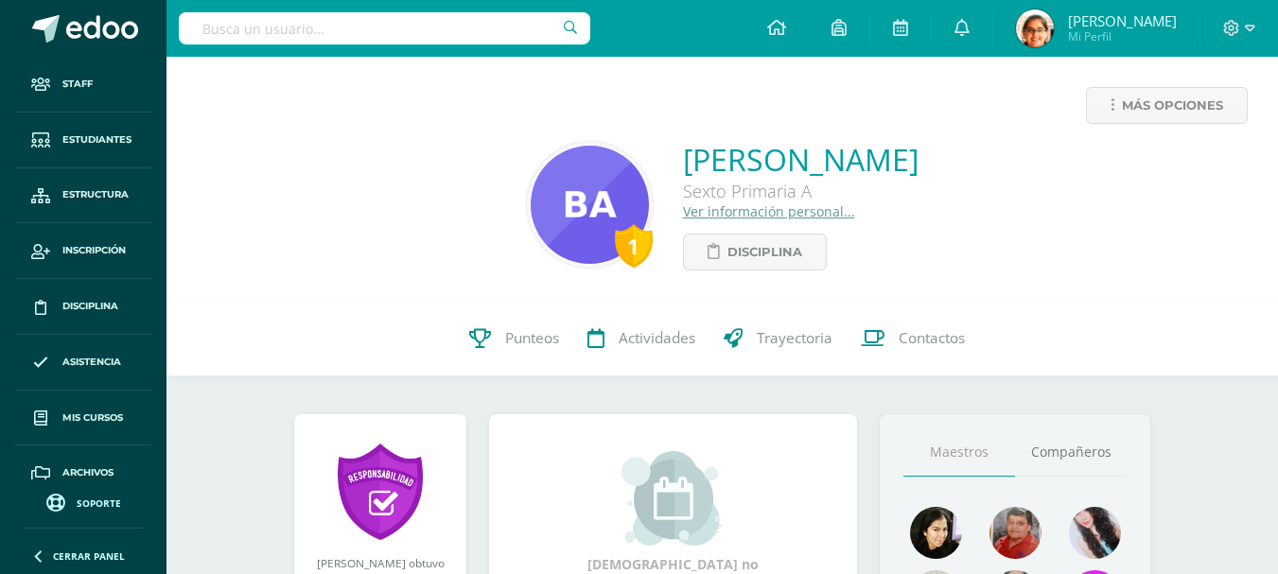
click at [683, 212] on link "Ver información personal..." at bounding box center [769, 211] width 172 height 18
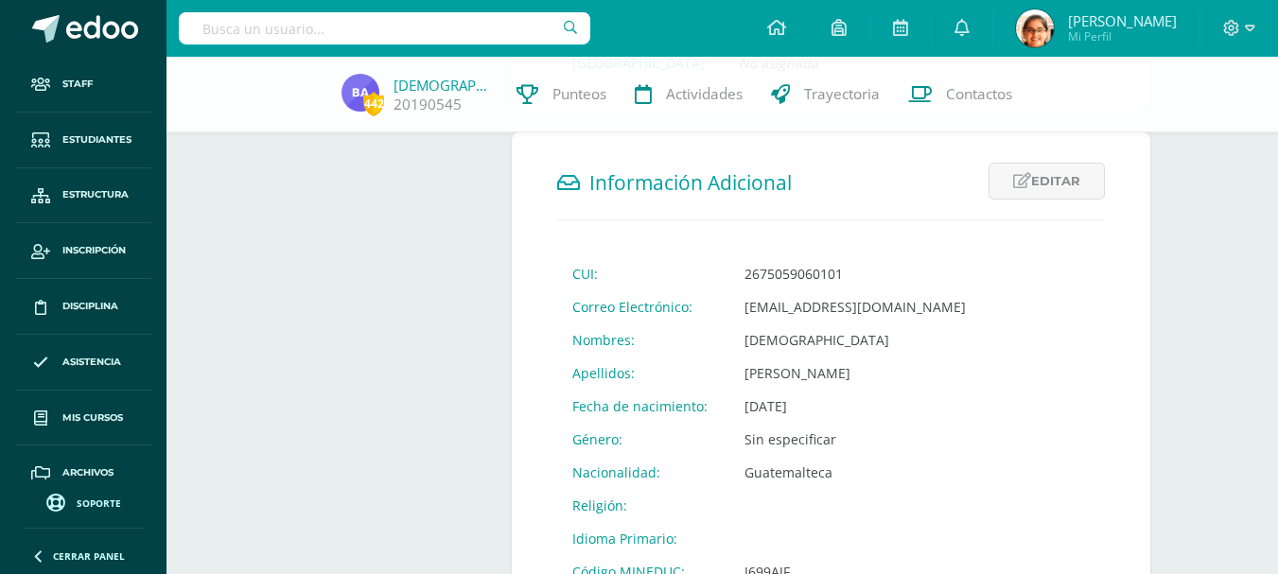
scroll to position [631, 0]
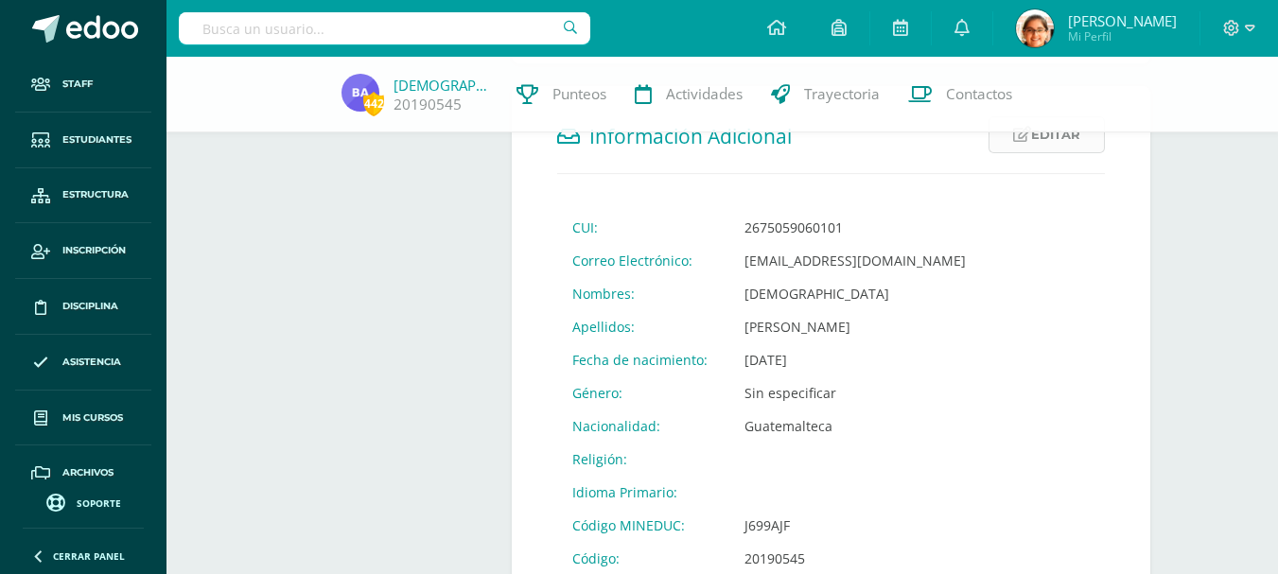
click at [1042, 141] on link "Editar" at bounding box center [1046, 134] width 116 height 37
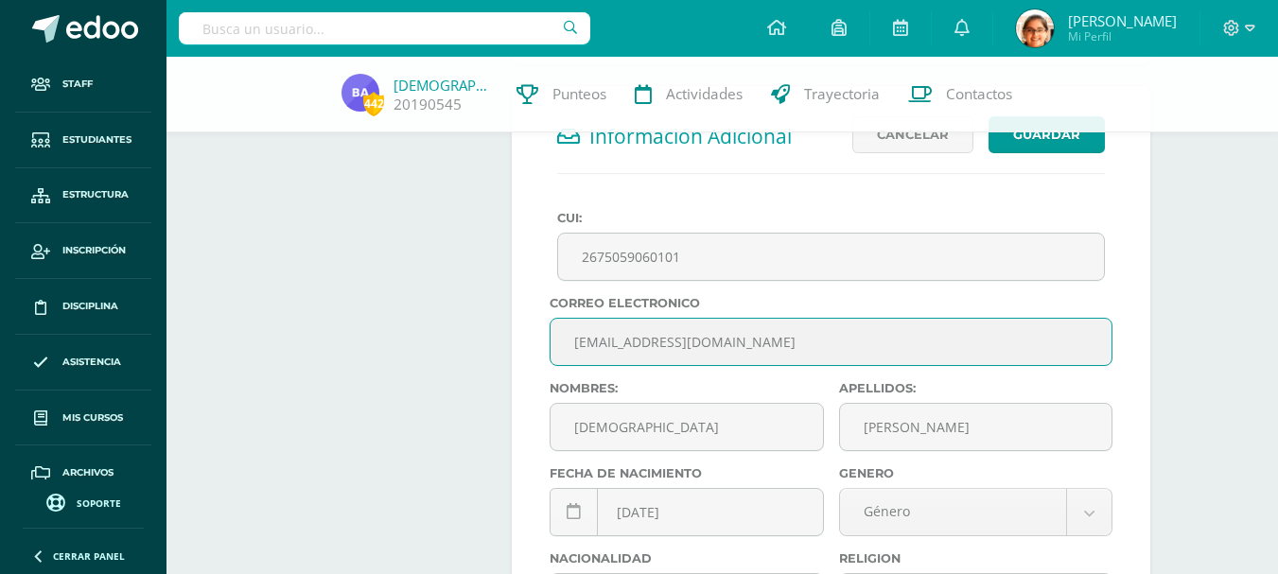
drag, startPoint x: 636, startPoint y: 343, endPoint x: 551, endPoint y: 339, distance: 85.2
click at [551, 339] on input "temporal+behtlemaguirre@edoo.io" at bounding box center [830, 342] width 561 height 46
type input "behtlemaguirre@edoo.io"
click at [1048, 135] on button "Guardar" at bounding box center [1046, 134] width 116 height 37
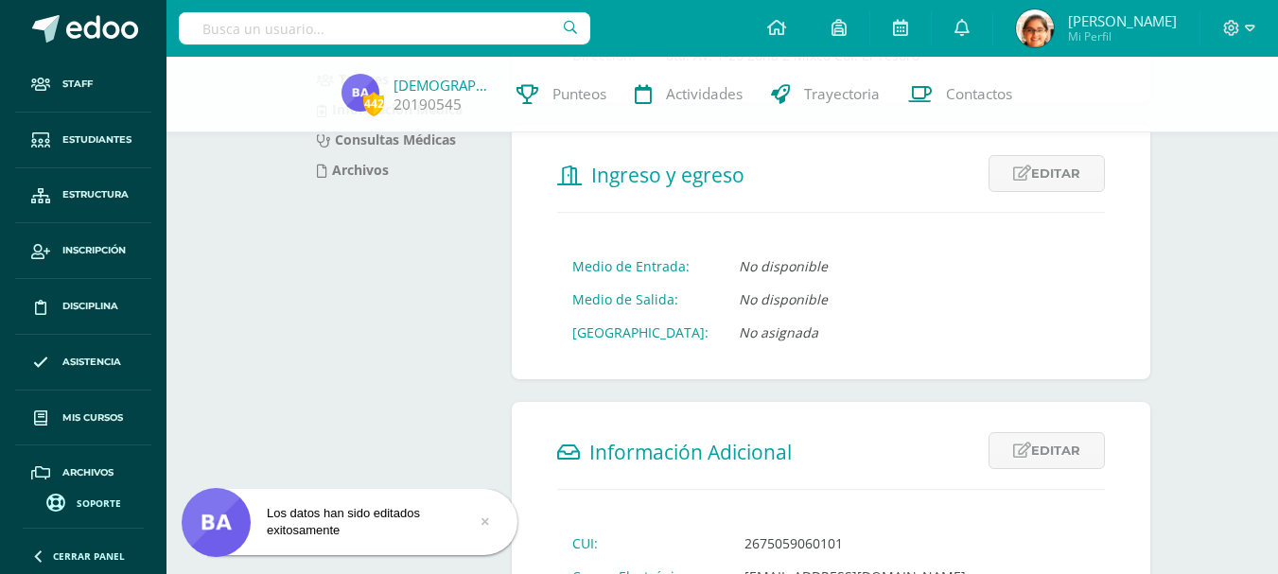
scroll to position [473, 0]
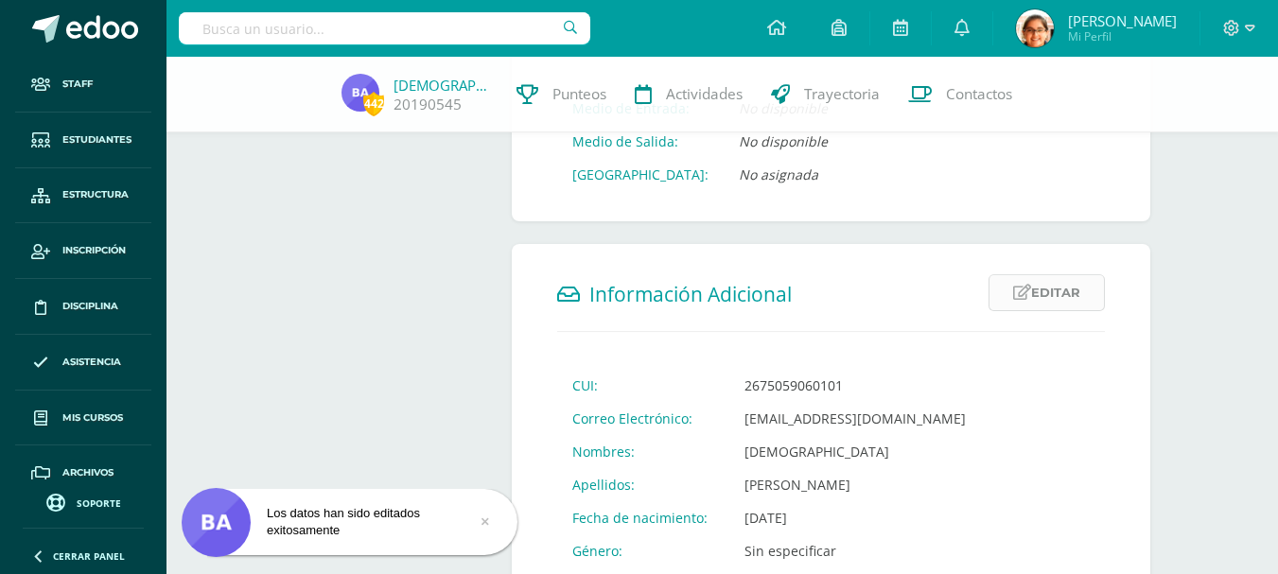
click at [1034, 289] on link "Editar" at bounding box center [1046, 292] width 116 height 37
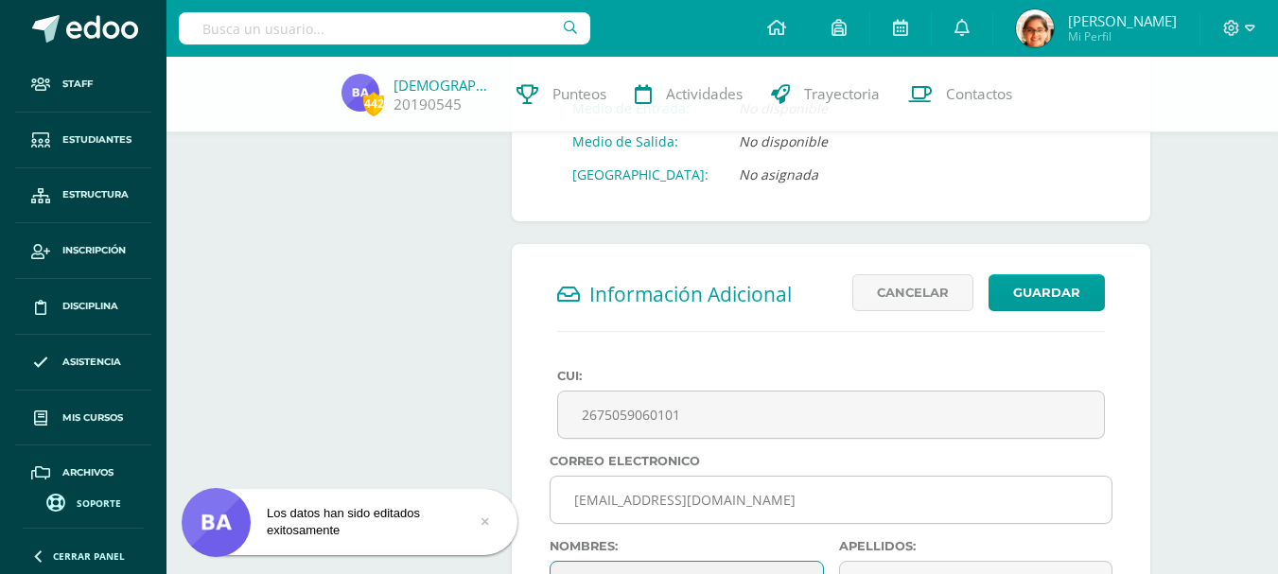
click at [601, 503] on input "[EMAIL_ADDRESS][DOMAIN_NAME]" at bounding box center [830, 500] width 561 height 46
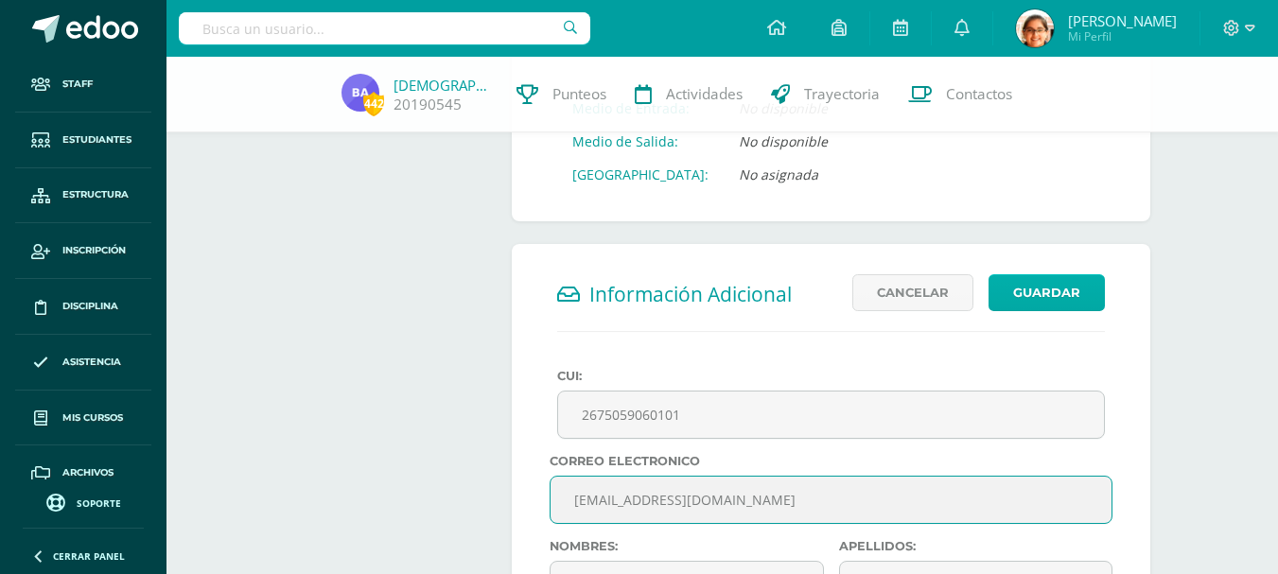
type input "[EMAIL_ADDRESS][DOMAIN_NAME]"
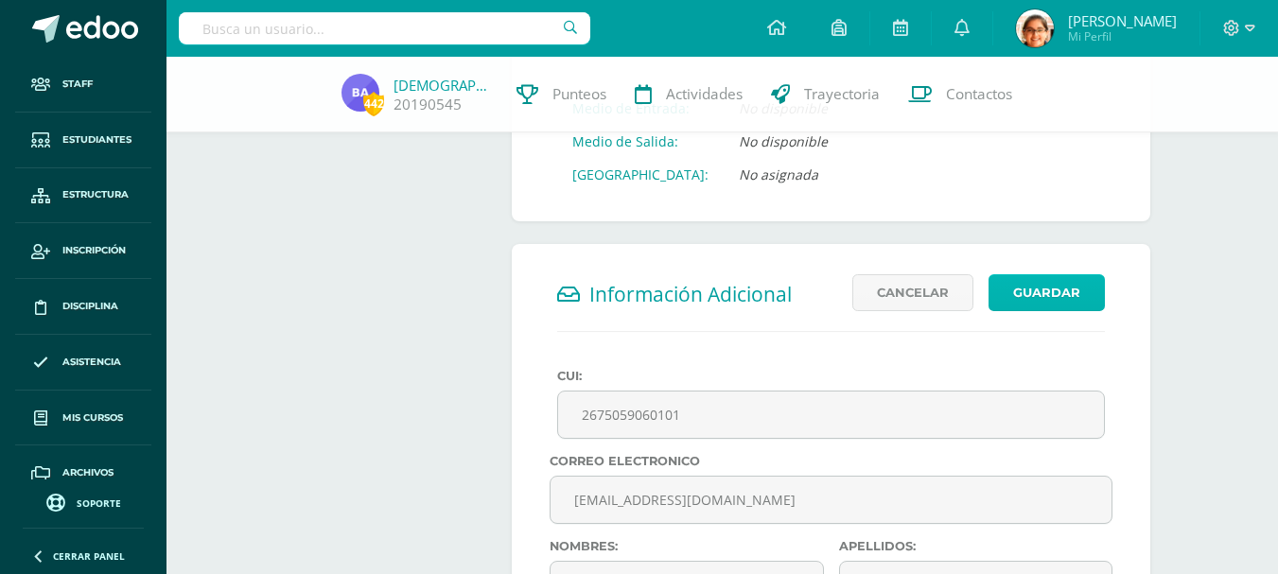
click at [1017, 303] on button "Guardar" at bounding box center [1046, 292] width 116 height 37
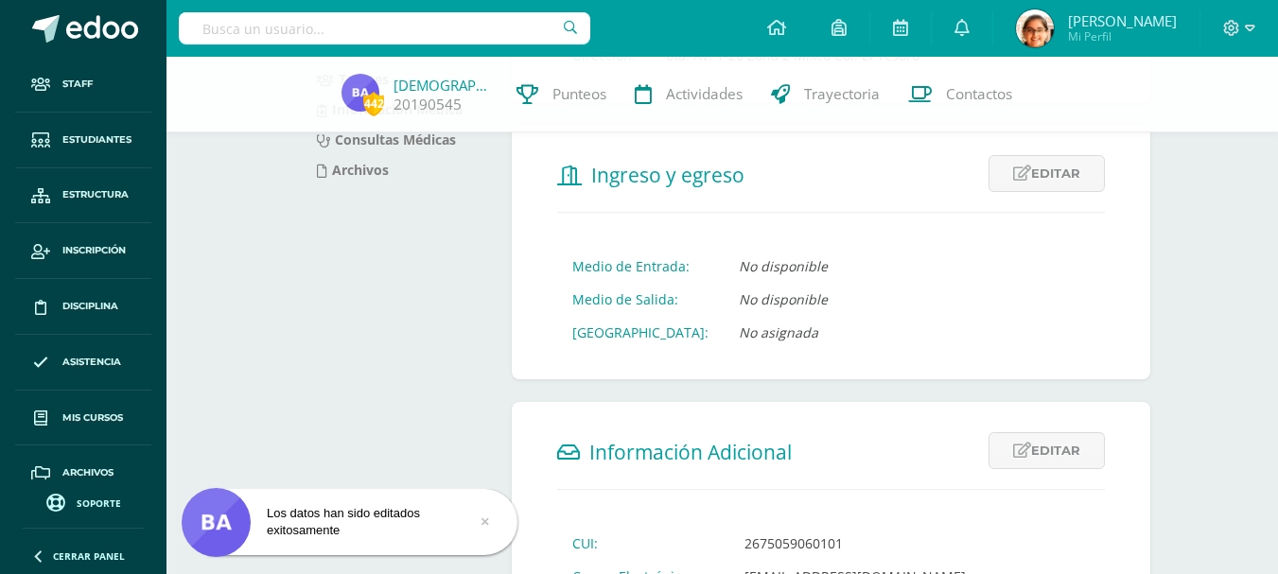
scroll to position [473, 0]
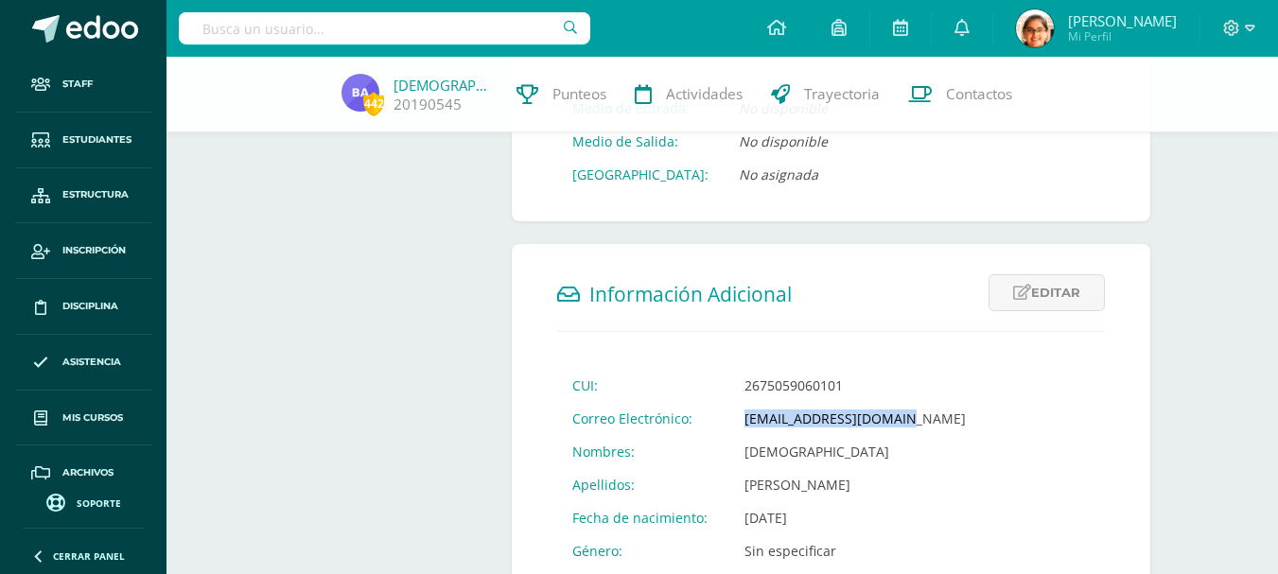
drag, startPoint x: 900, startPoint y: 421, endPoint x: 697, endPoint y: 427, distance: 203.4
click at [697, 427] on tr "Correo Electrónico: bethlemaguirre@edoo.io" at bounding box center [769, 418] width 424 height 33
copy tr "Correo Electrónico: bethlemaguirre@edoo.io"
click at [393, 78] on link "[DEMOGRAPHIC_DATA][PERSON_NAME]" at bounding box center [440, 85] width 95 height 19
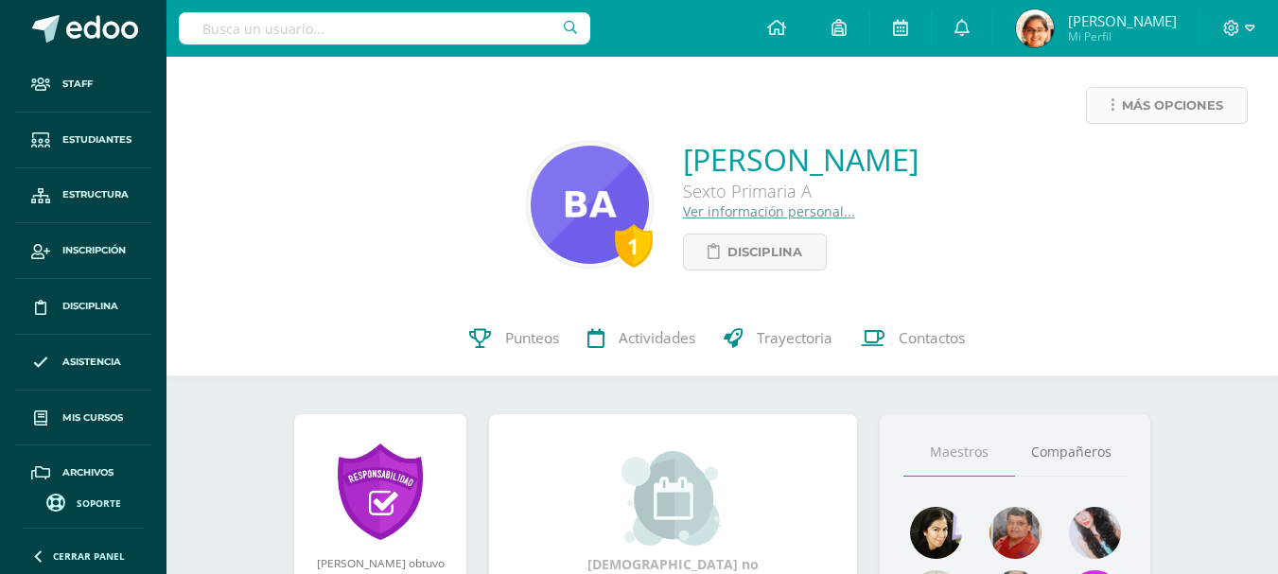
click at [1163, 106] on span "Más opciones" at bounding box center [1172, 105] width 101 height 35
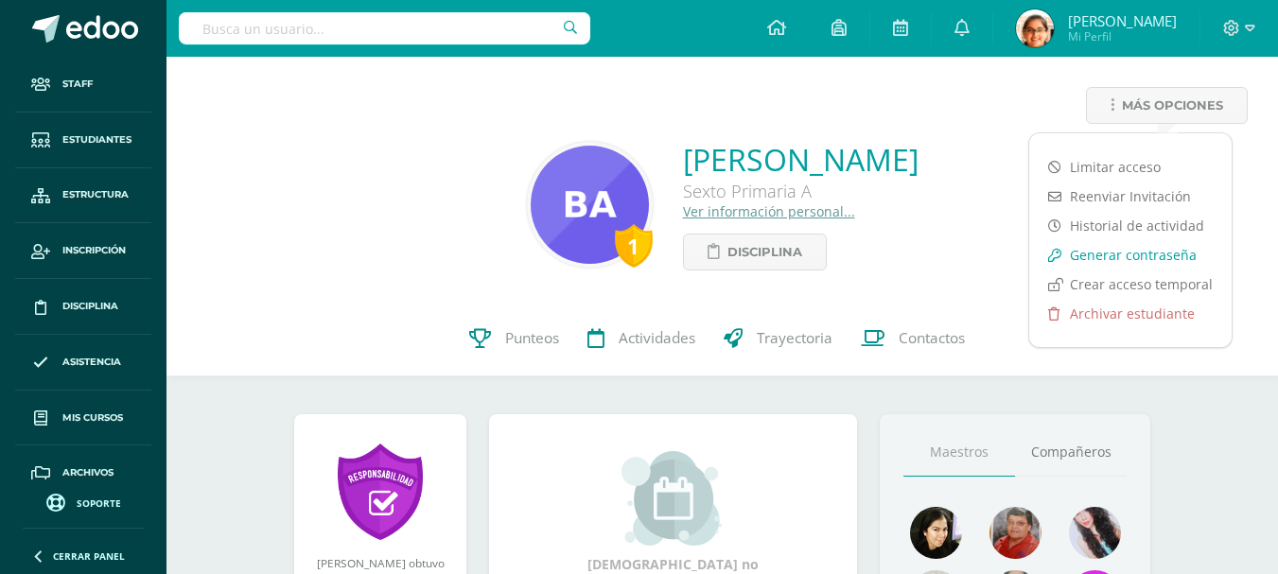
click at [1122, 252] on link "Generar contraseña" at bounding box center [1130, 254] width 202 height 29
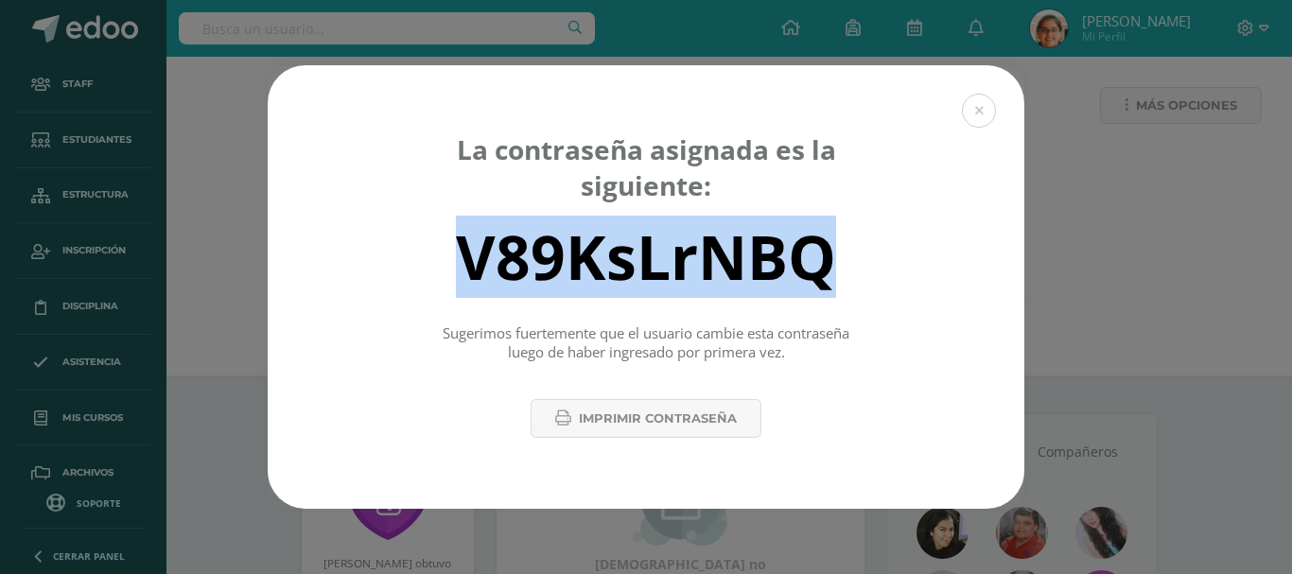
drag, startPoint x: 827, startPoint y: 266, endPoint x: 463, endPoint y: 277, distance: 364.2
click at [463, 277] on div "V89KsLrNBQ" at bounding box center [646, 257] width 380 height 82
copy div "V89KsLrNBQ"
click at [1225, 314] on div "La contraseña asignada es la siguiente: V89KsLrNBQ Sugerimos fuertemente que el…" at bounding box center [646, 287] width 1277 height 444
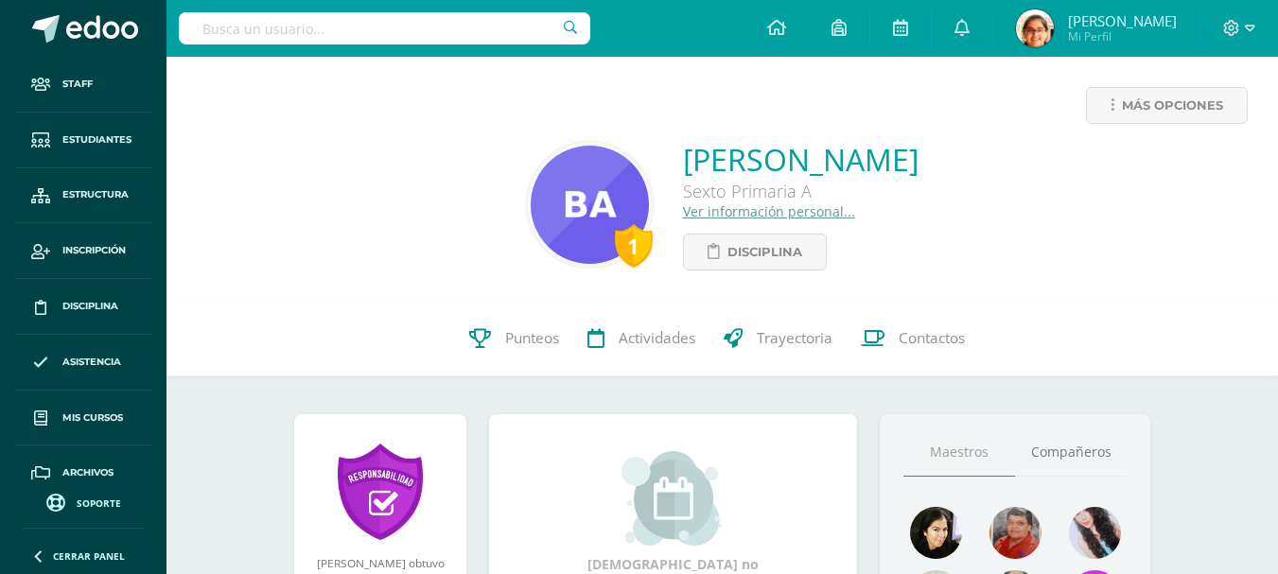
click at [294, 23] on input "text" at bounding box center [384, 28] width 411 height 32
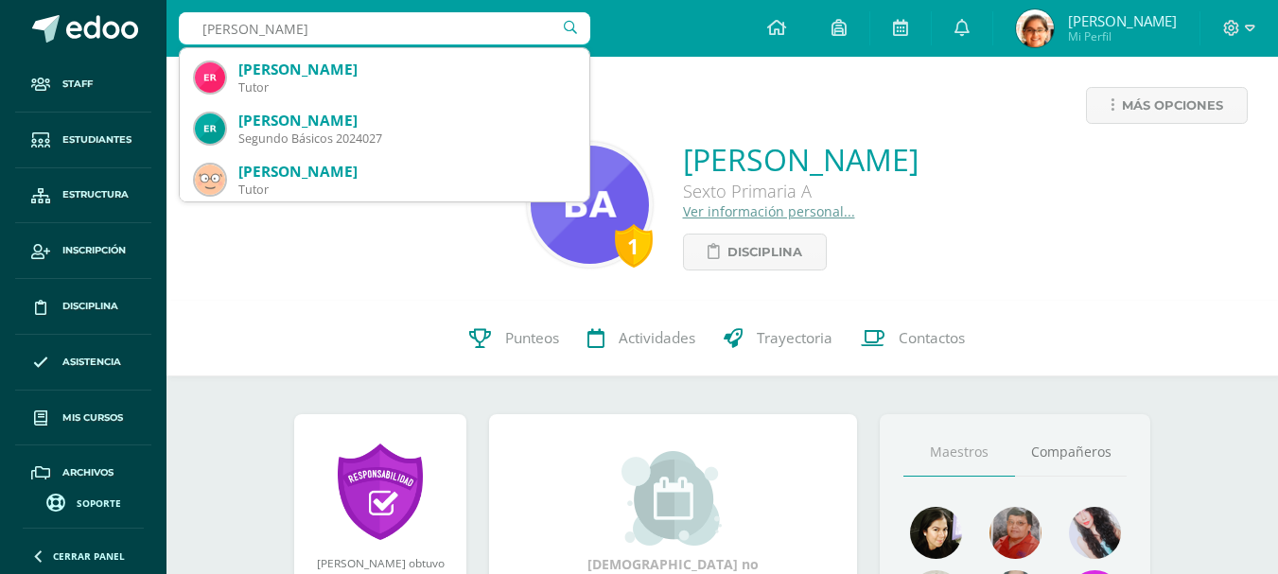
scroll to position [530, 0]
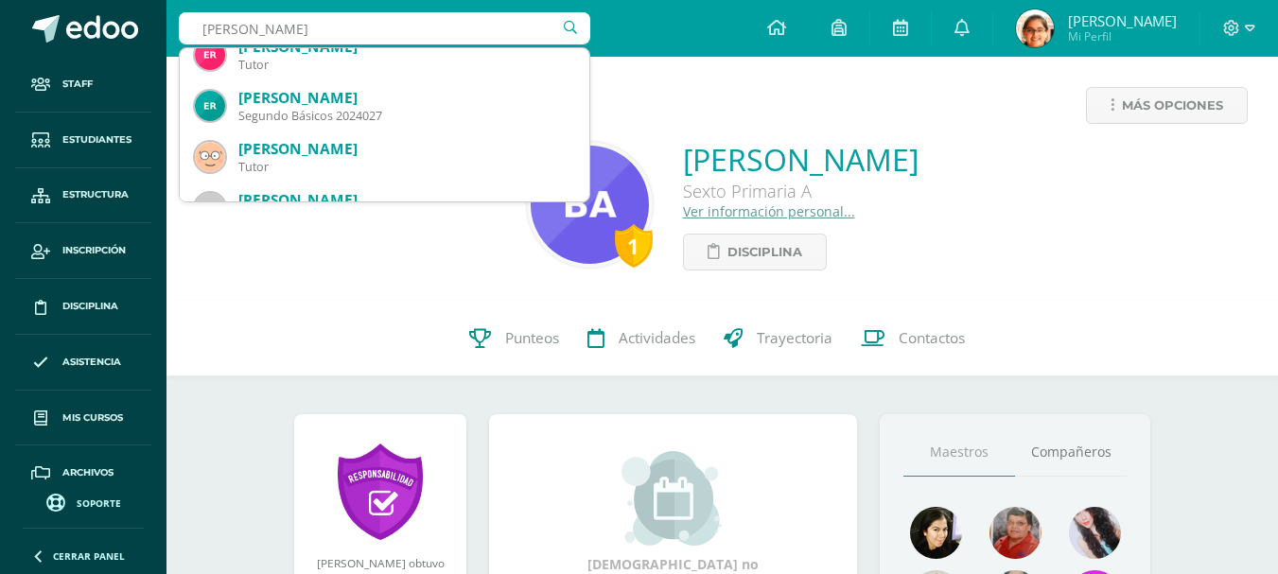
type input "EDGAR"
click at [355, 261] on div "1 Bethlem Aguirre Aguilar Sexto Primaria A Ver información personal... Discipli…" at bounding box center [722, 204] width 1081 height 131
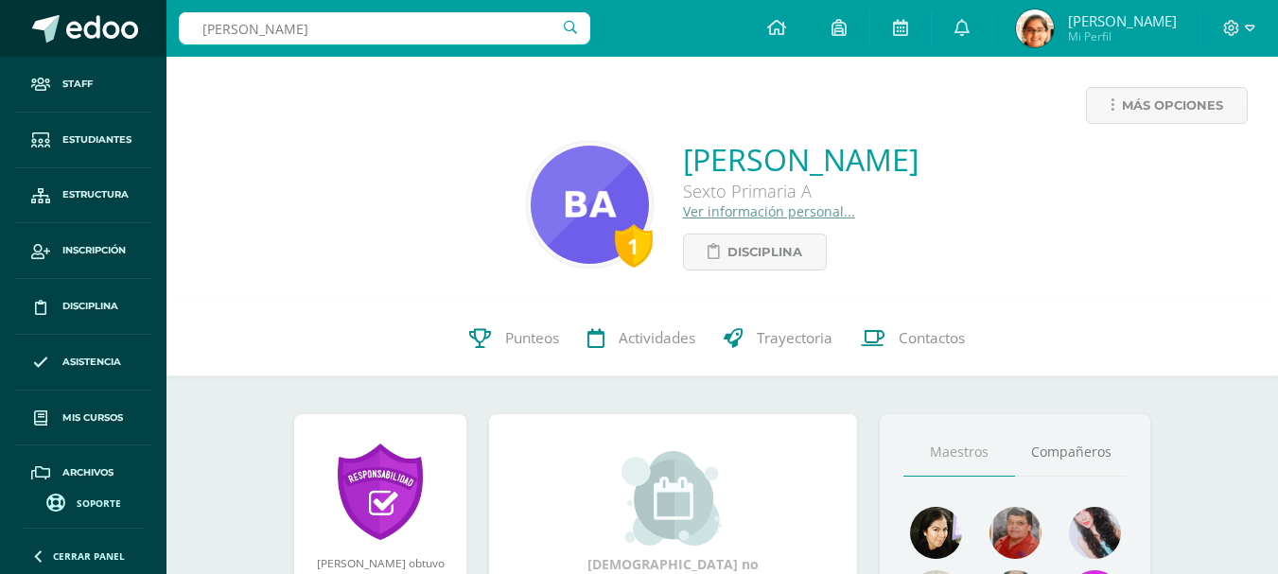
click at [48, 38] on span at bounding box center [45, 28] width 27 height 27
